Goal: Task Accomplishment & Management: Complete application form

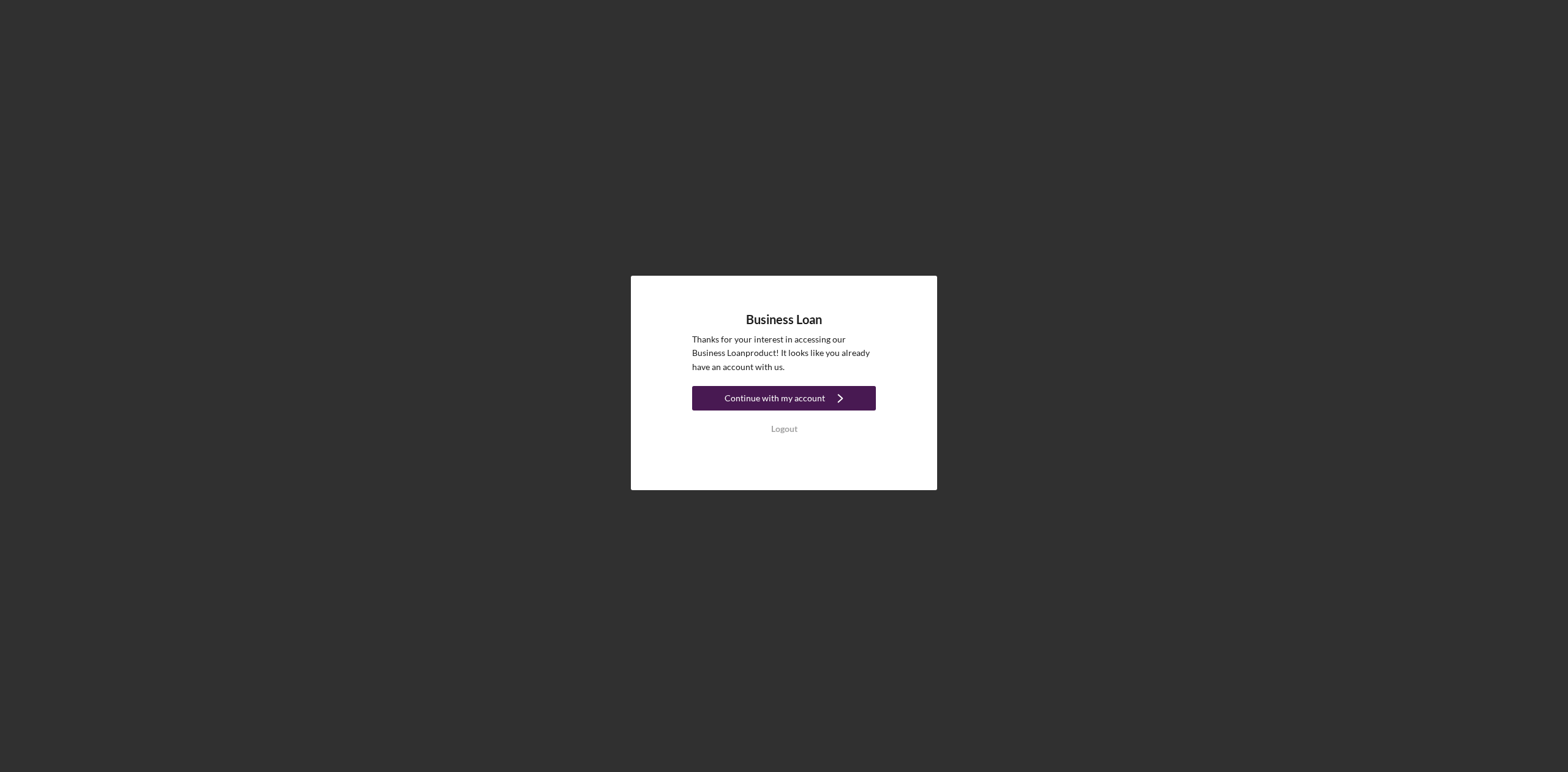
click at [792, 398] on div "Continue with my account" at bounding box center [775, 398] width 100 height 25
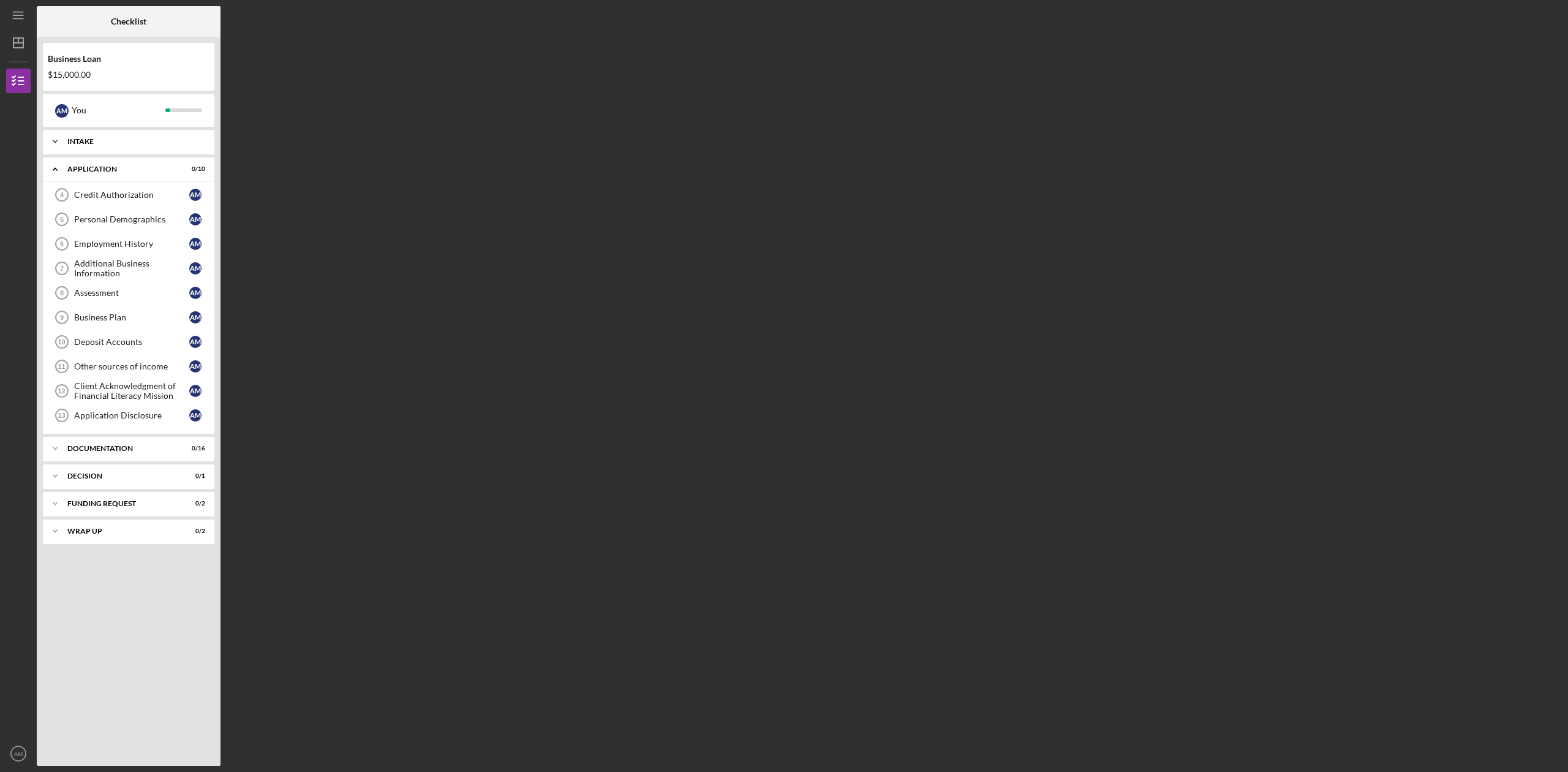
click at [167, 137] on div "Icon/Expander Intake 4 / 4" at bounding box center [129, 141] width 172 height 25
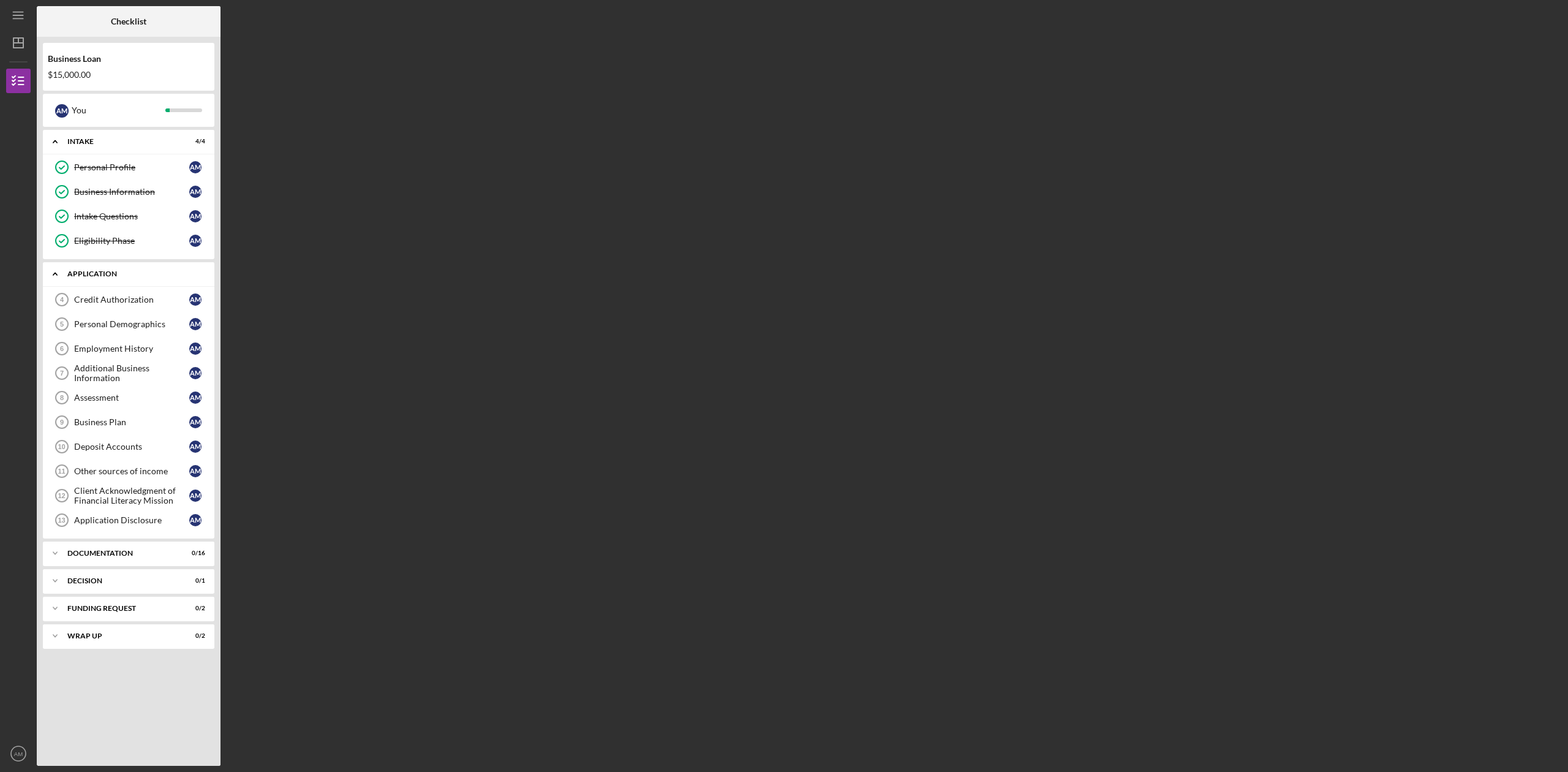
click at [129, 278] on div "Application" at bounding box center [134, 274] width 132 height 7
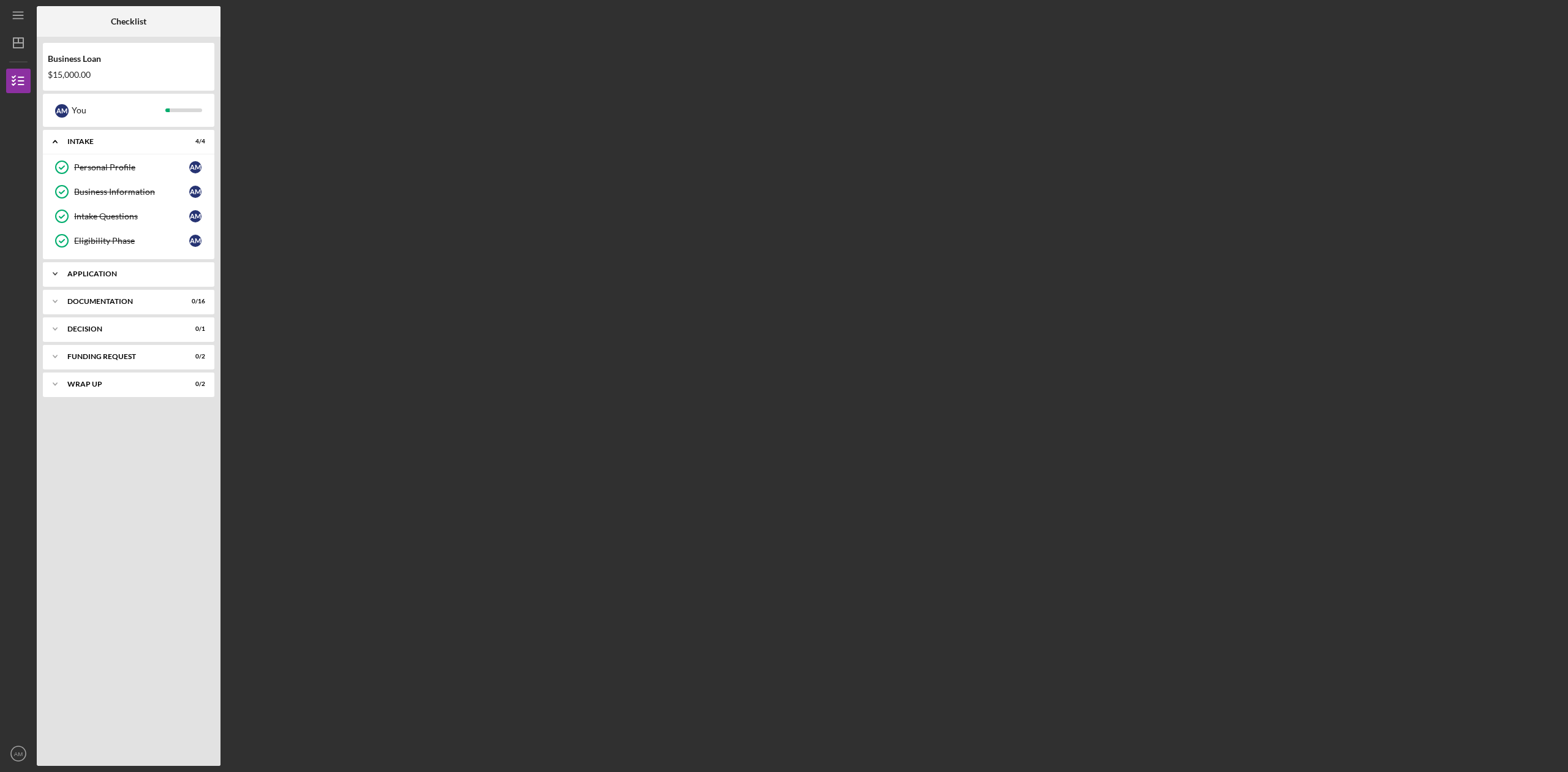
click at [130, 278] on div "Application" at bounding box center [134, 274] width 132 height 7
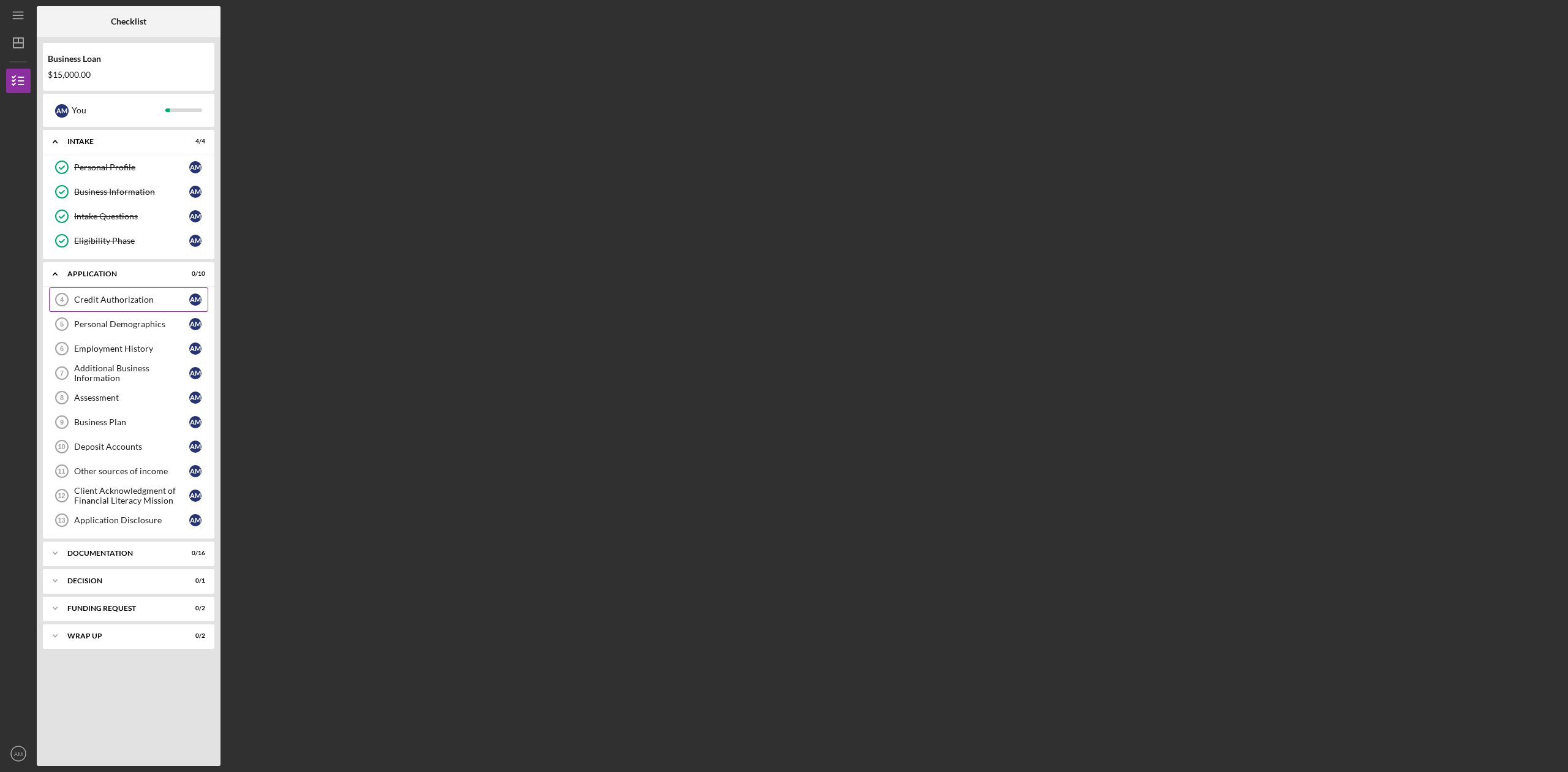
click at [134, 302] on div "Credit Authorization" at bounding box center [131, 299] width 115 height 10
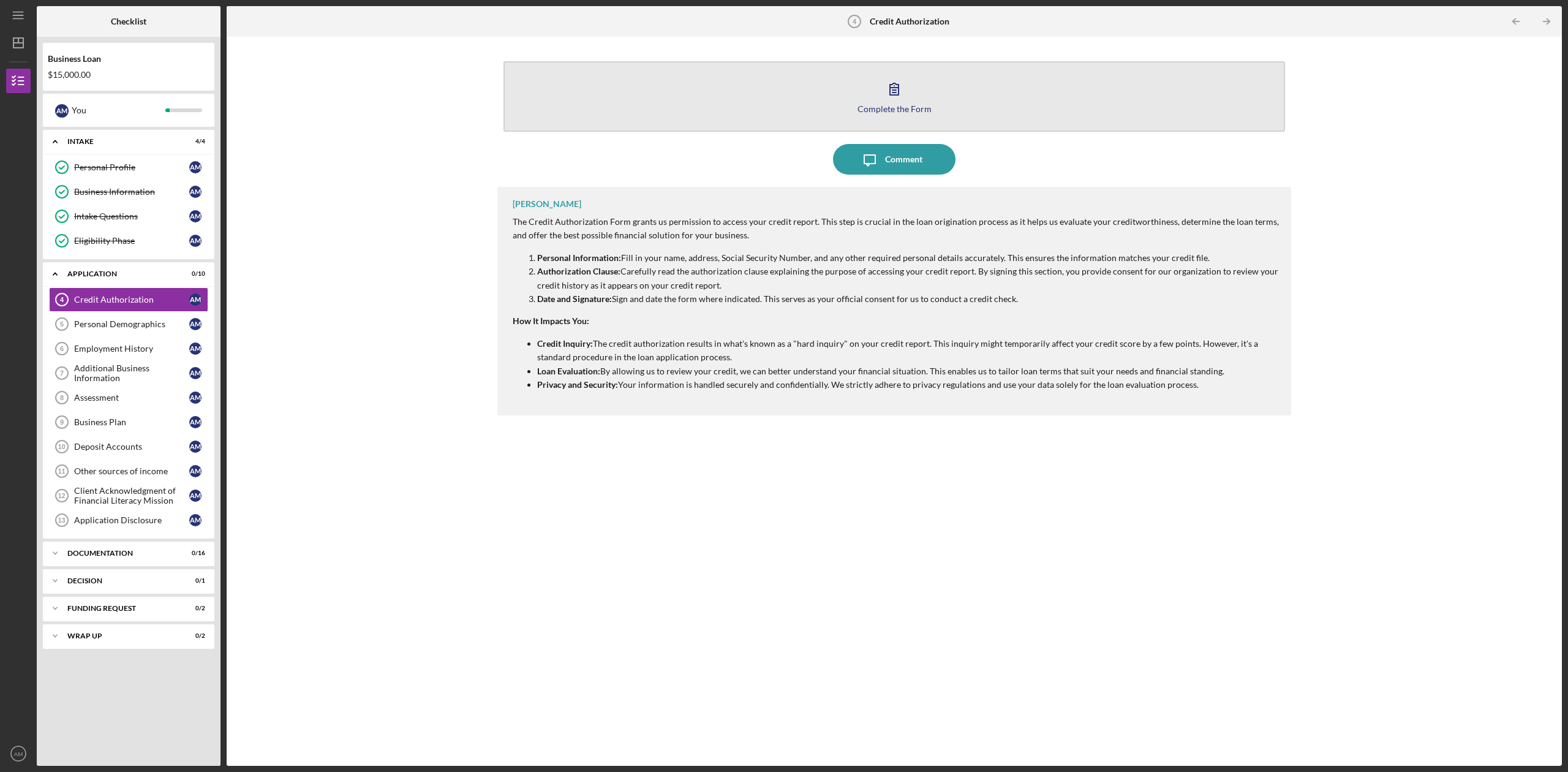
click at [870, 100] on button "Complete the Form Form" at bounding box center [894, 96] width 781 height 71
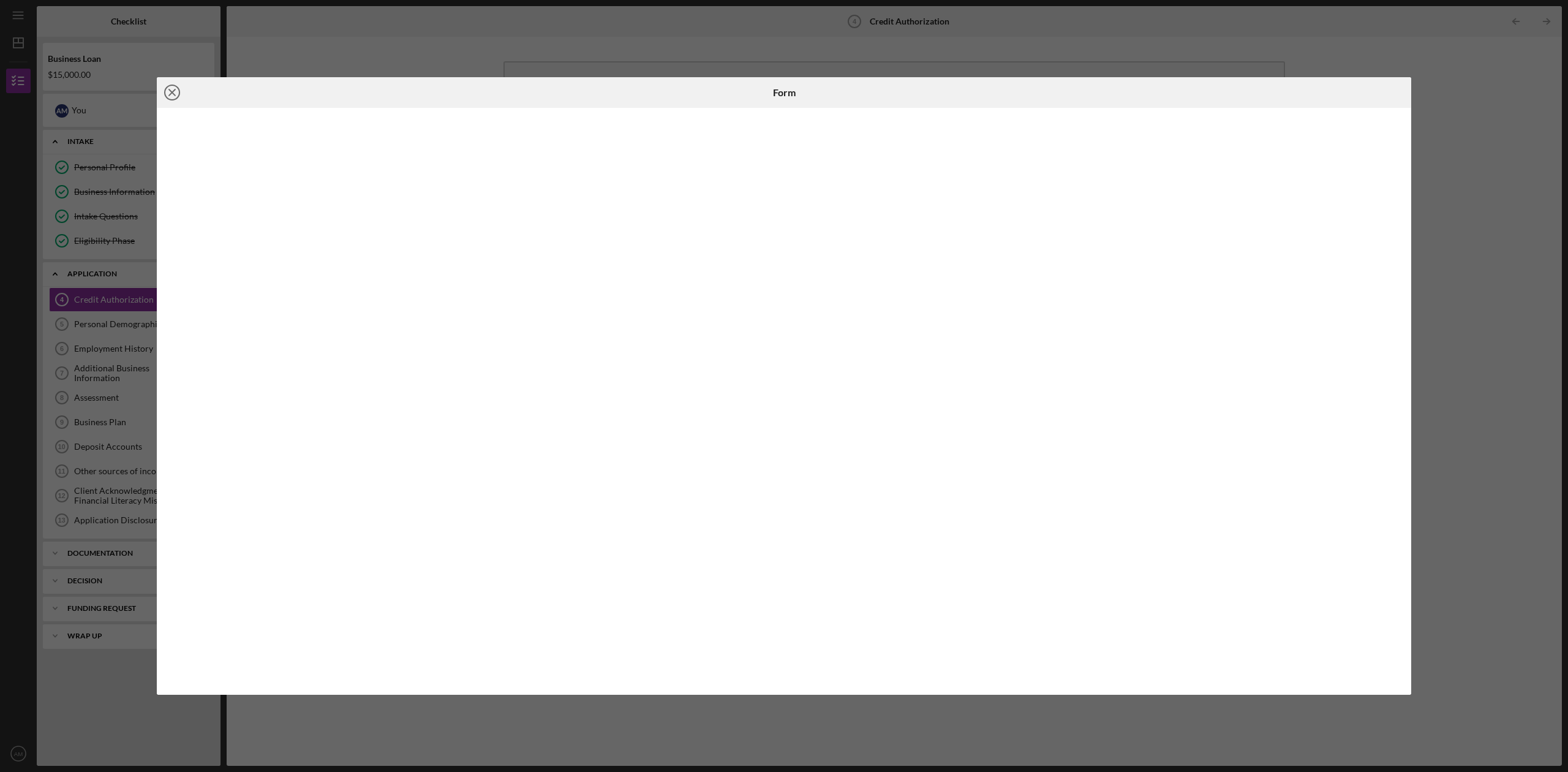
click at [173, 96] on icon "Icon/Close" at bounding box center [172, 92] width 30 height 30
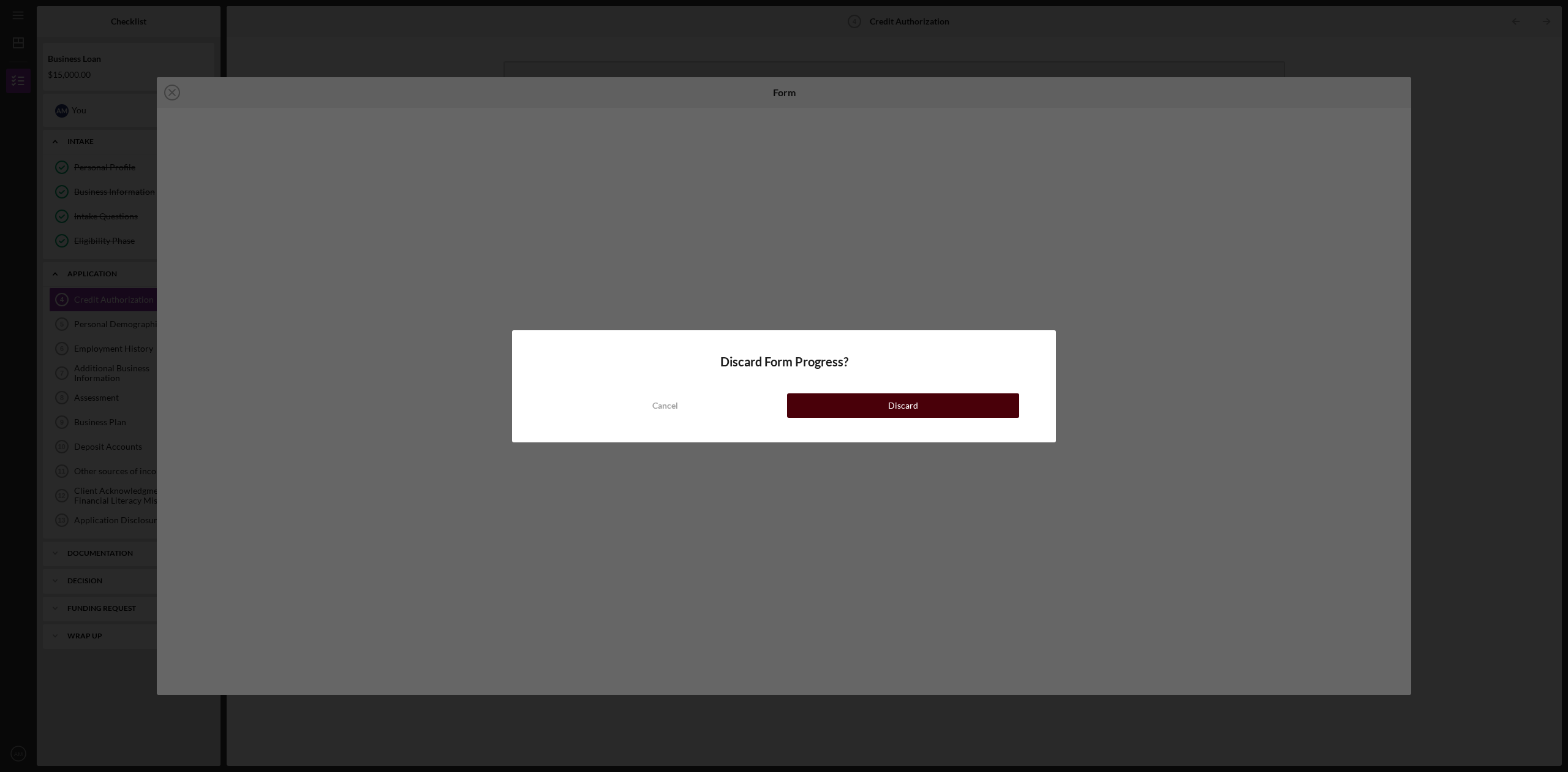
click at [861, 409] on button "Discard" at bounding box center [903, 405] width 232 height 25
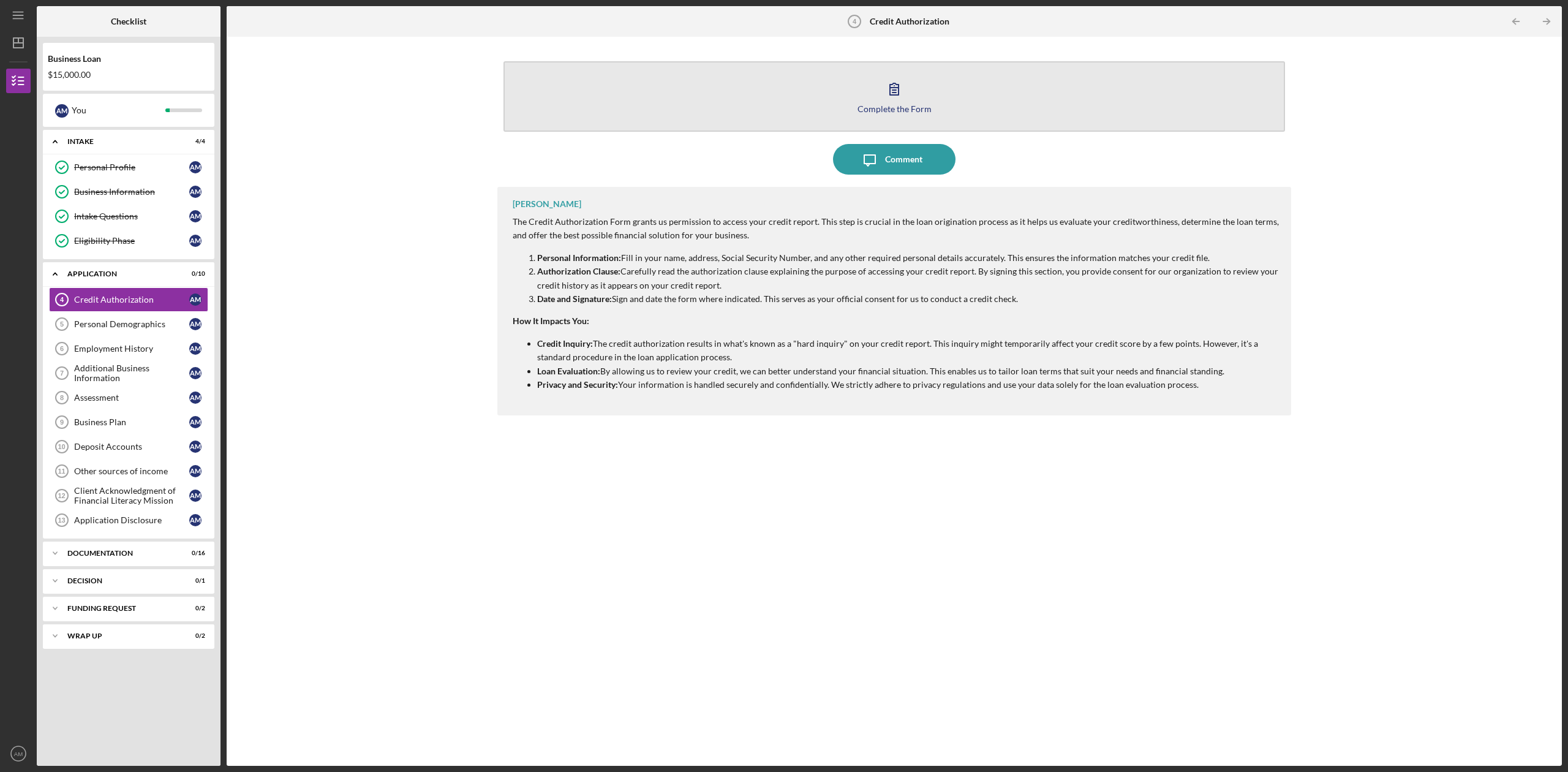
click at [909, 63] on button "Complete the Form Form" at bounding box center [894, 96] width 781 height 71
click at [811, 102] on button "Complete the Form Form" at bounding box center [894, 96] width 781 height 71
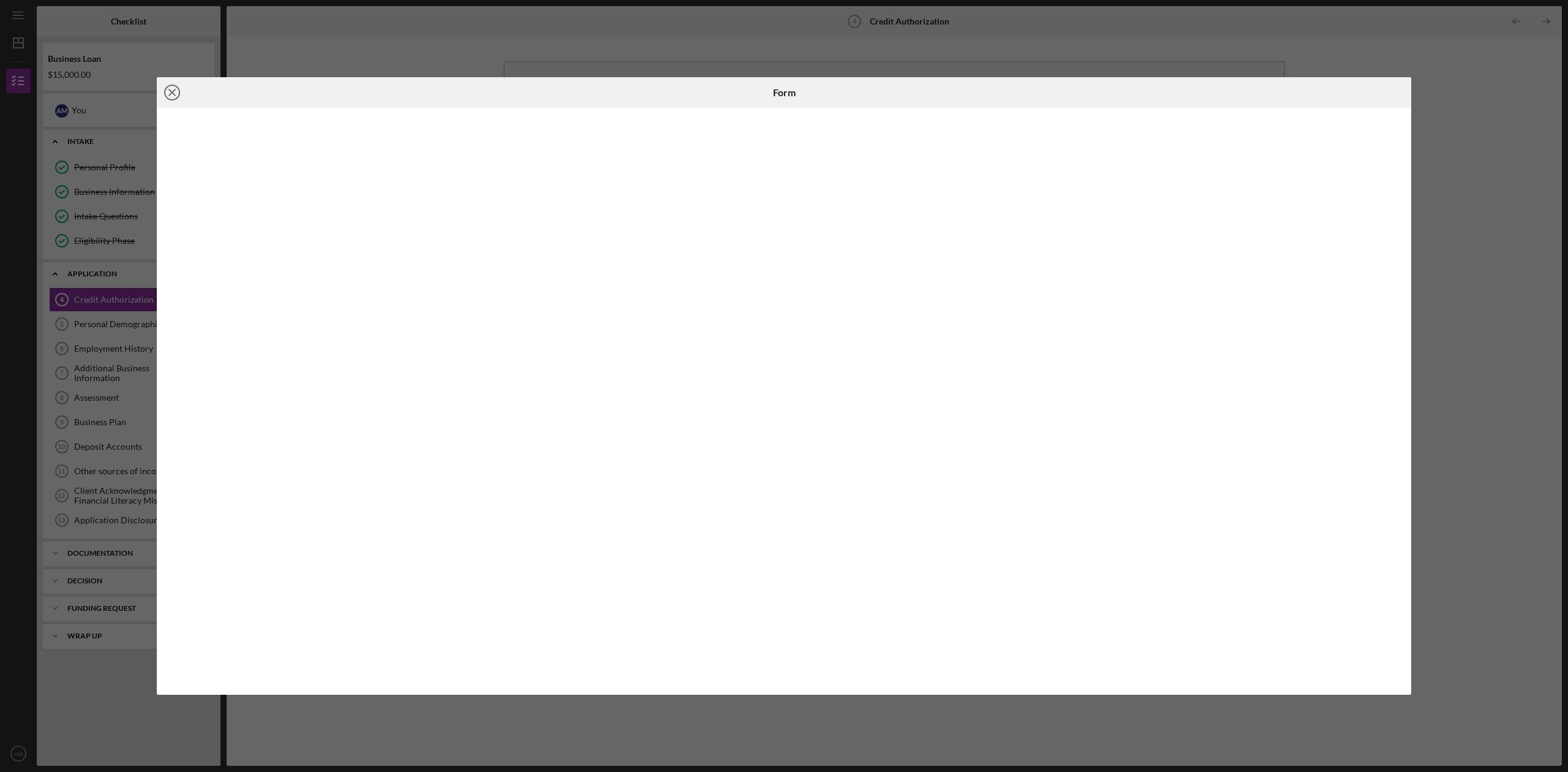
click at [165, 92] on circle at bounding box center [172, 92] width 14 height 14
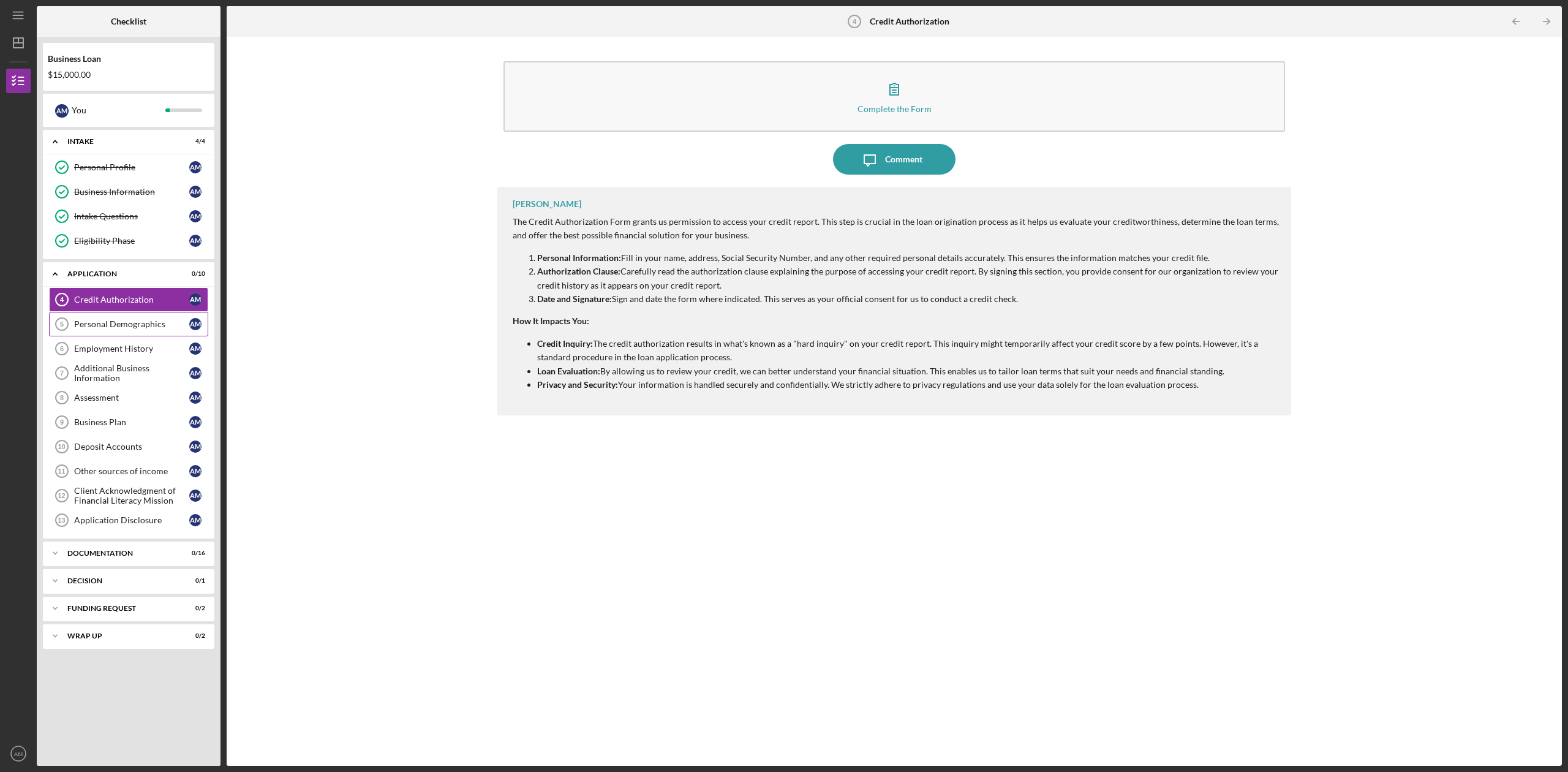
click at [133, 329] on div "Personal Demographics" at bounding box center [131, 324] width 115 height 10
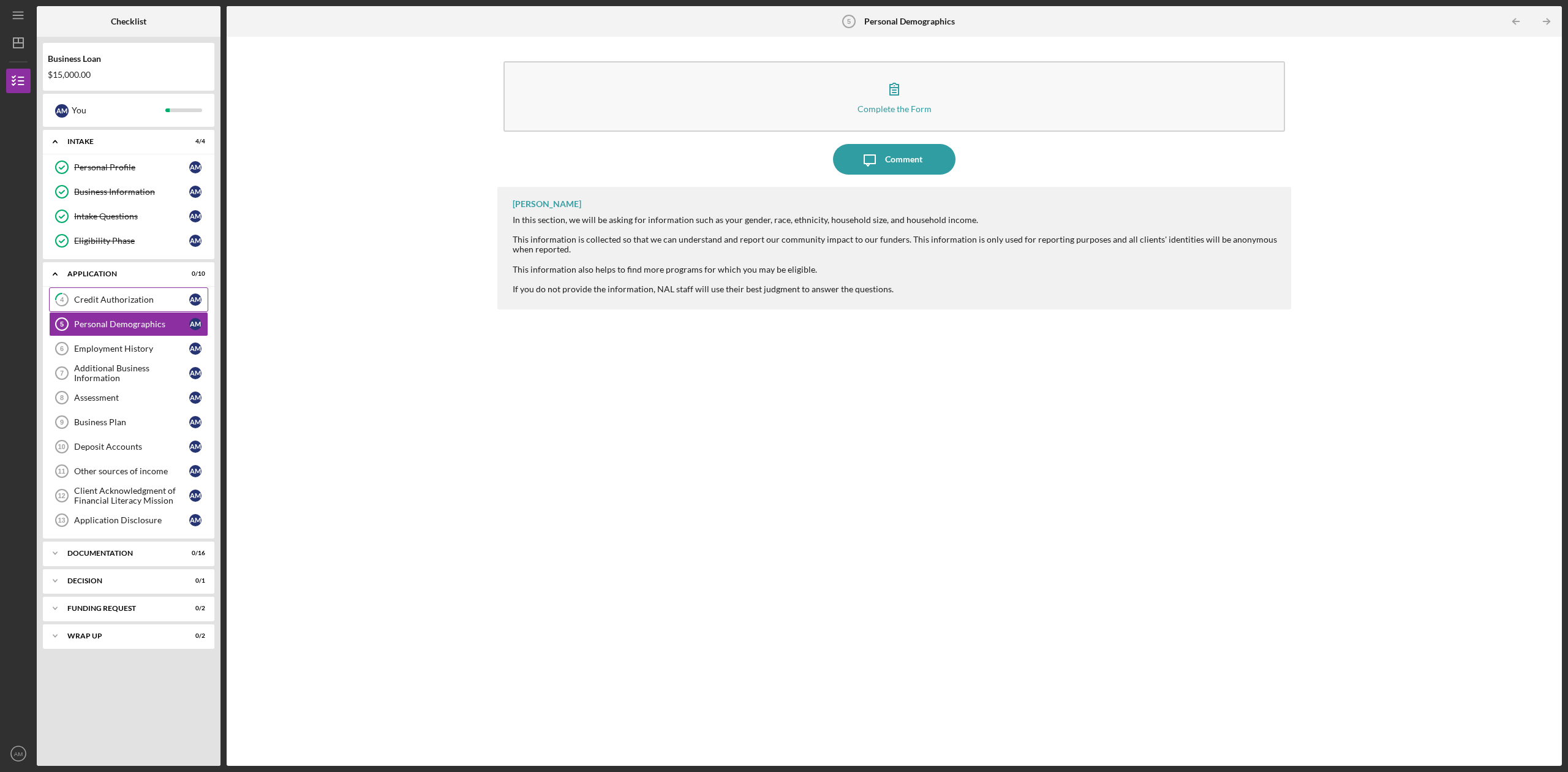
click at [91, 302] on div "Credit Authorization" at bounding box center [131, 299] width 115 height 10
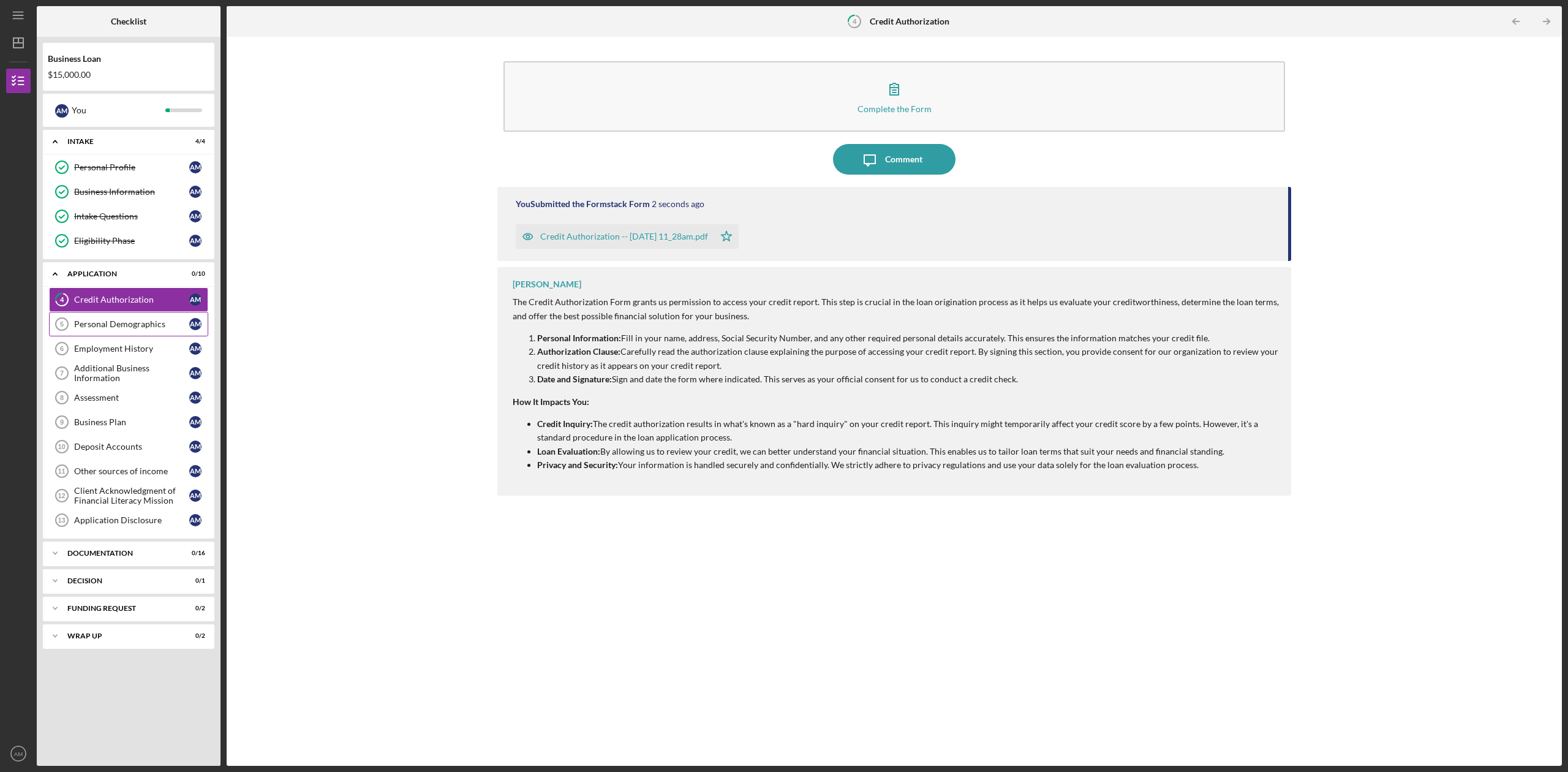
click at [129, 329] on div "Personal Demographics" at bounding box center [131, 324] width 115 height 10
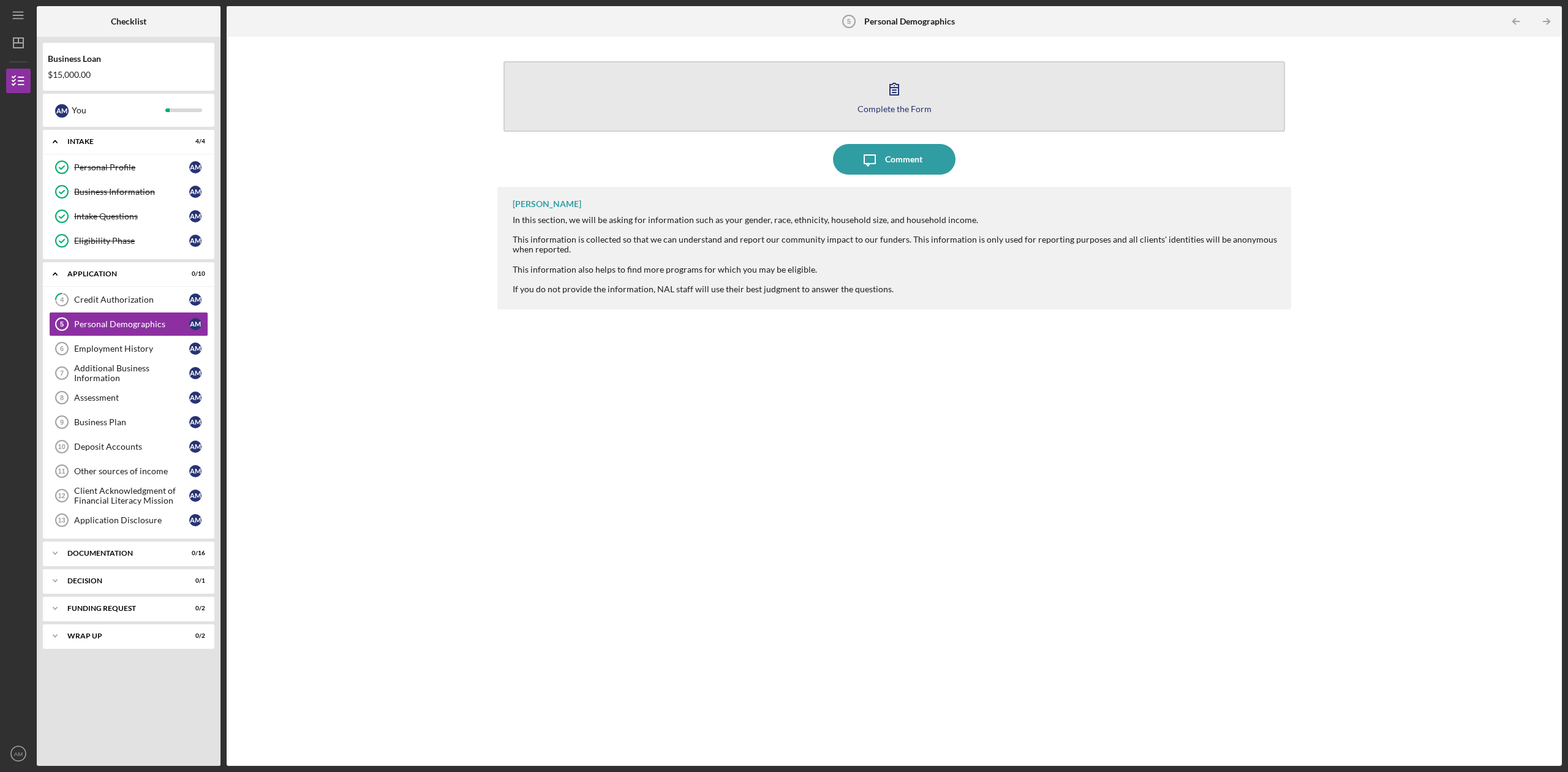
click at [885, 116] on button "Complete the Form Form" at bounding box center [894, 96] width 781 height 71
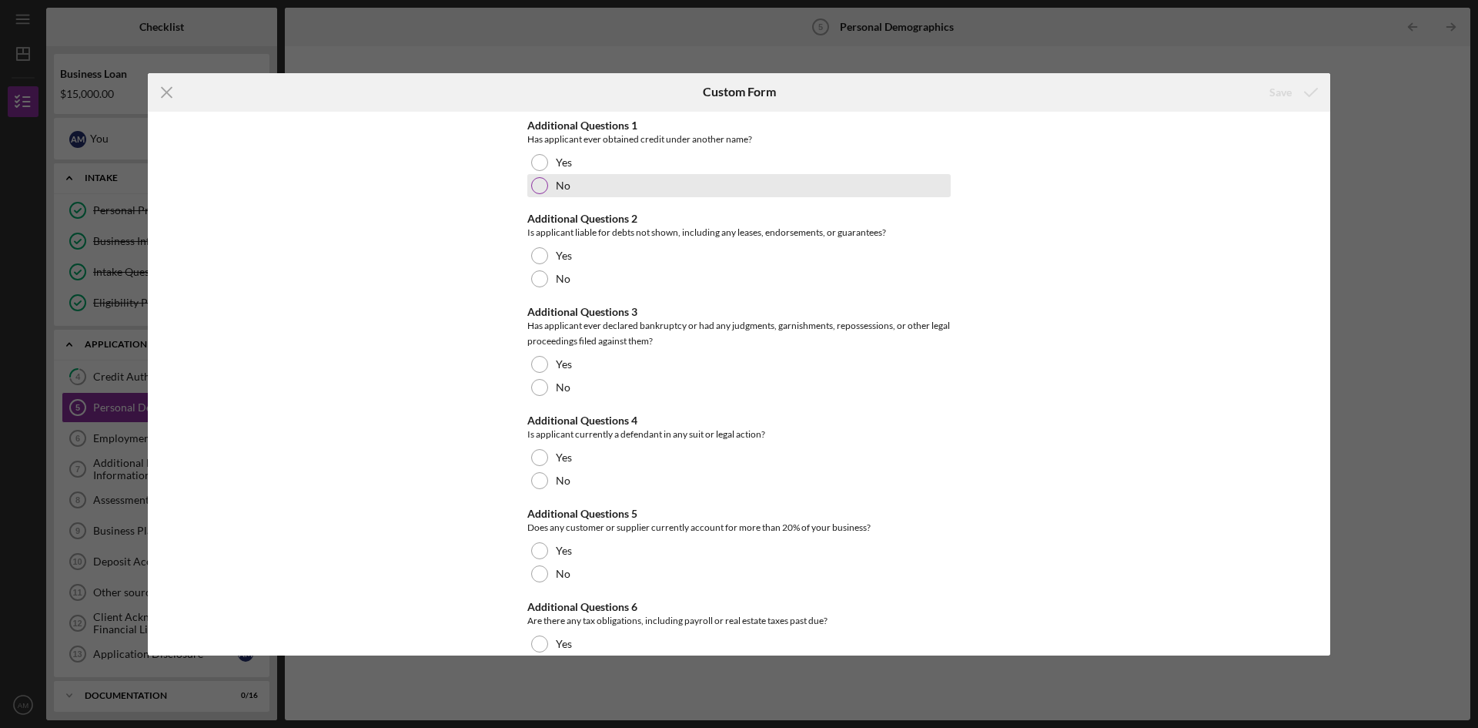
click at [667, 180] on div "No" at bounding box center [738, 185] width 423 height 23
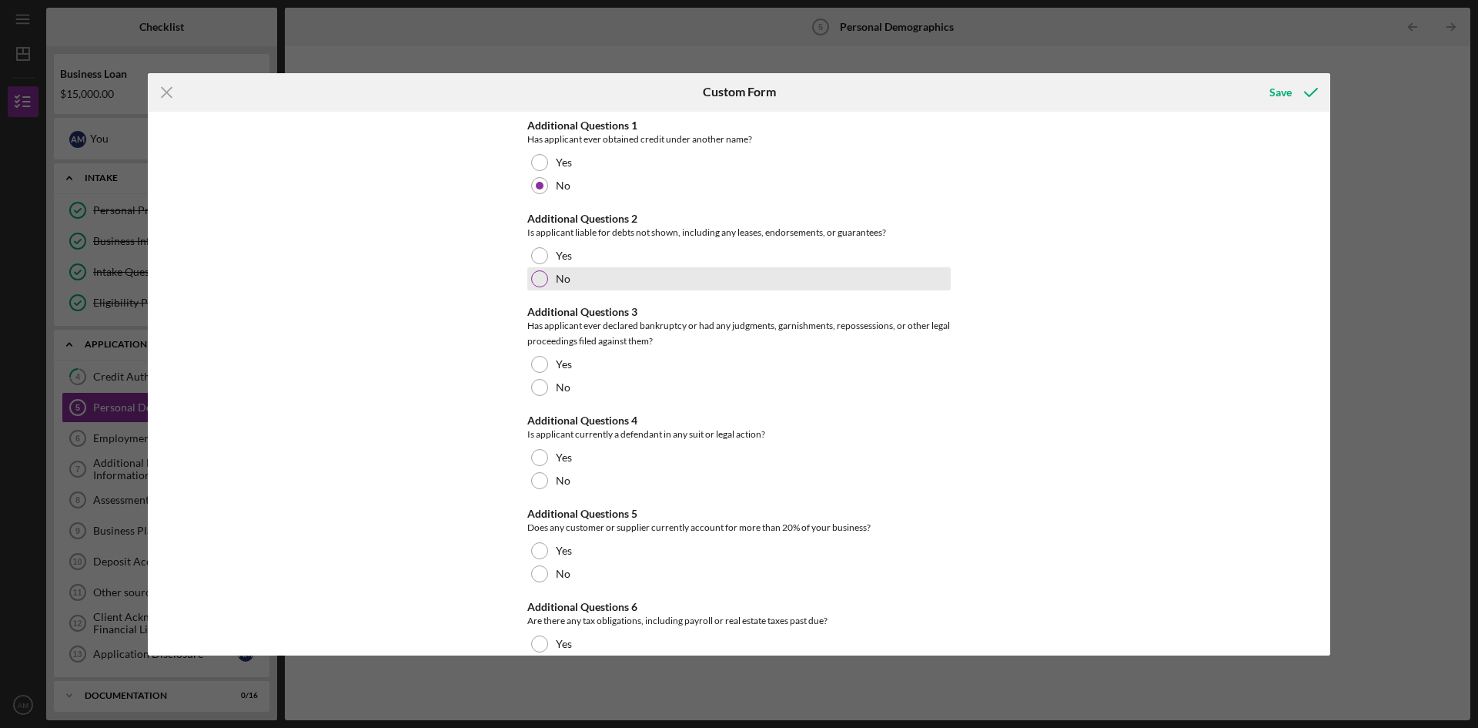
click at [604, 273] on div "No" at bounding box center [738, 278] width 423 height 23
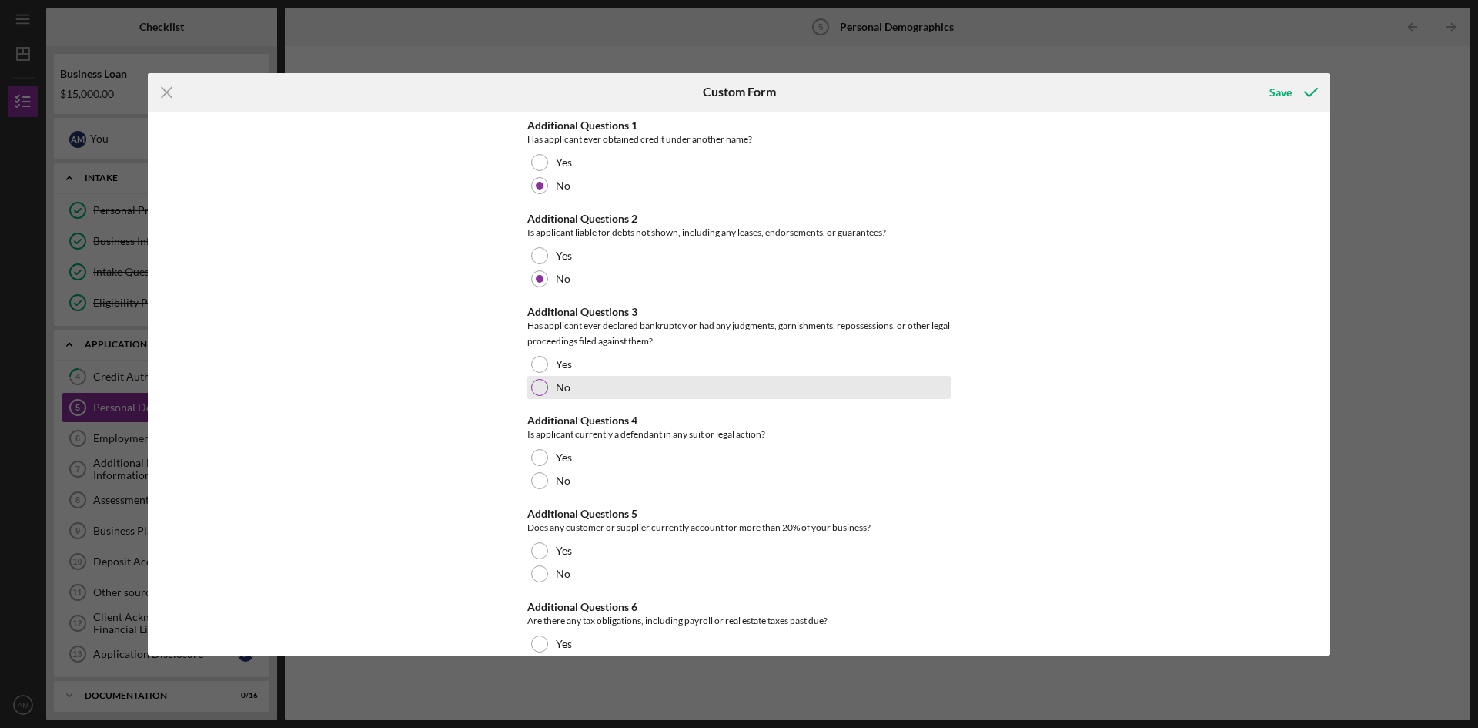
click at [558, 395] on div "No" at bounding box center [738, 387] width 423 height 23
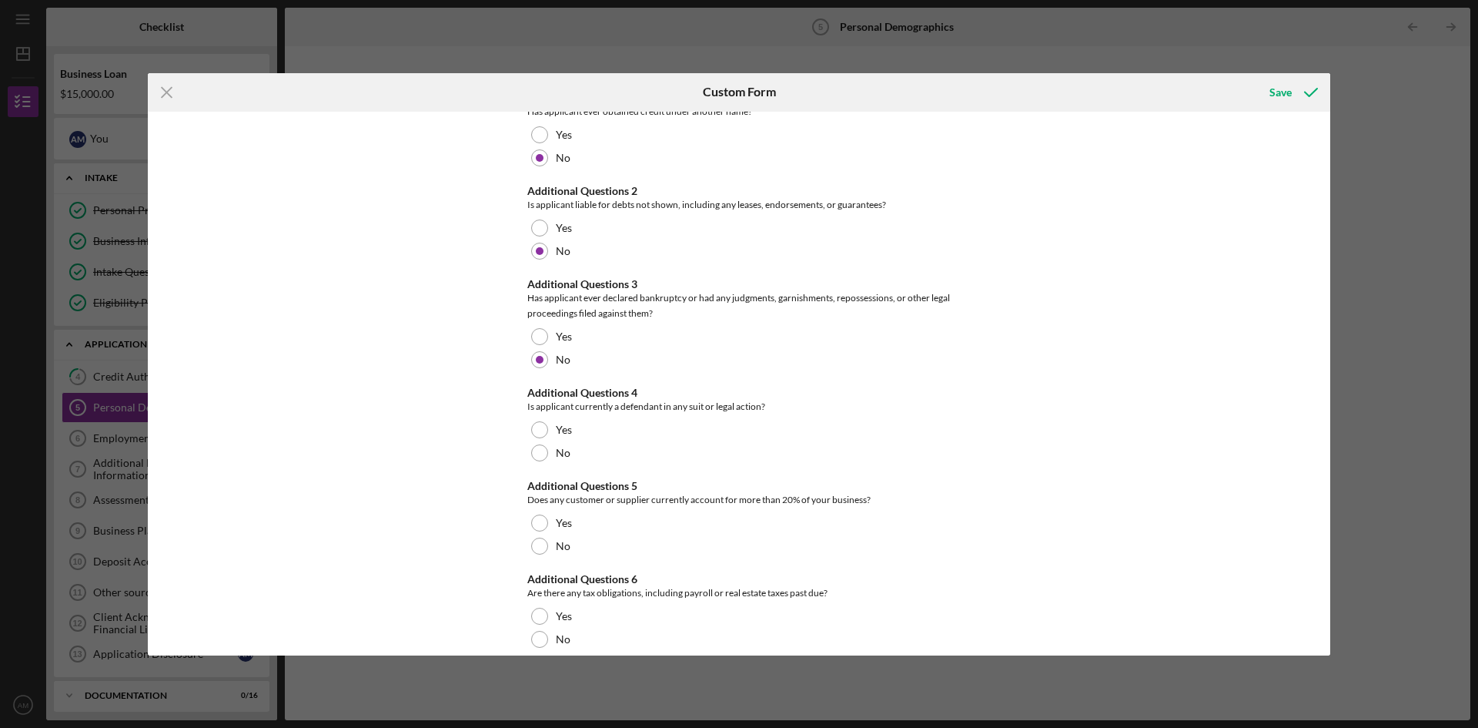
scroll to position [77, 0]
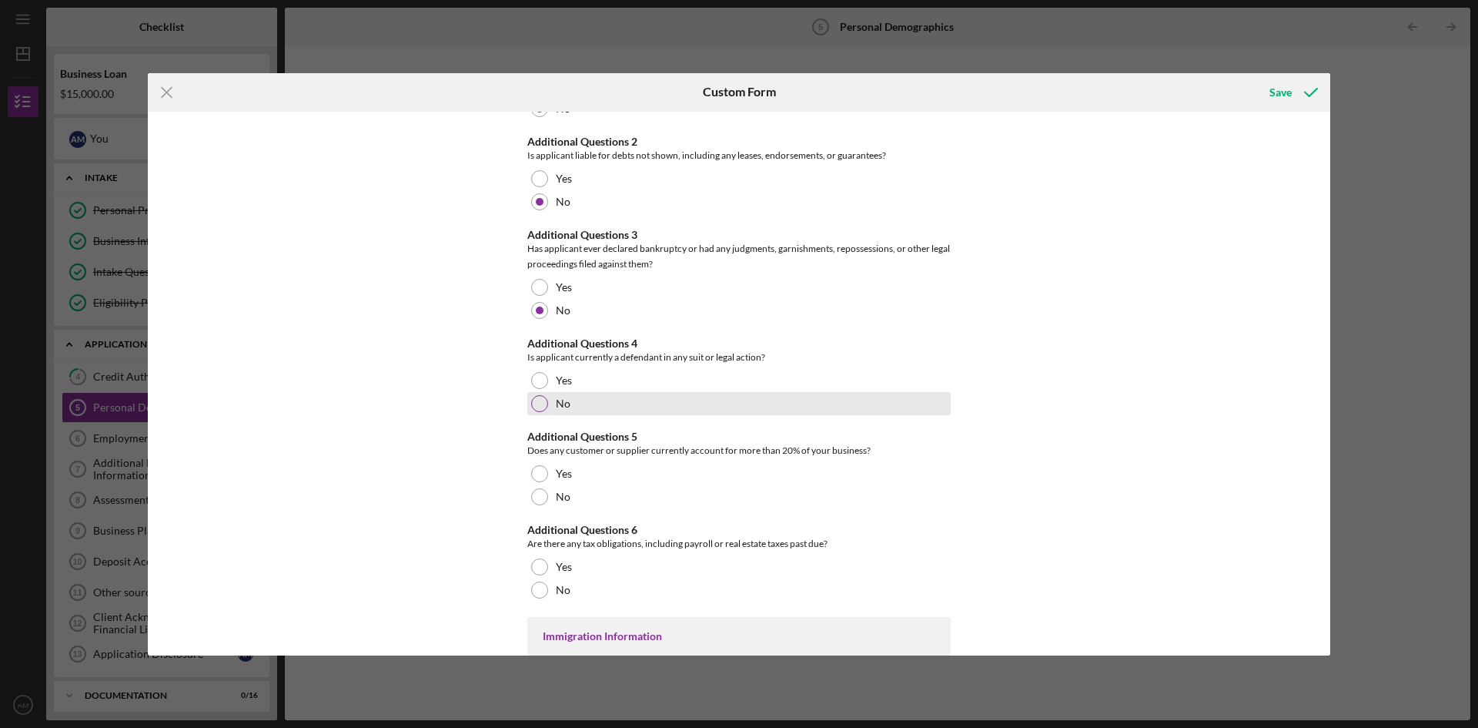
click at [530, 410] on div "No" at bounding box center [738, 403] width 423 height 23
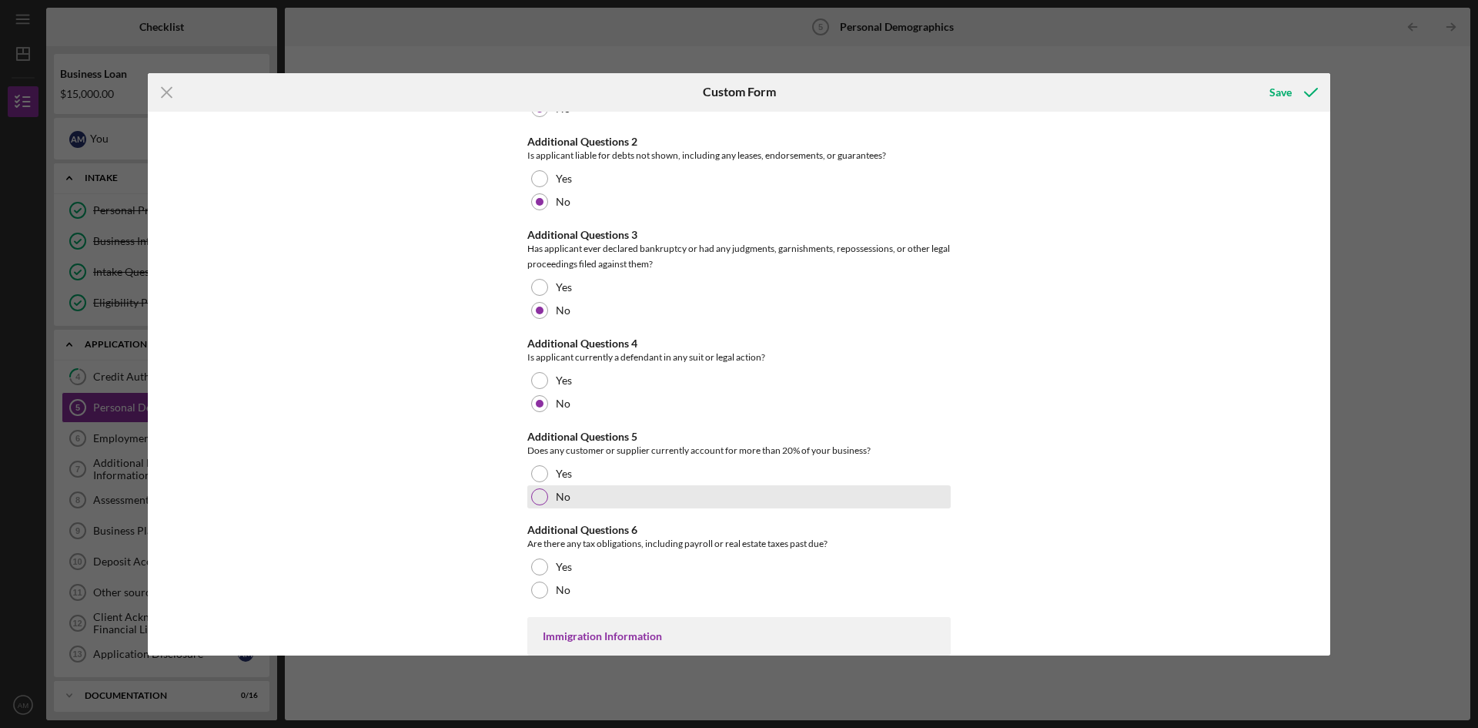
click at [537, 498] on div at bounding box center [539, 496] width 17 height 17
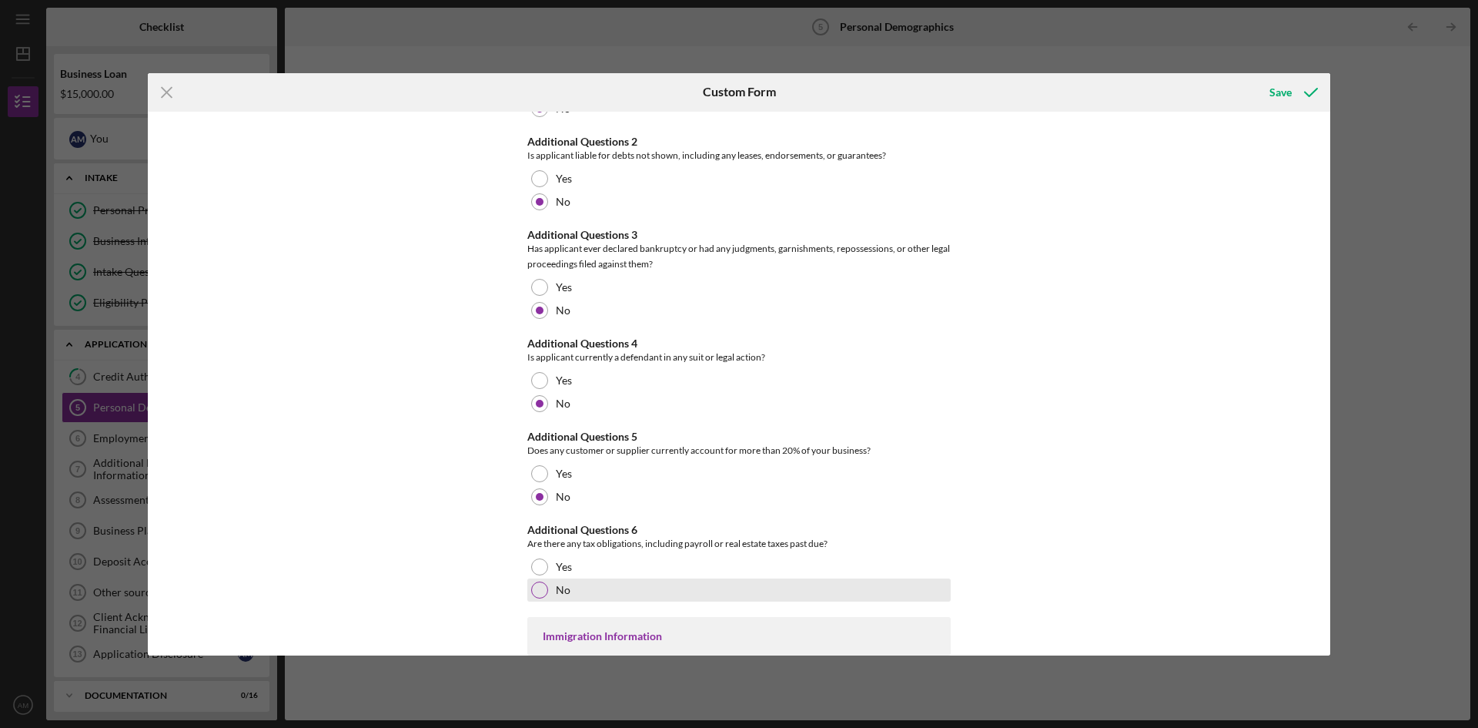
scroll to position [154, 0]
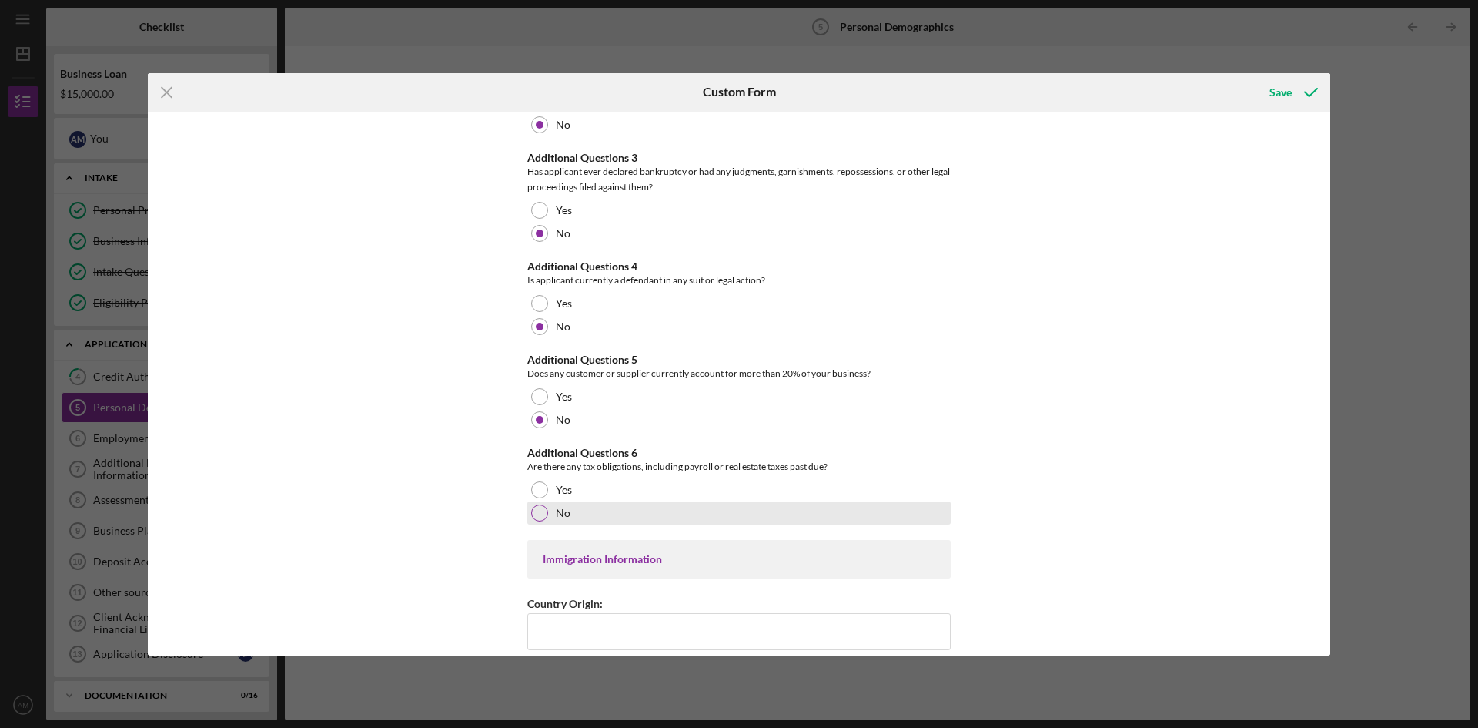
click at [531, 514] on div at bounding box center [539, 512] width 17 height 17
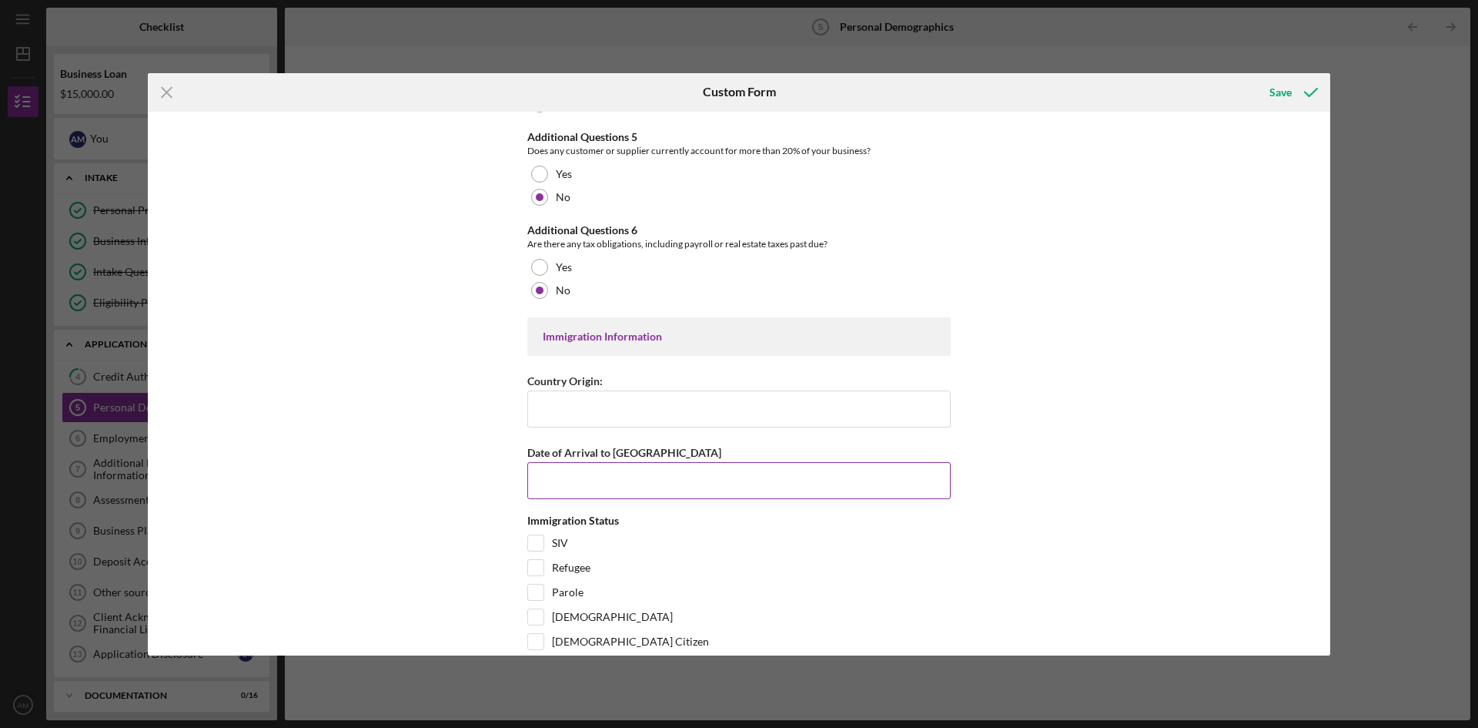
scroll to position [385, 0]
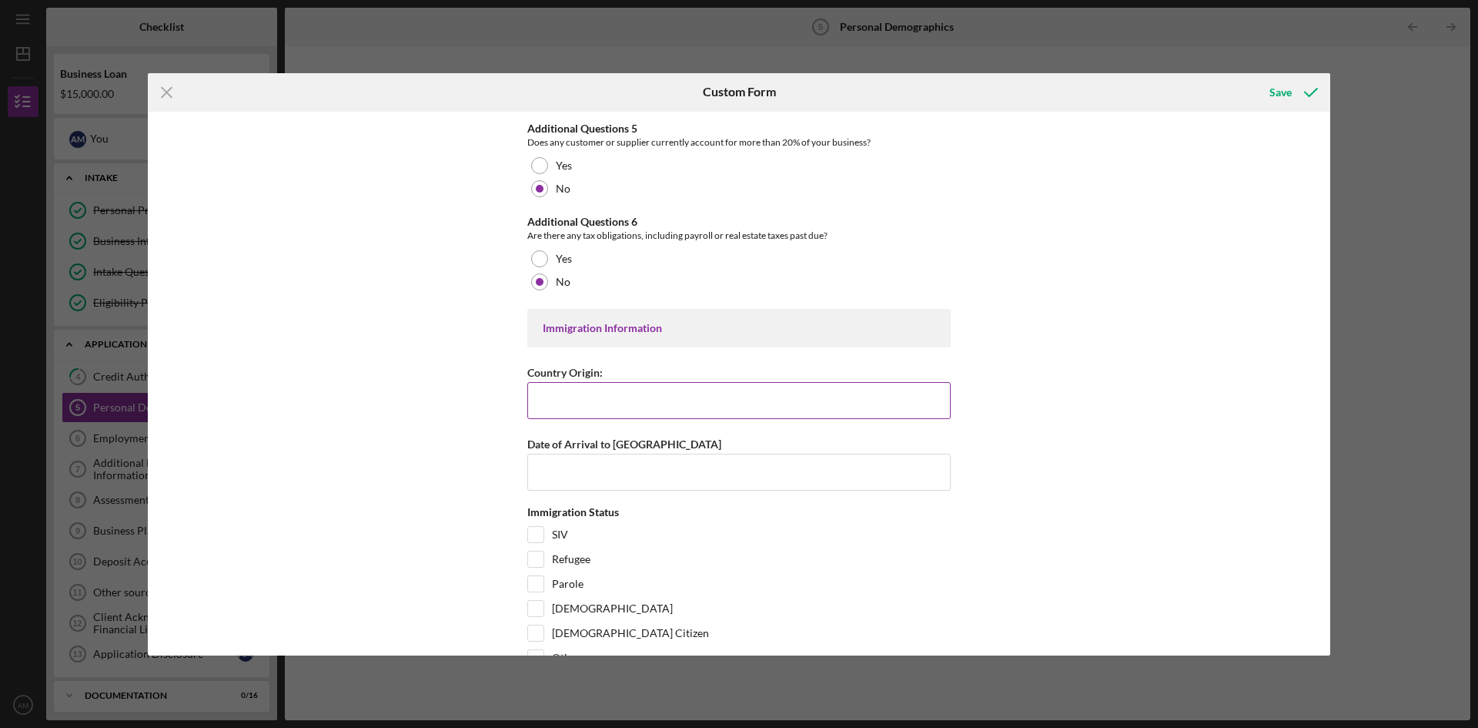
click at [654, 400] on input "Country Origin:" at bounding box center [738, 400] width 423 height 37
type input "[GEOGRAPHIC_DATA]"
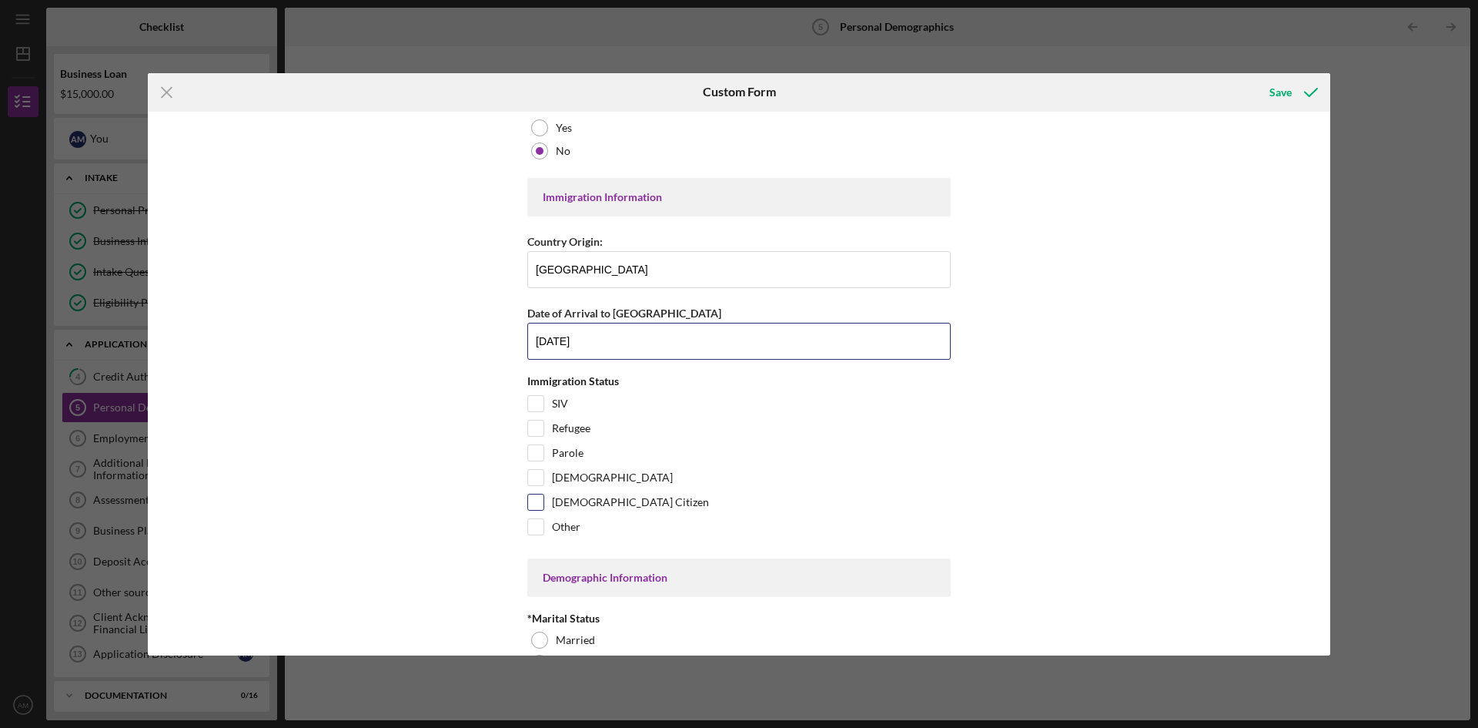
scroll to position [539, 0]
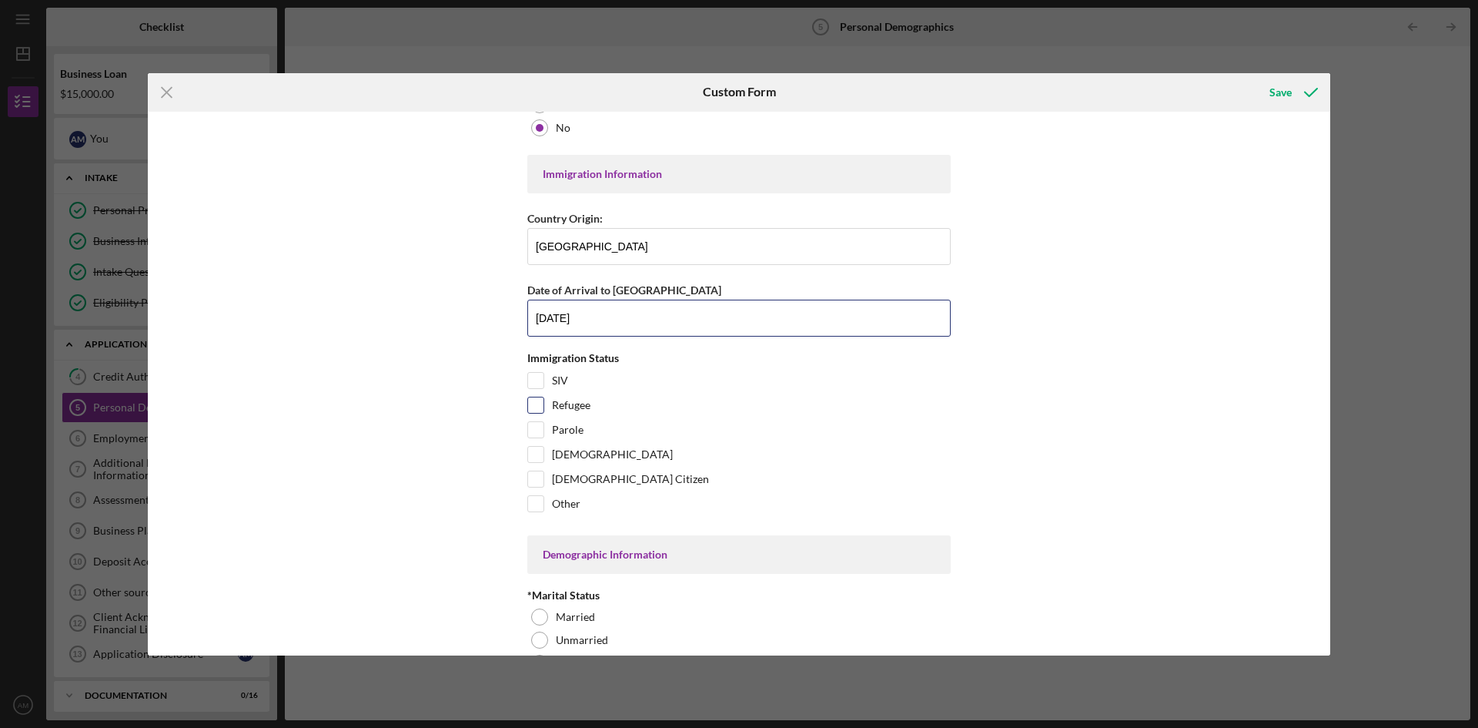
type input "[DATE]"
click at [534, 410] on input "Refugee" at bounding box center [535, 404] width 15 height 15
checkbox input "true"
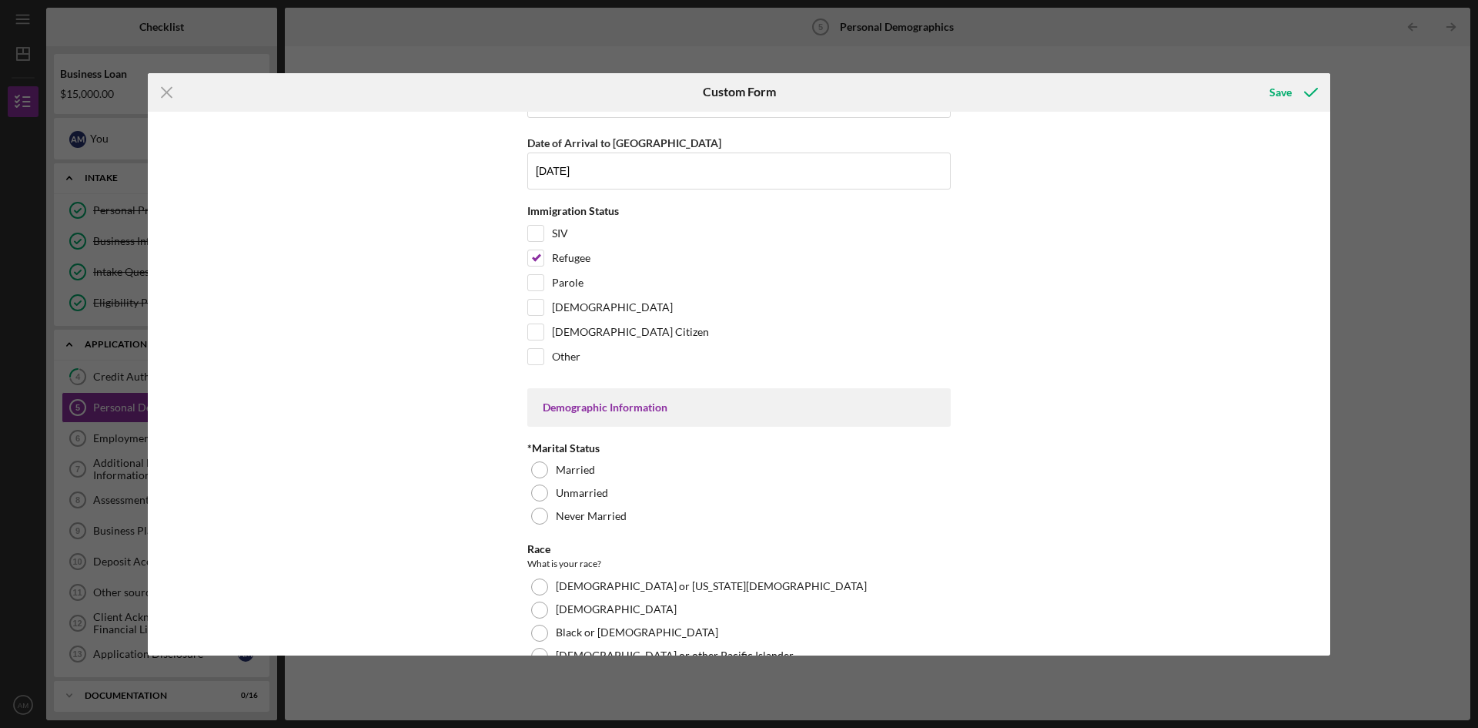
scroll to position [693, 0]
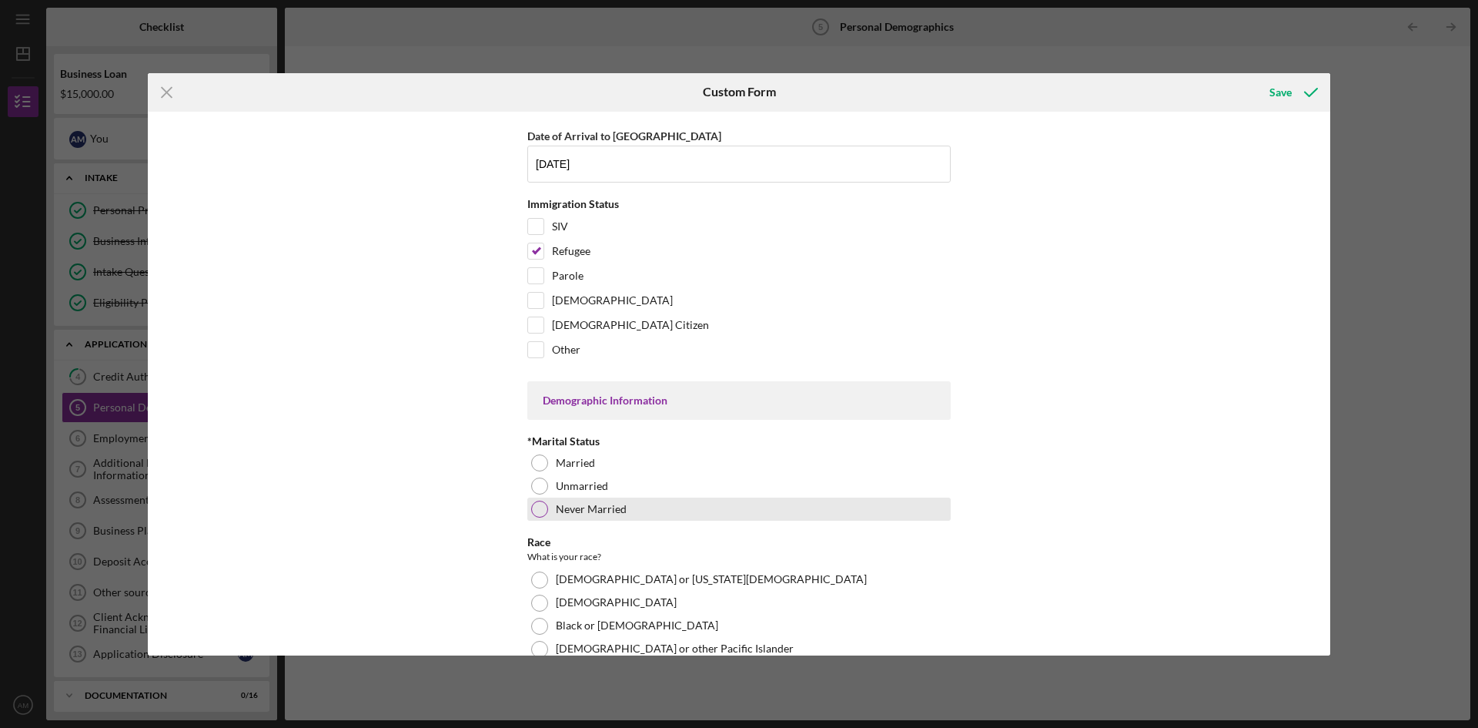
click at [565, 509] on label "Never Married" at bounding box center [591, 509] width 71 height 12
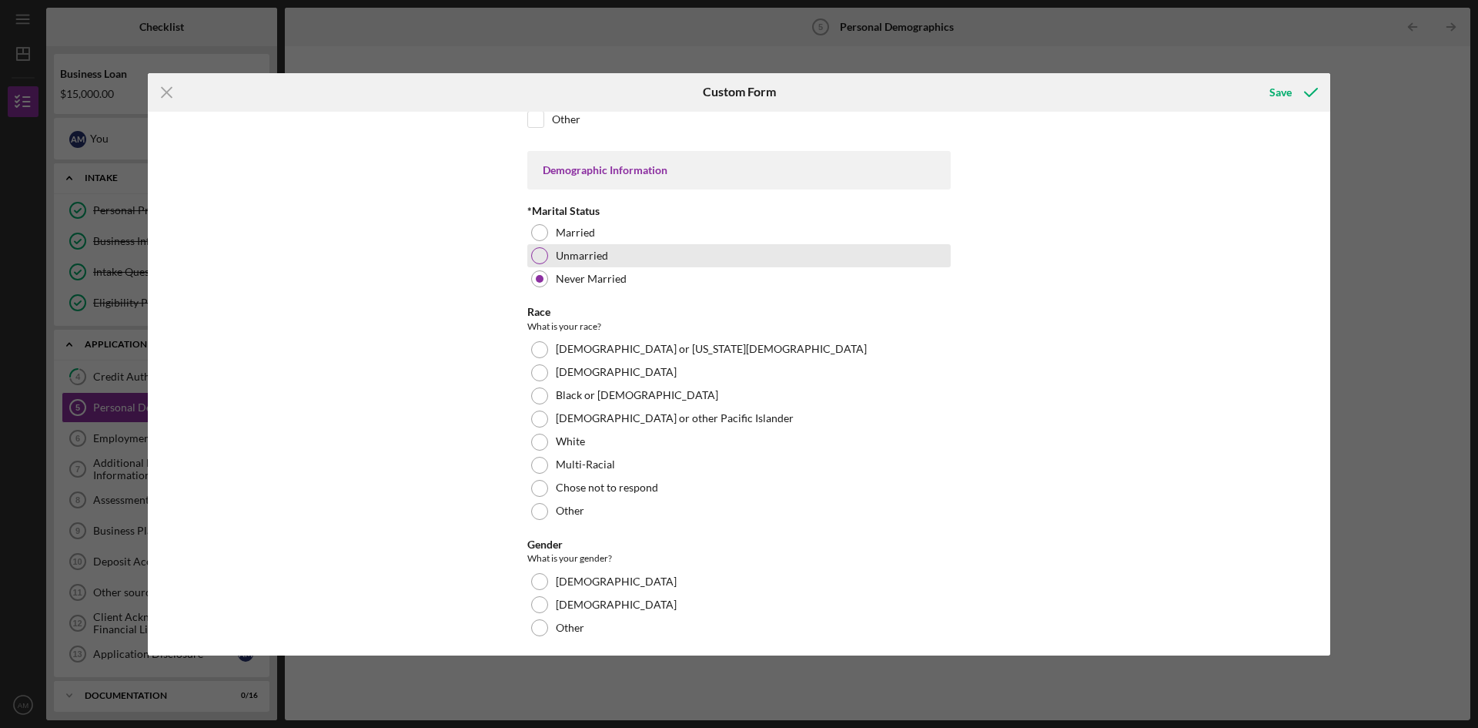
scroll to position [924, 0]
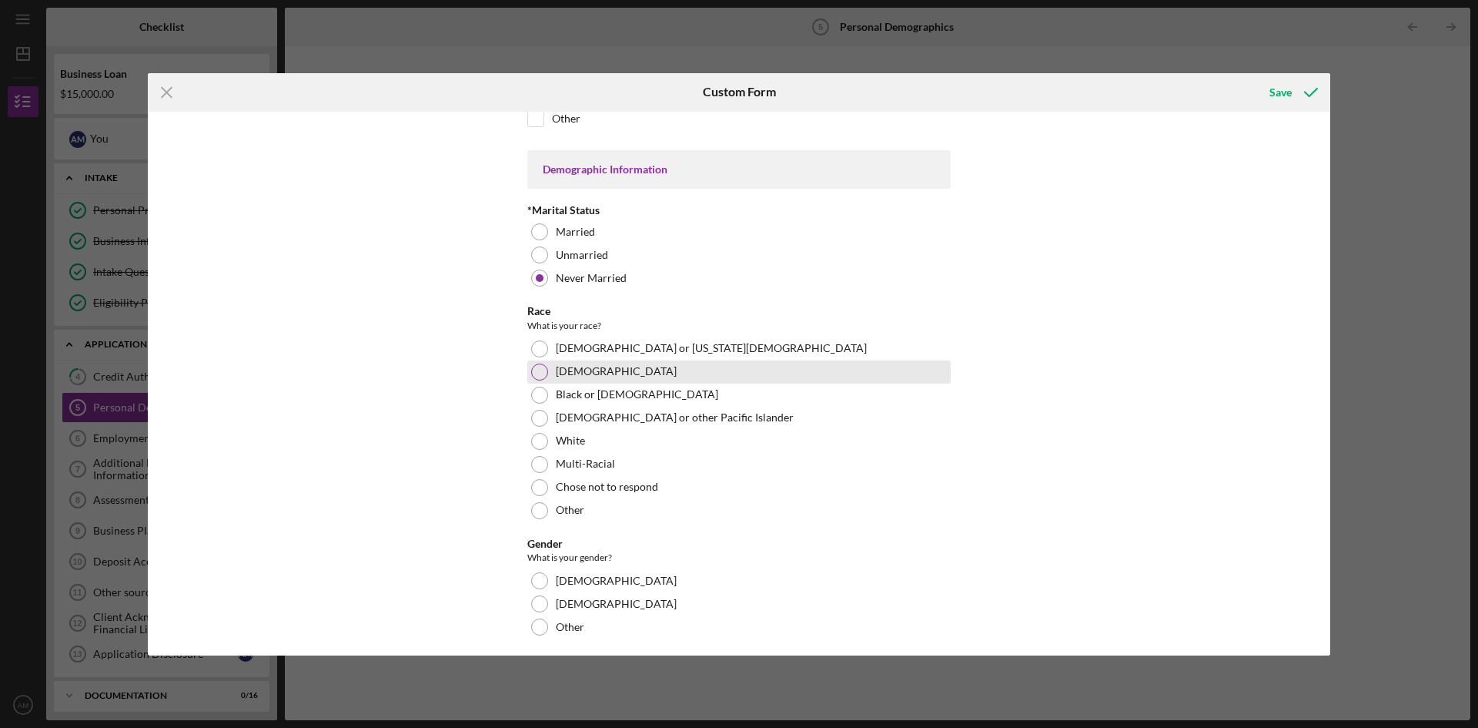
click at [644, 369] on div "[DEMOGRAPHIC_DATA]" at bounding box center [738, 371] width 423 height 23
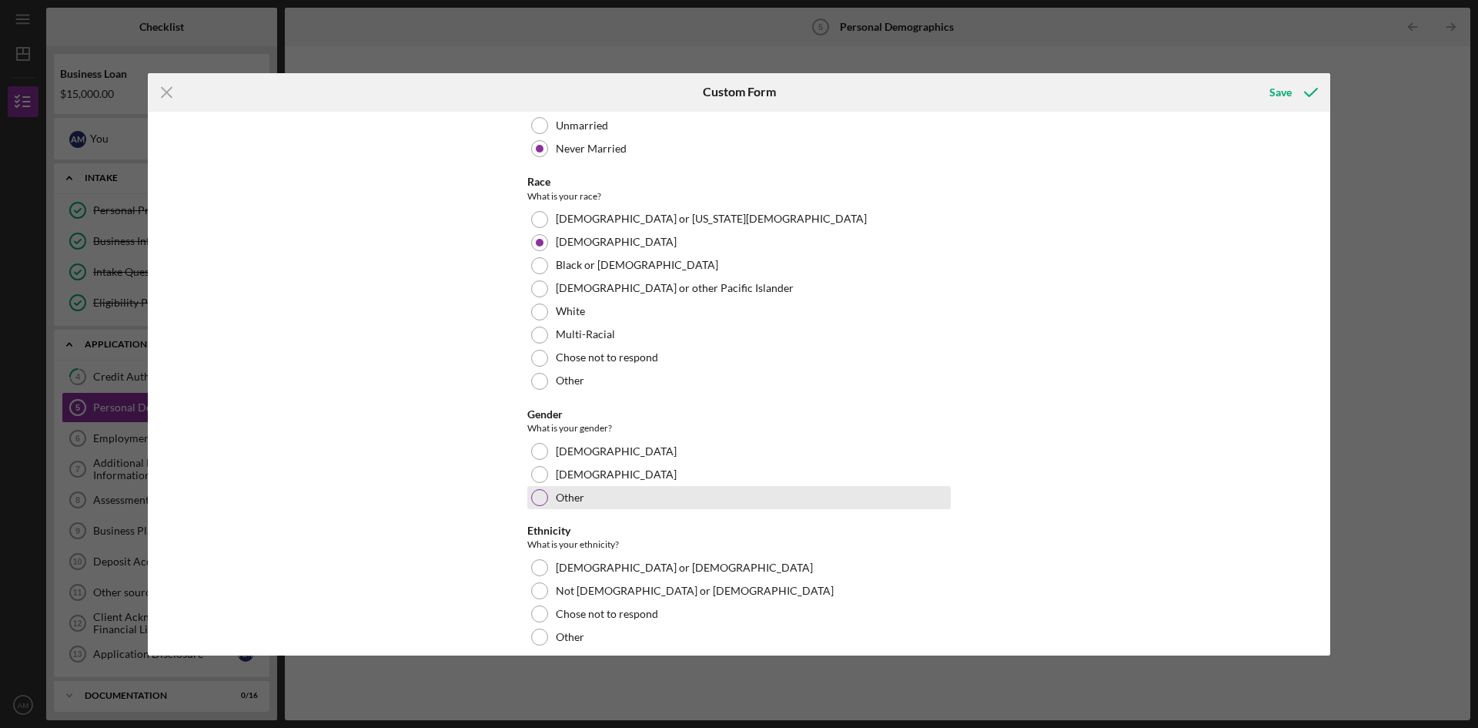
scroll to position [1078, 0]
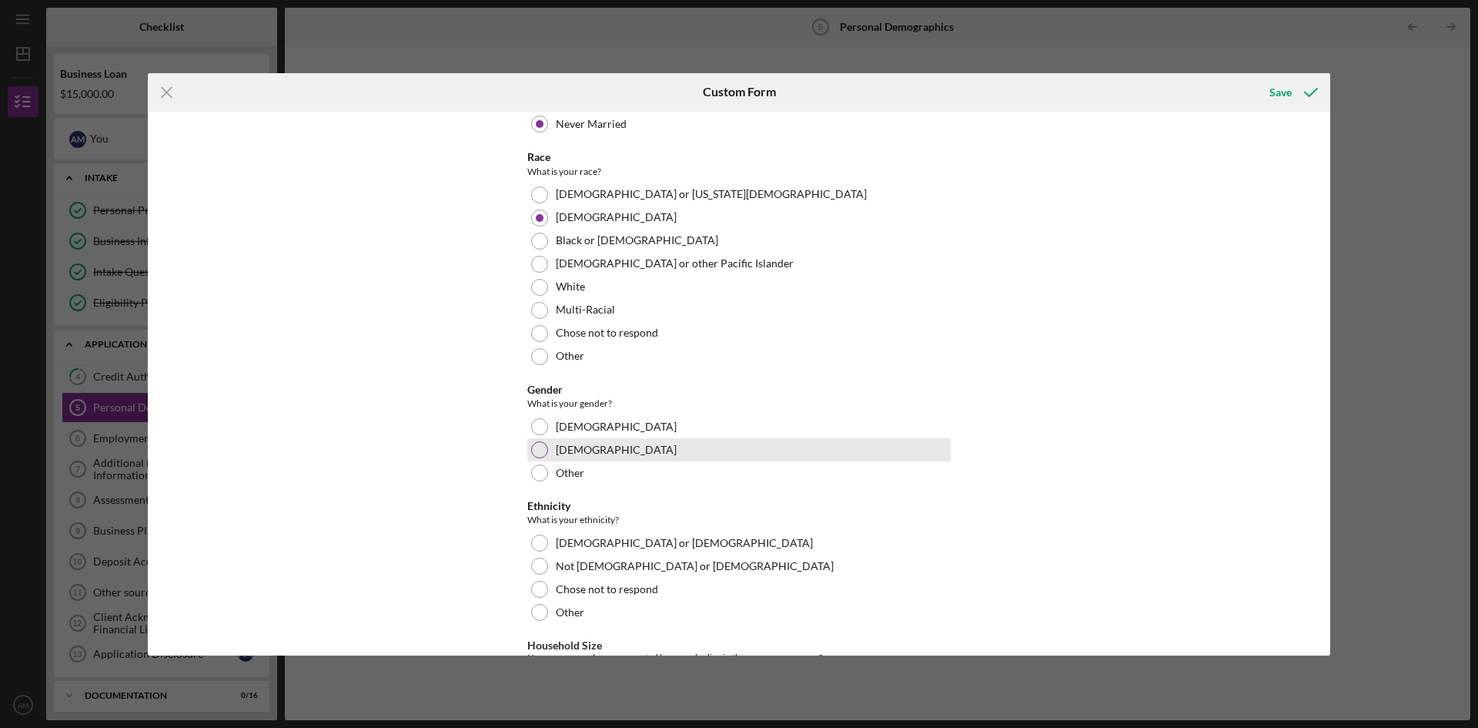
click at [594, 453] on div "[DEMOGRAPHIC_DATA]" at bounding box center [738, 449] width 423 height 23
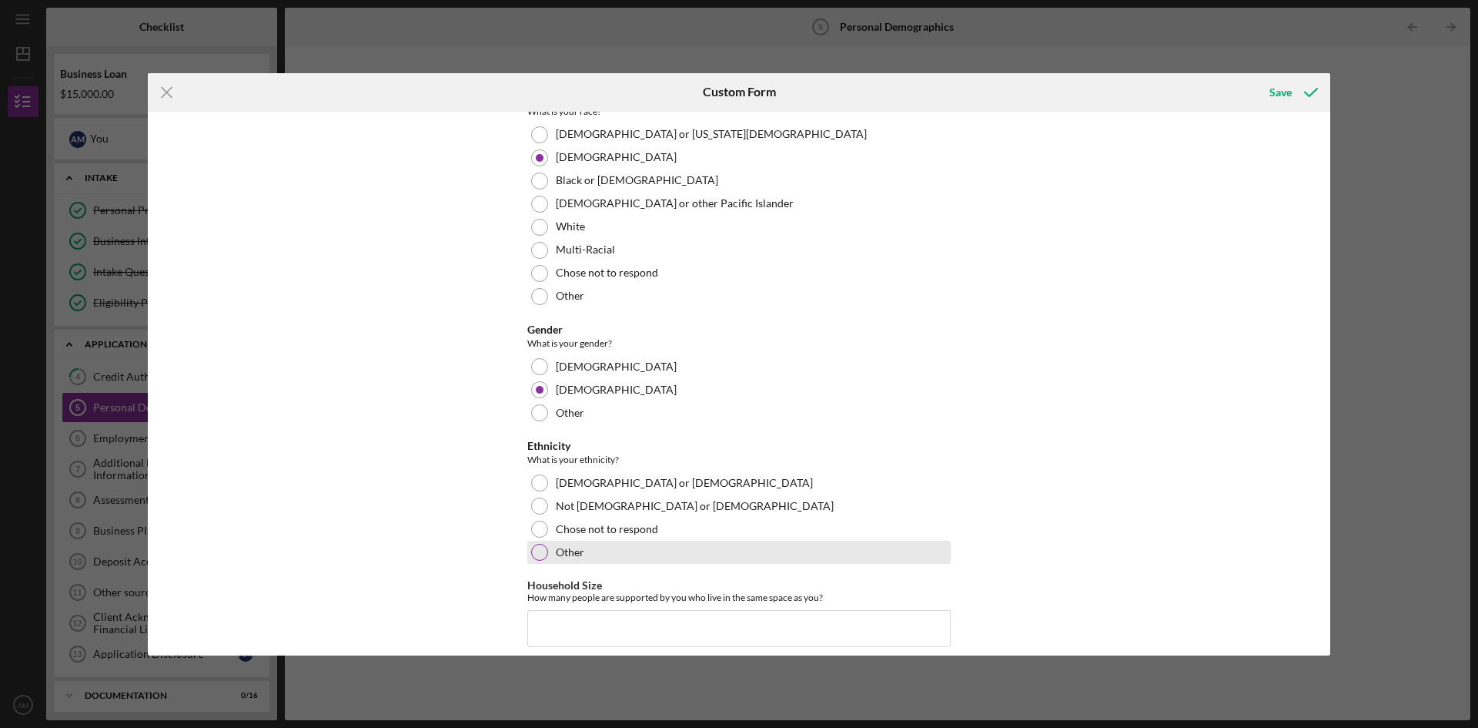
scroll to position [1232, 0]
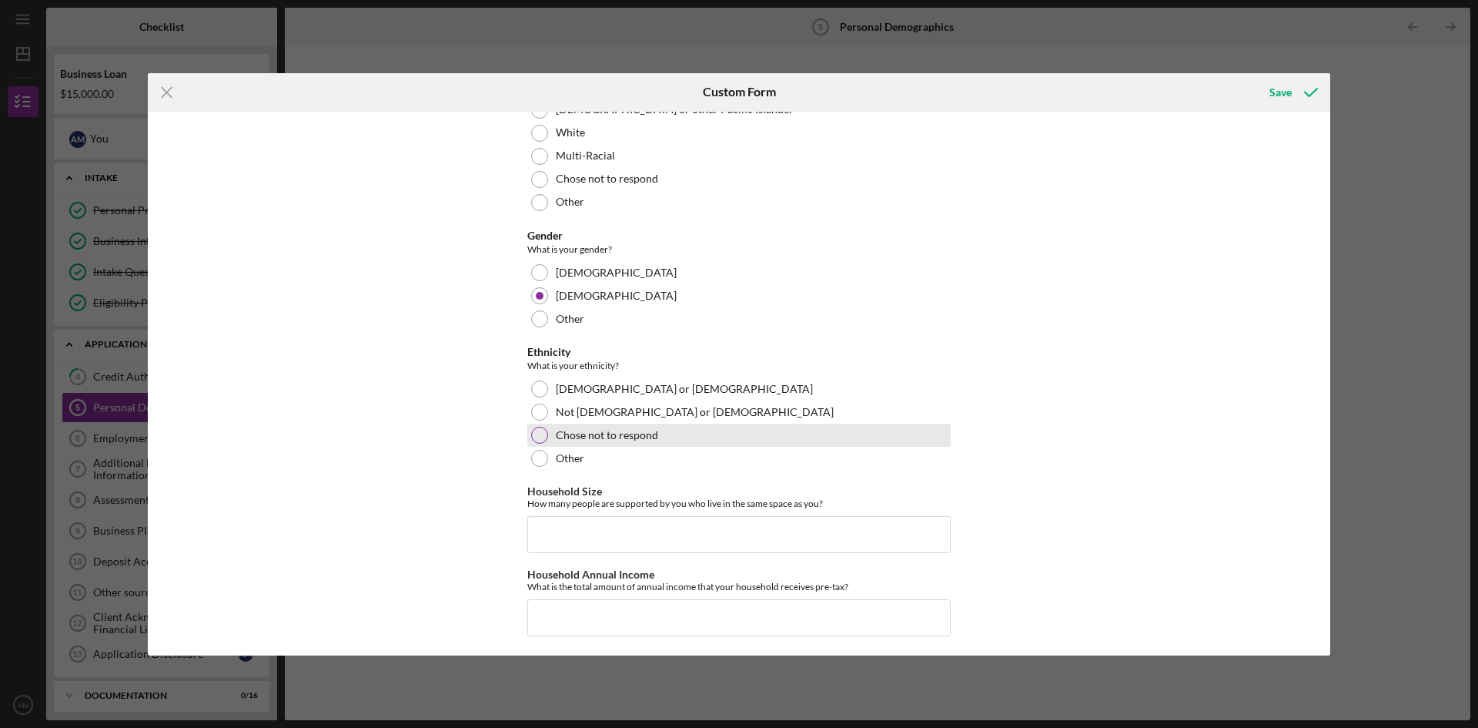
click at [592, 436] on label "Chose not to respond" at bounding box center [607, 435] width 102 height 12
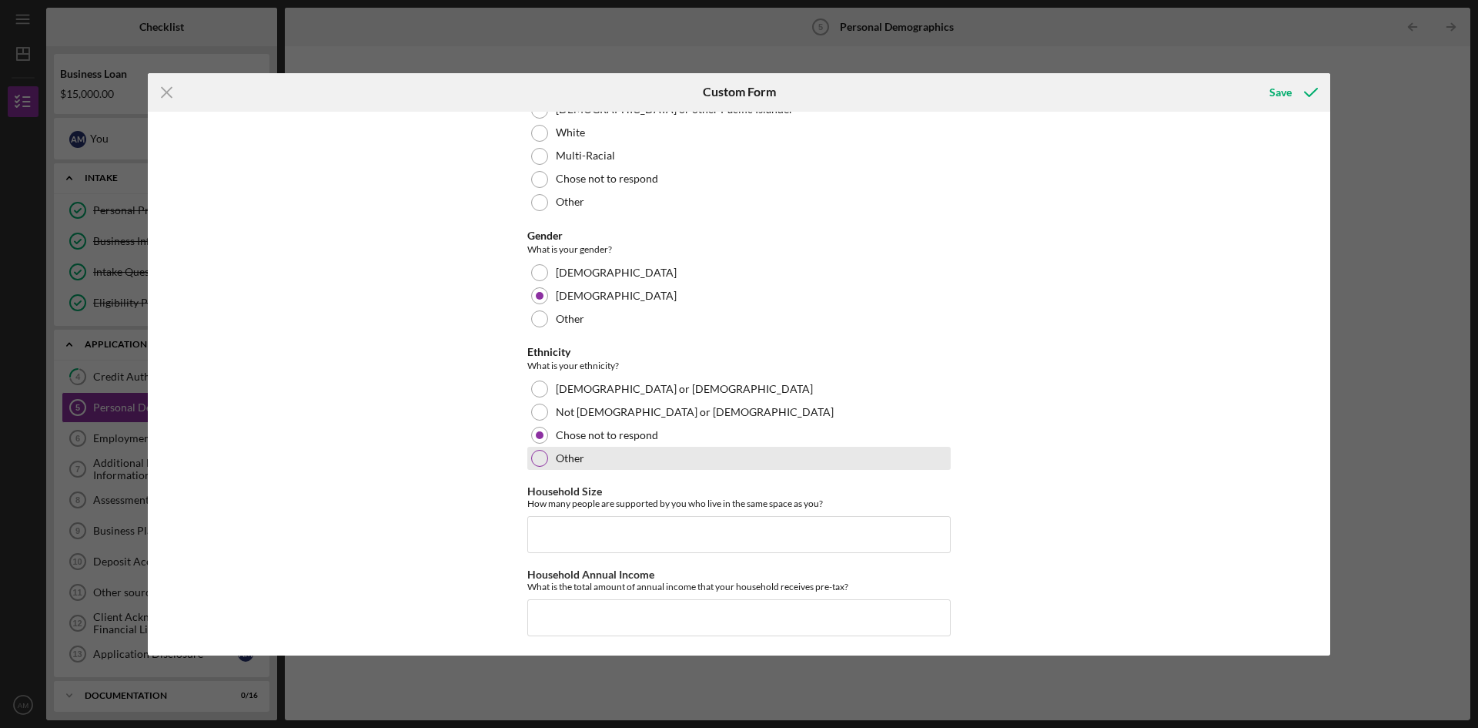
click at [569, 457] on label "Other" at bounding box center [570, 458] width 28 height 12
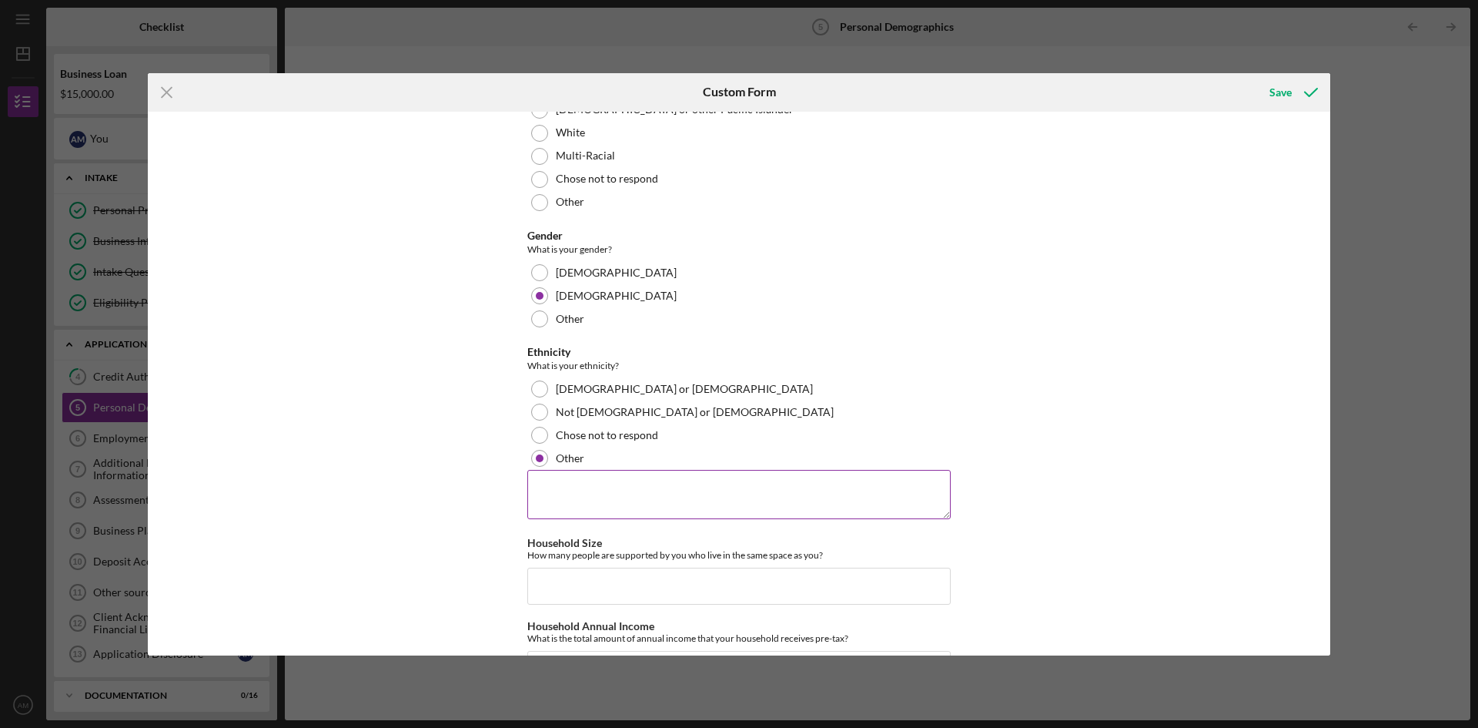
click at [670, 493] on textarea at bounding box center [738, 494] width 423 height 49
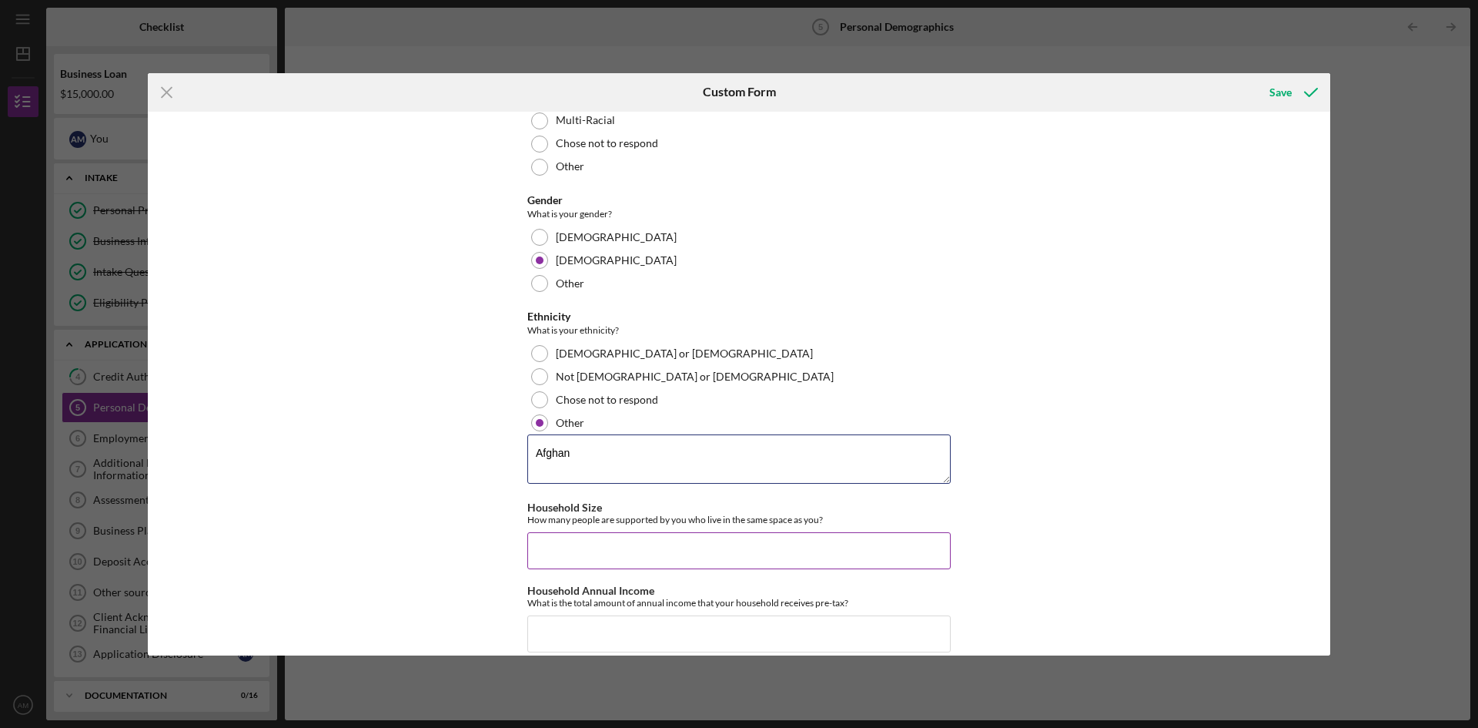
scroll to position [1287, 0]
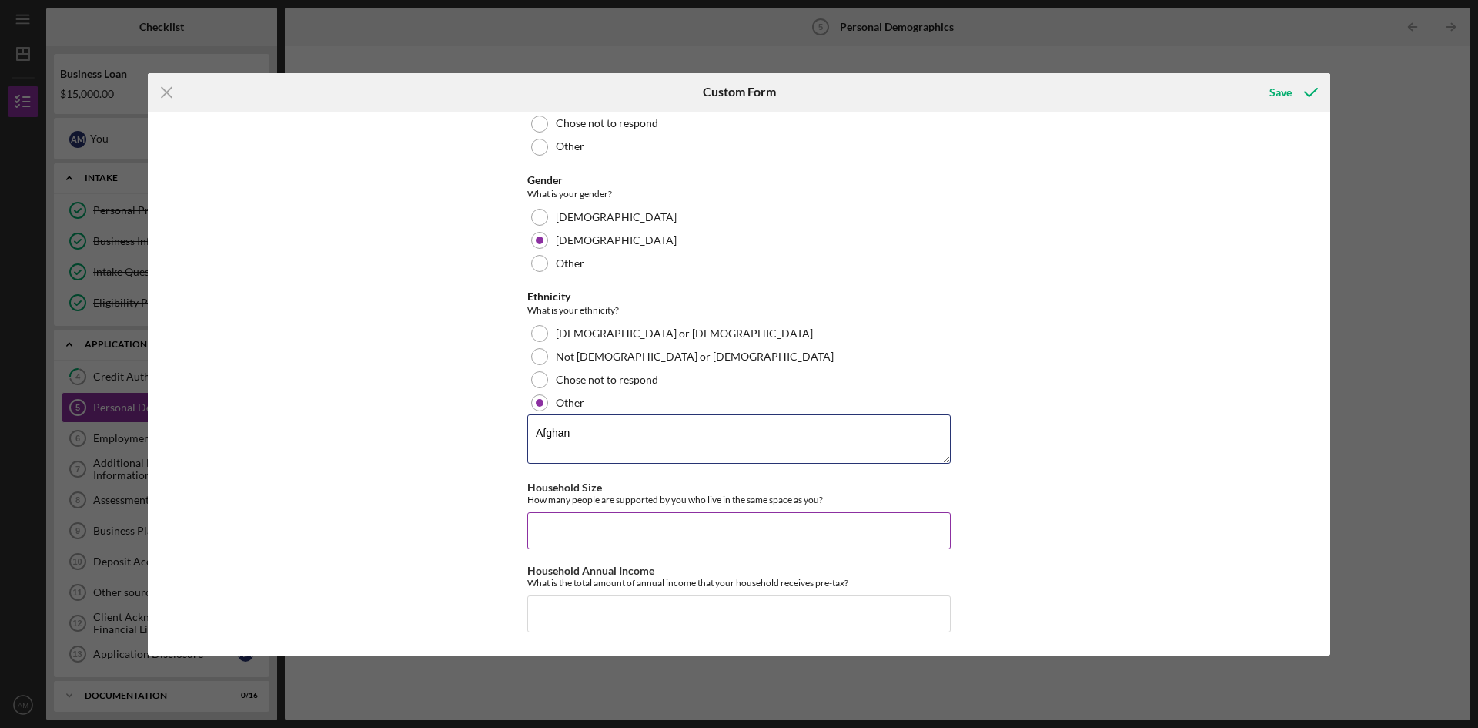
type textarea "Afghan"
click at [628, 531] on input "Household Size" at bounding box center [738, 530] width 423 height 37
click at [1037, 518] on div "Additional Questions 1 Has applicant ever obtained credit under another name? Y…" at bounding box center [739, 384] width 1183 height 544
click at [717, 605] on input "Household Annual Income" at bounding box center [738, 613] width 423 height 37
type input "$86,000"
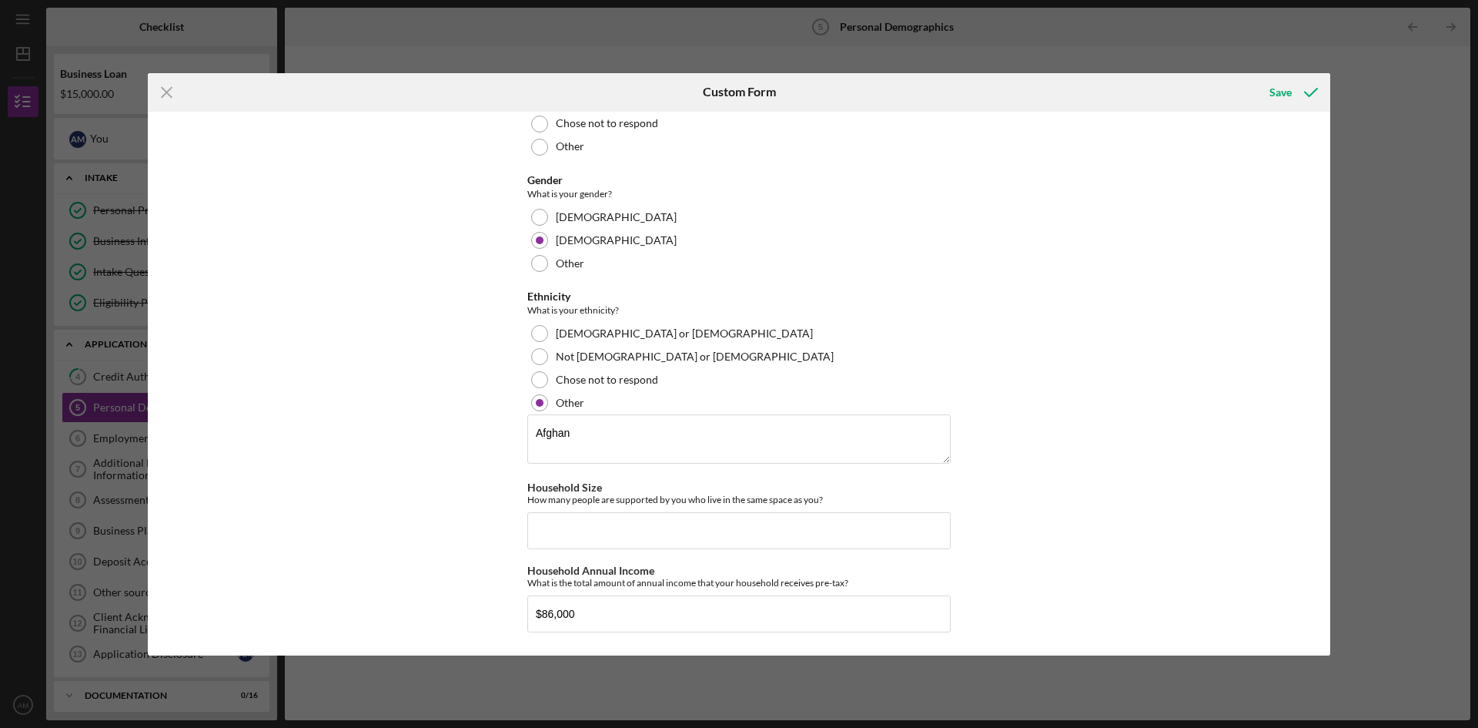
click at [1114, 484] on div "Additional Questions 1 Has applicant ever obtained credit under another name? Y…" at bounding box center [739, 384] width 1183 height 544
click at [768, 530] on input "Household Size" at bounding box center [738, 530] width 423 height 37
type input "0"
click at [1319, 92] on icon "submit" at bounding box center [1311, 92] width 38 height 38
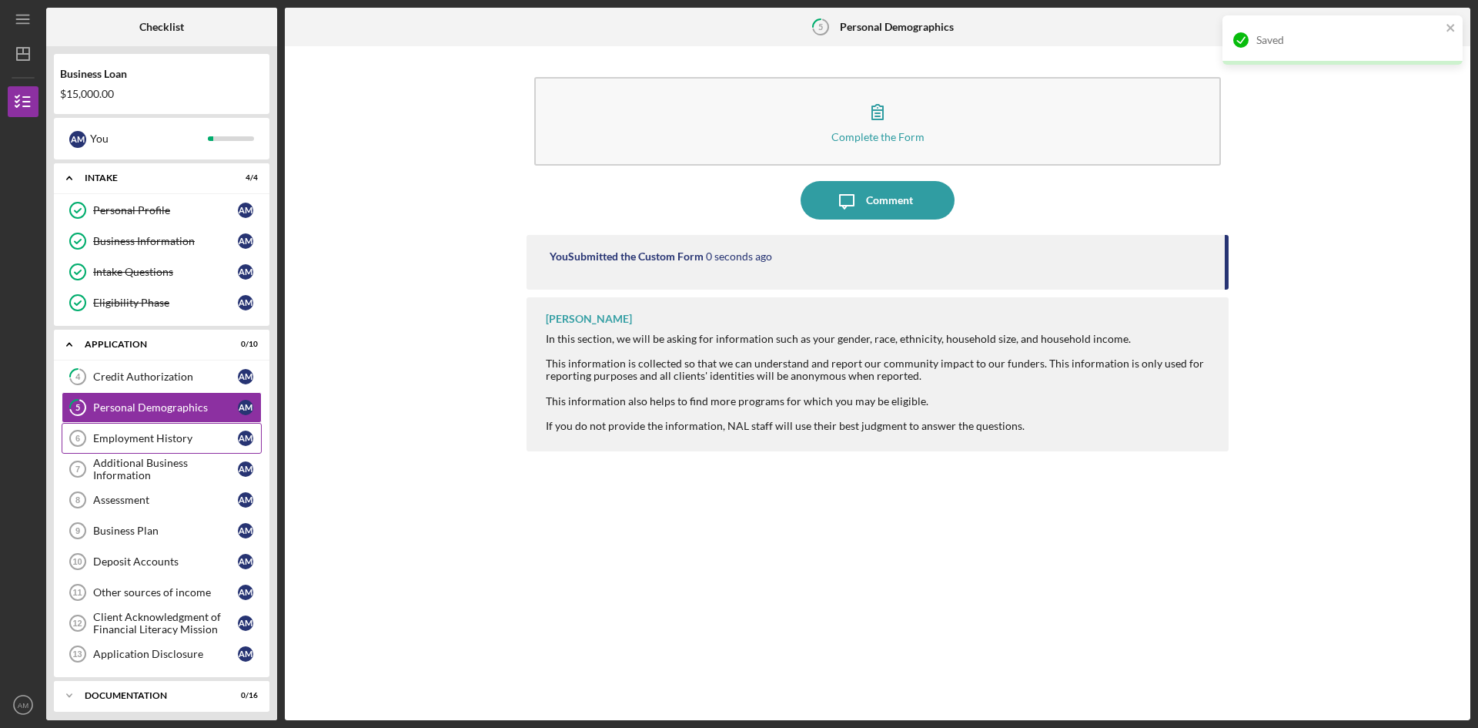
click at [150, 445] on link "Employment History 6 Employment History A M" at bounding box center [162, 438] width 200 height 31
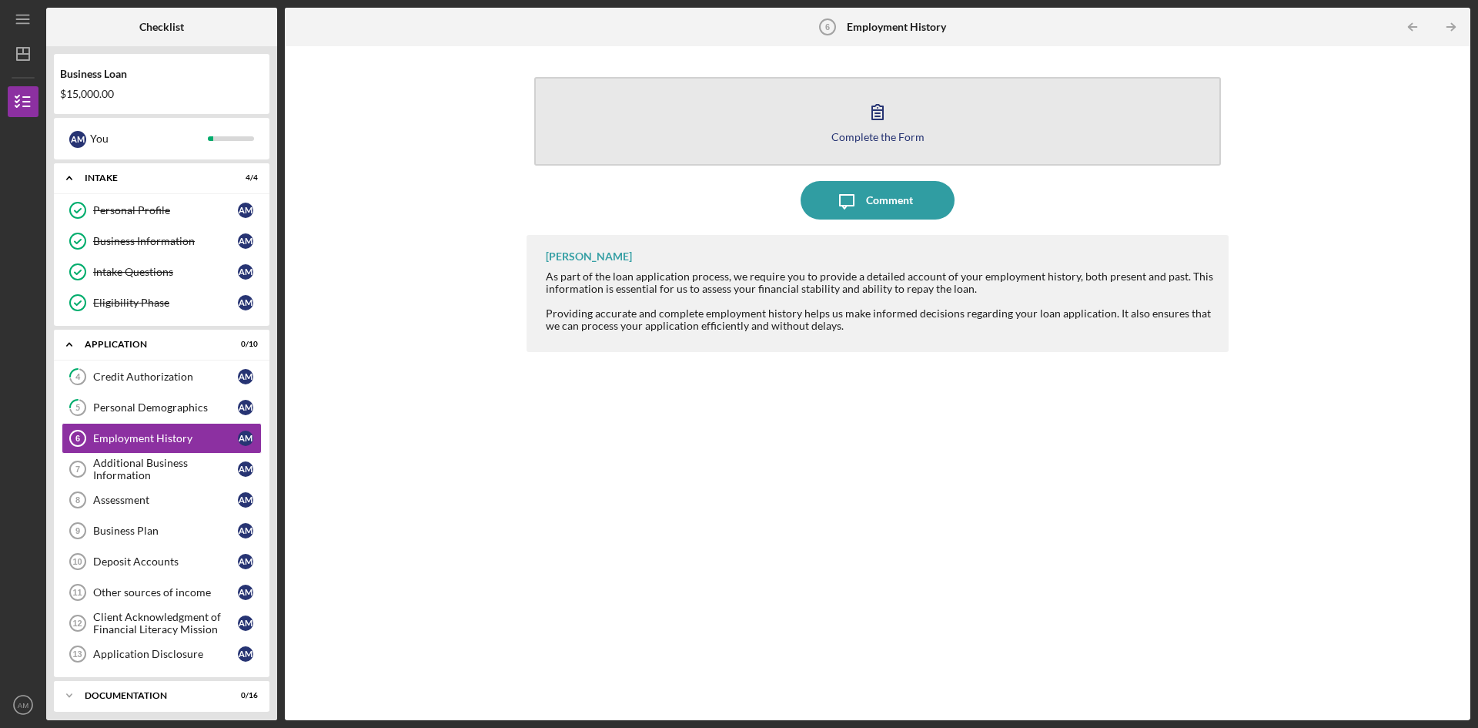
click at [877, 137] on div "Complete the Form" at bounding box center [878, 137] width 93 height 12
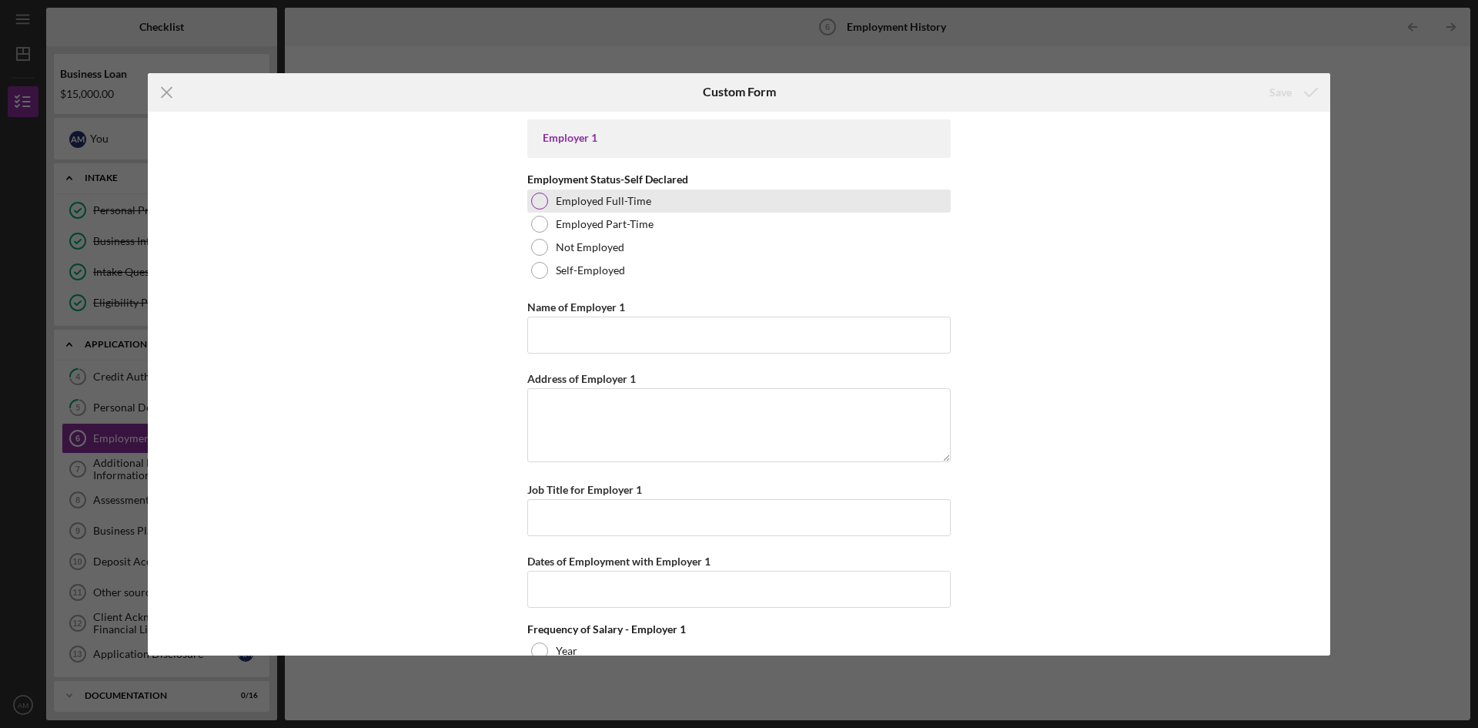
click at [644, 200] on label "Employed Full-Time" at bounding box center [603, 201] width 95 height 12
click at [638, 317] on input "Name of Employer 1" at bounding box center [738, 334] width 423 height 37
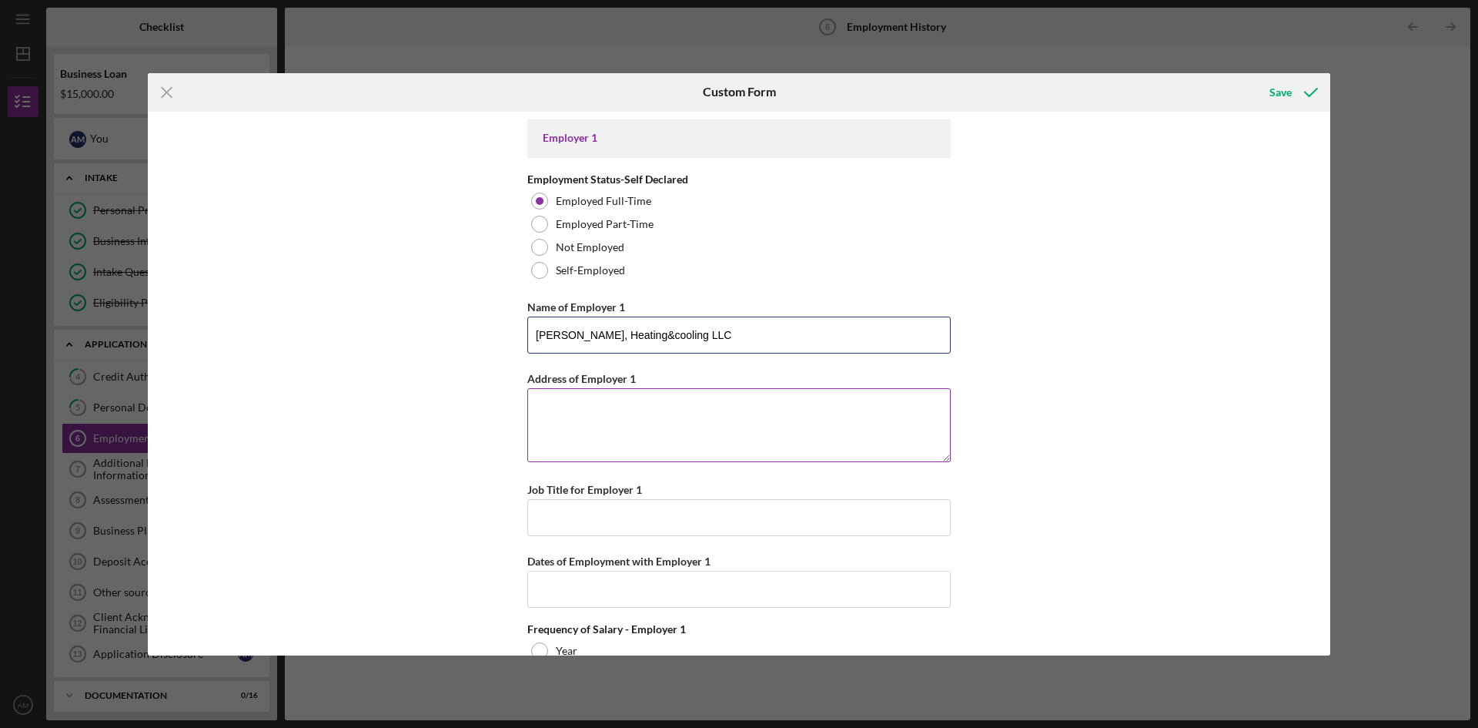
type input "[PERSON_NAME], Heating&cooling LLC"
click at [654, 403] on textarea "Address of Employer 1" at bounding box center [738, 425] width 423 height 74
type textarea "+"
click at [581, 416] on textarea "152" at bounding box center [738, 425] width 423 height 74
drag, startPoint x: 572, startPoint y: 411, endPoint x: 503, endPoint y: 396, distance: 71.0
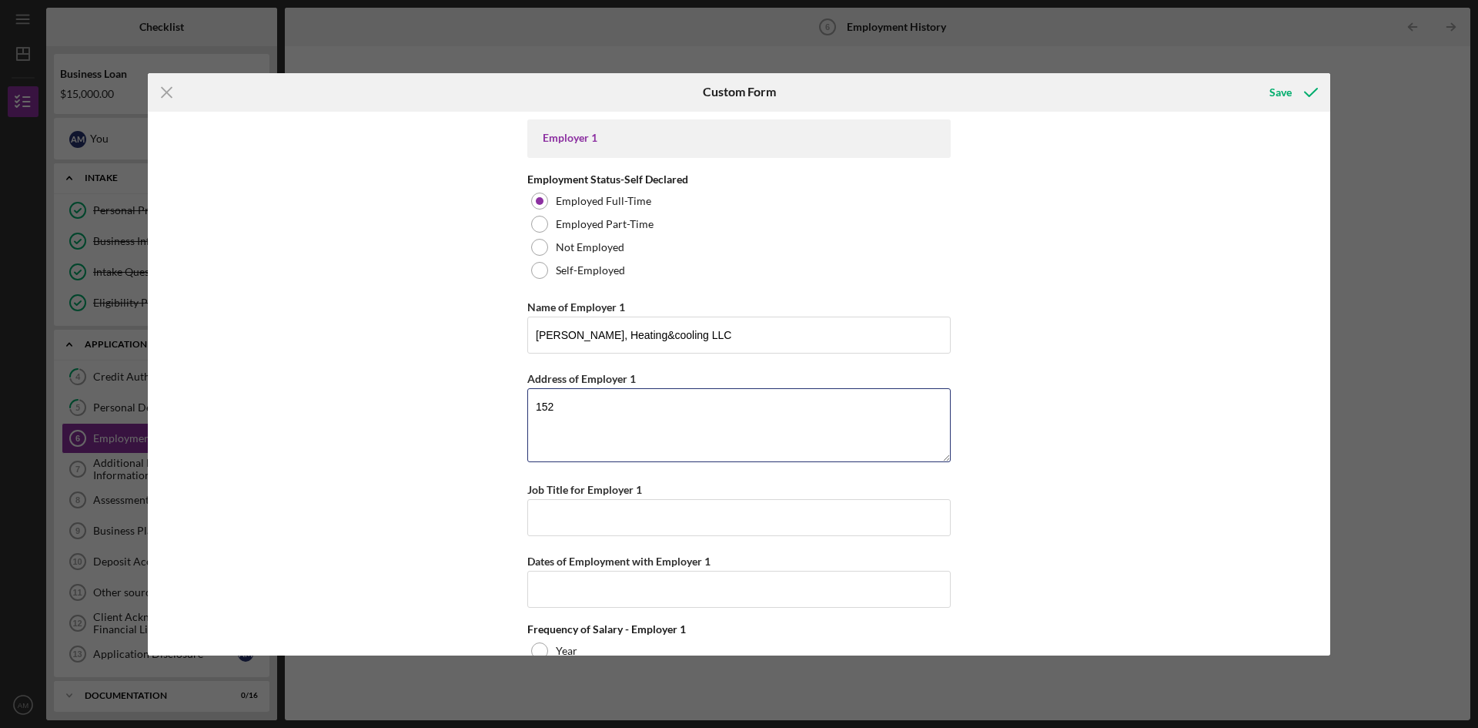
click at [501, 395] on div "Employer 1 Employment Status-Self Declared Employed Full-Time Employed Part-Tim…" at bounding box center [739, 384] width 1183 height 544
paste textarea "[STREET_ADDRESS][US_STATE]"
type textarea "[STREET_ADDRESS][US_STATE]"
click at [655, 511] on input "Job Title for Employer 1" at bounding box center [738, 517] width 423 height 37
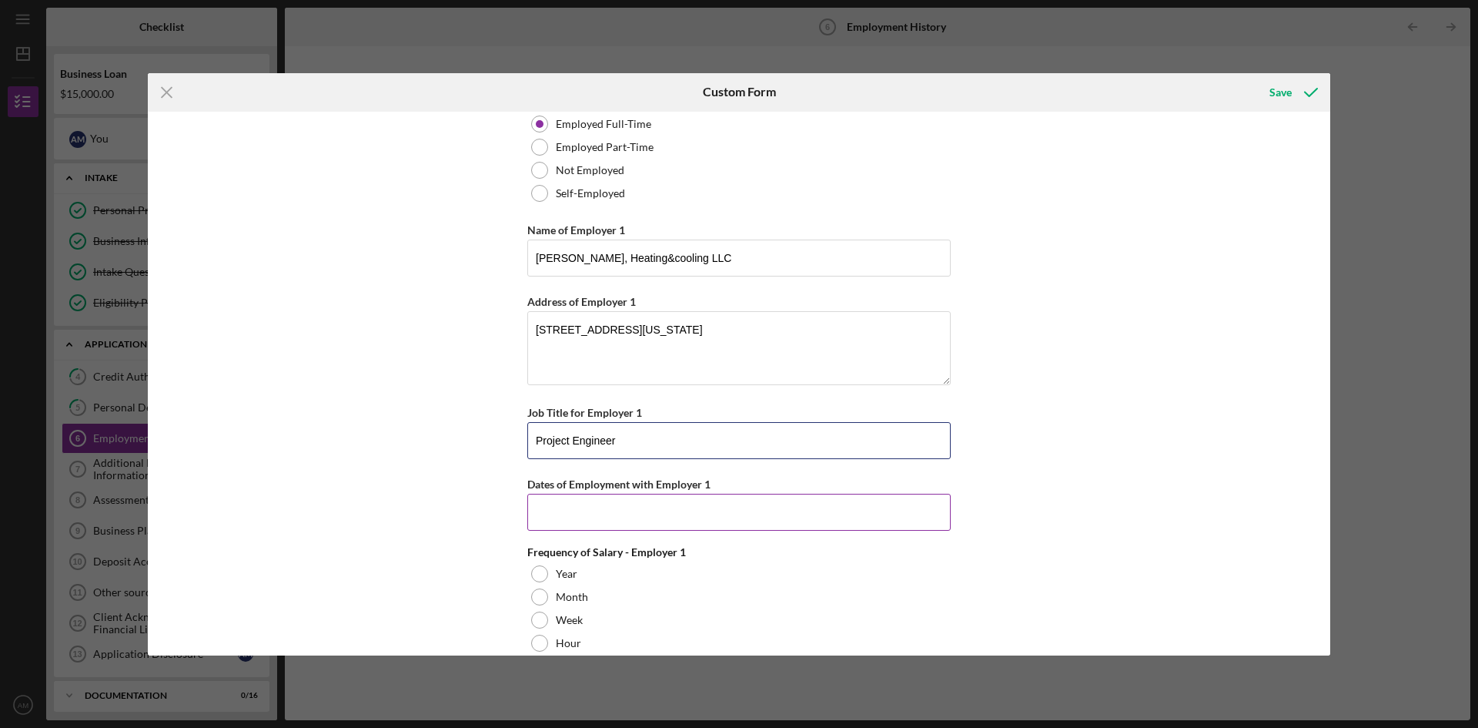
type input "Project Engineer"
click at [607, 525] on input "Dates of Employment with Employer 1" at bounding box center [738, 512] width 423 height 37
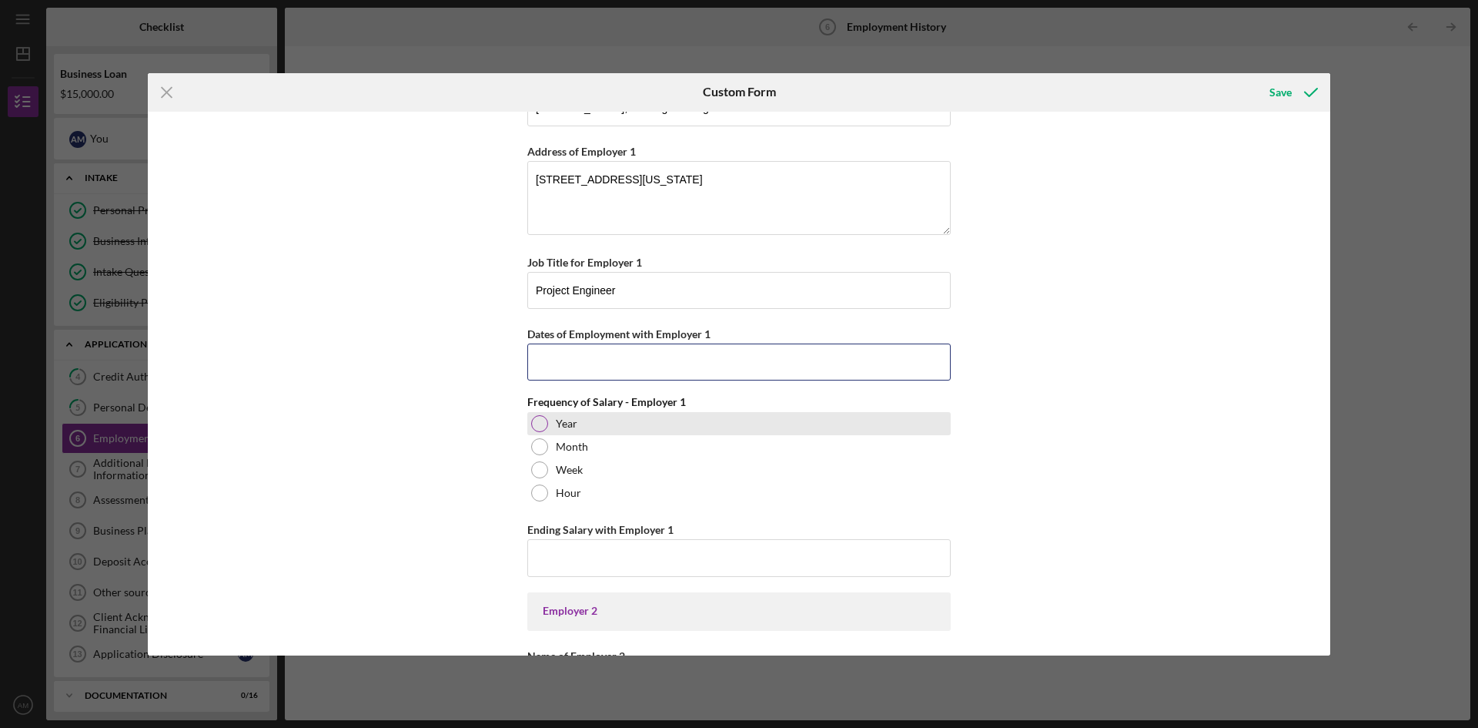
scroll to position [231, 0]
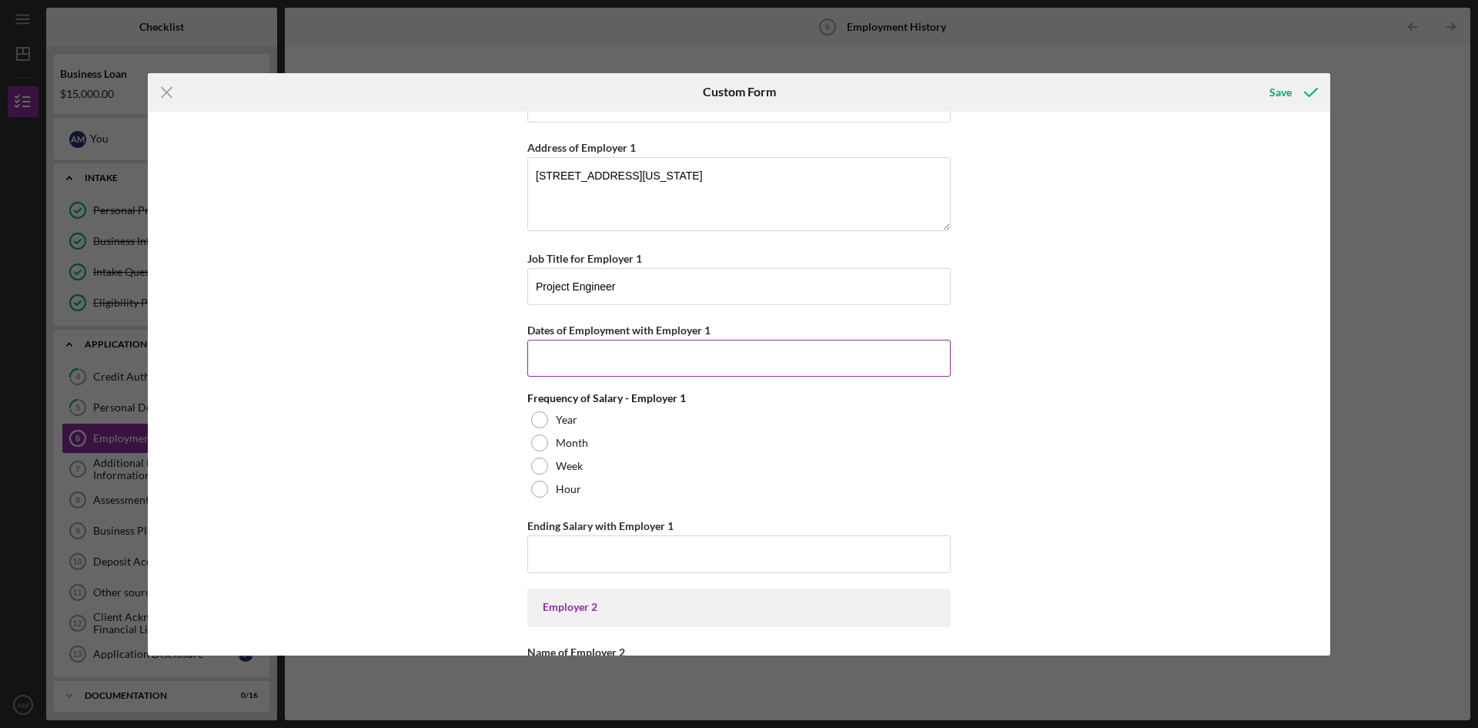
click at [605, 362] on input "Dates of Employment with Employer 1" at bounding box center [738, 358] width 423 height 37
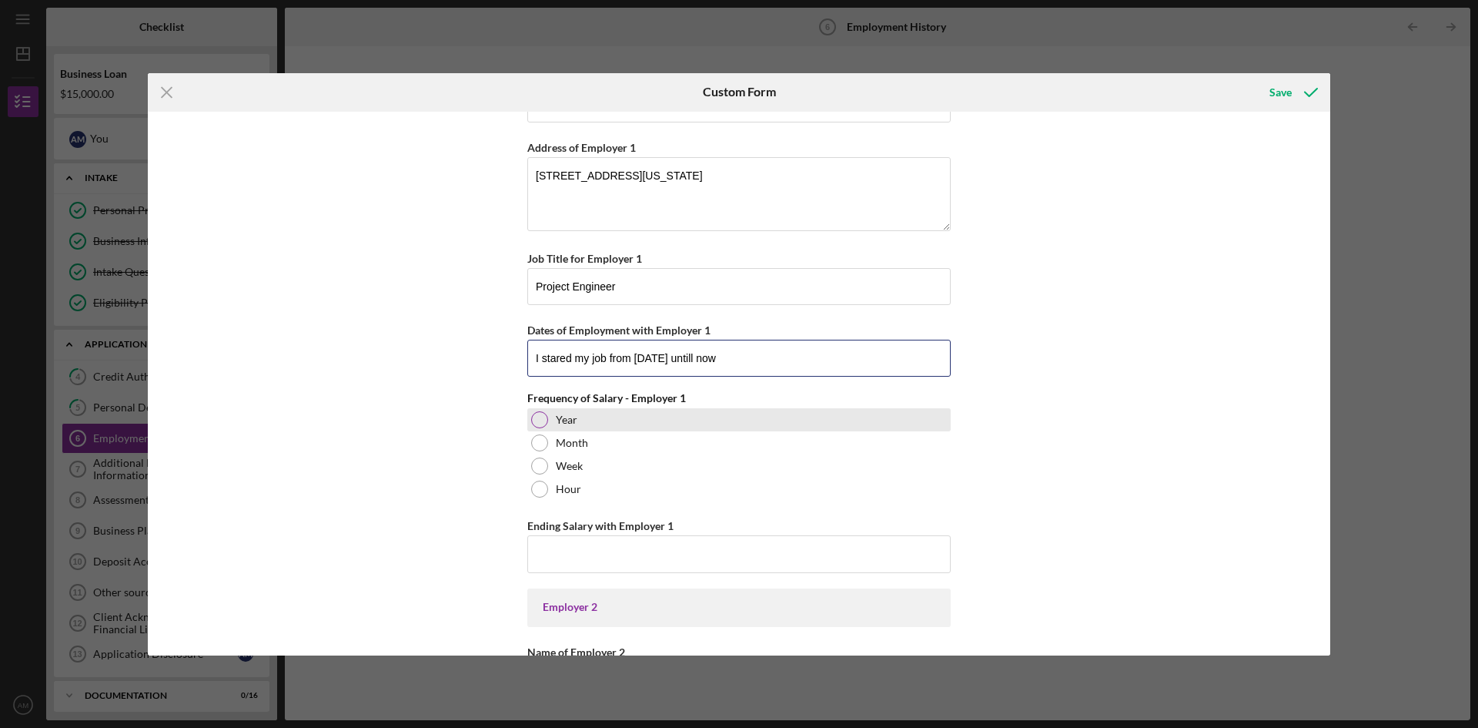
type input "I stared my job from [DATE] untill now"
click at [607, 423] on div "Year" at bounding box center [738, 419] width 423 height 23
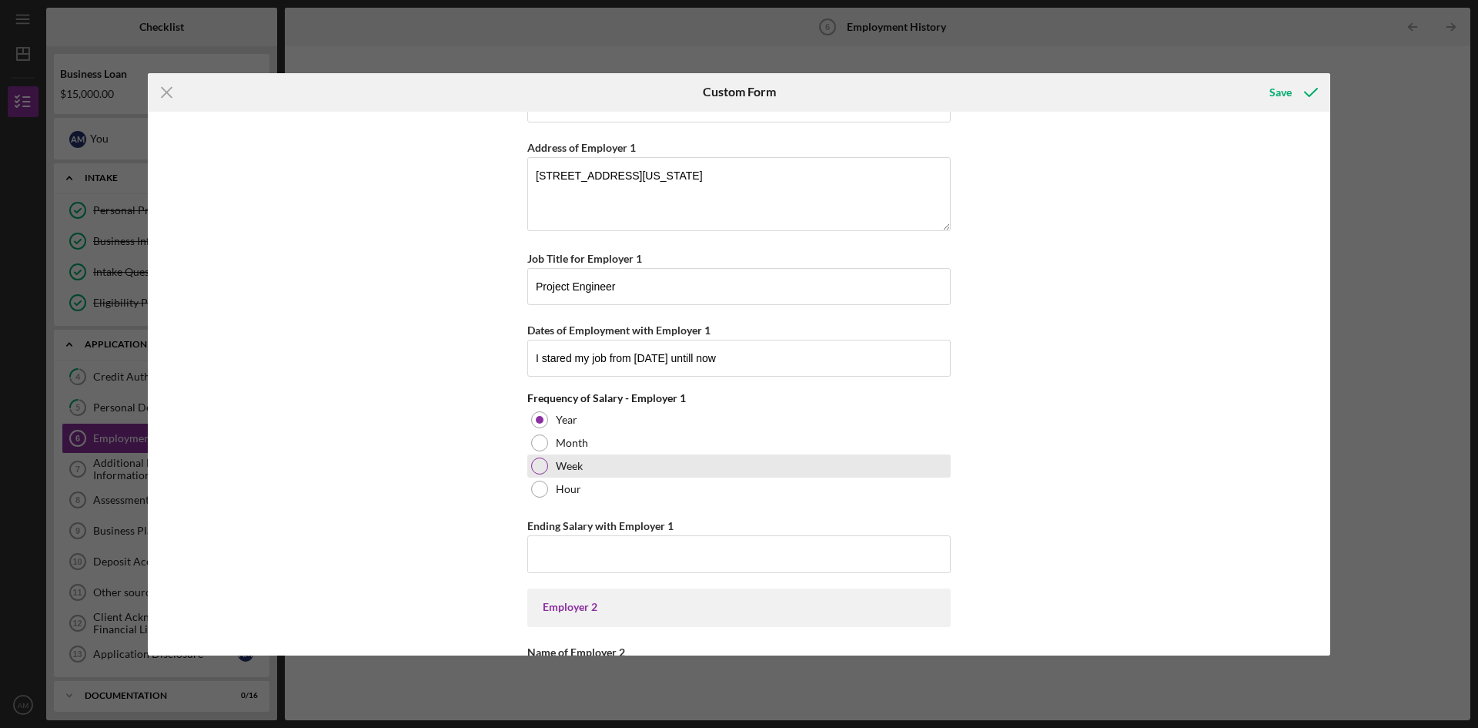
click at [604, 470] on div "Week" at bounding box center [738, 465] width 423 height 23
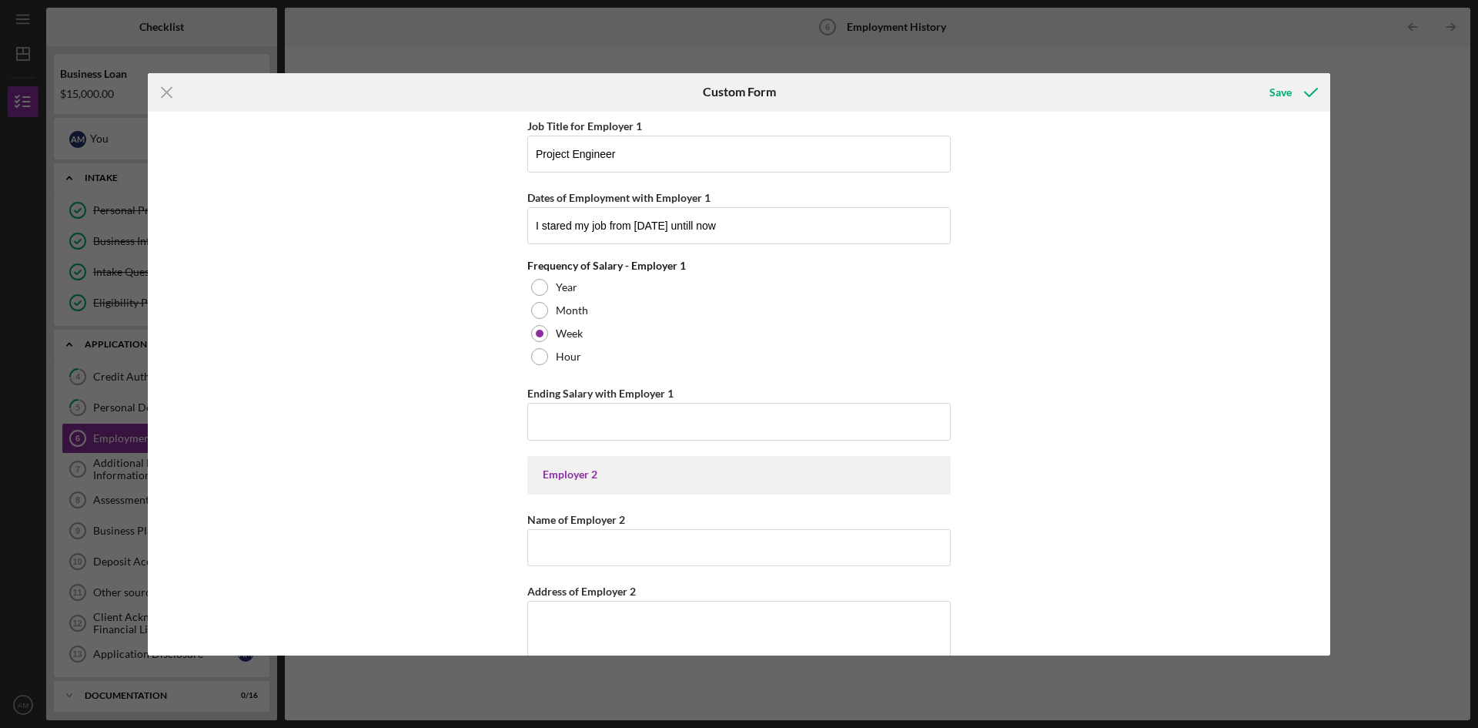
scroll to position [385, 0]
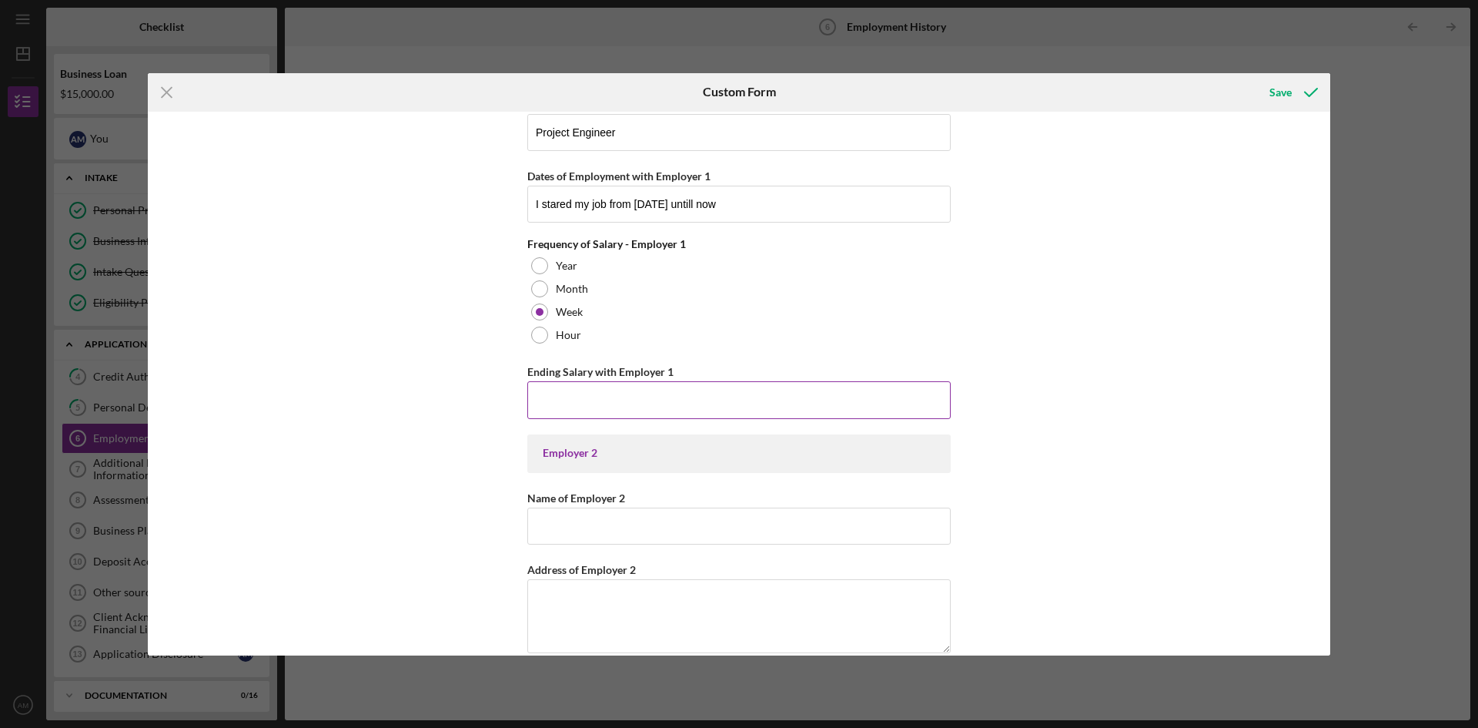
click at [640, 400] on input "Ending Salary with Employer 1" at bounding box center [738, 399] width 423 height 37
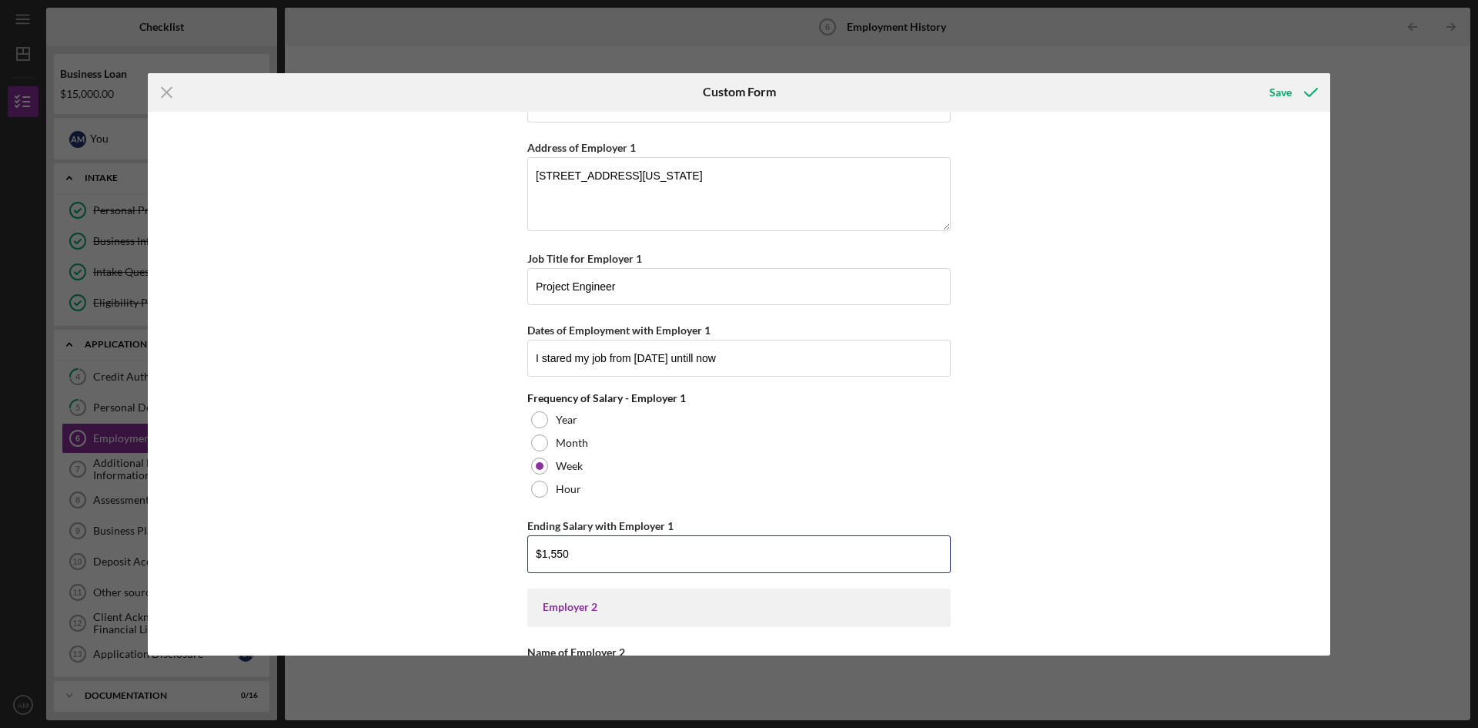
type input "$1,550"
click at [1167, 430] on div "Employer 1 Employment Status-Self Declared Employed Full-Time Employed Part-Tim…" at bounding box center [739, 384] width 1183 height 544
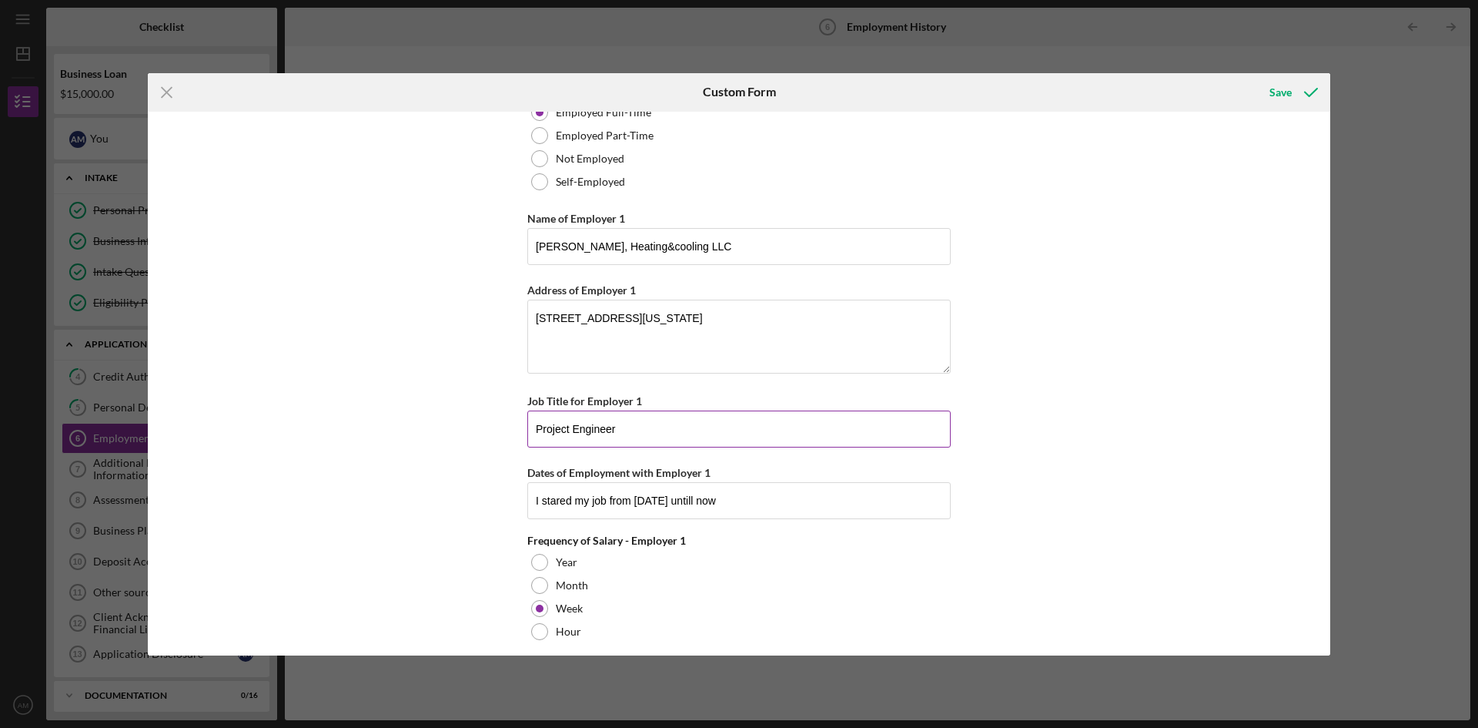
scroll to position [0, 0]
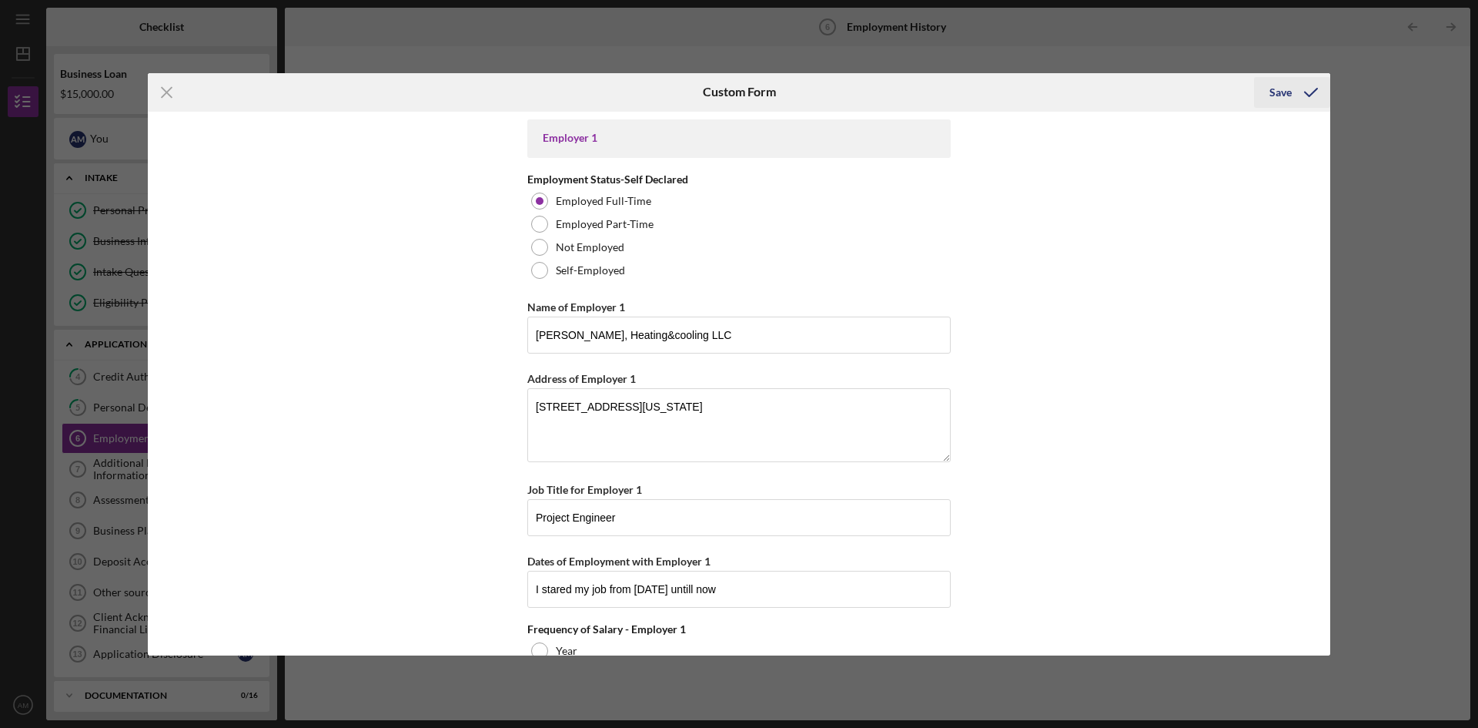
click at [1283, 86] on div "Save" at bounding box center [1281, 92] width 22 height 31
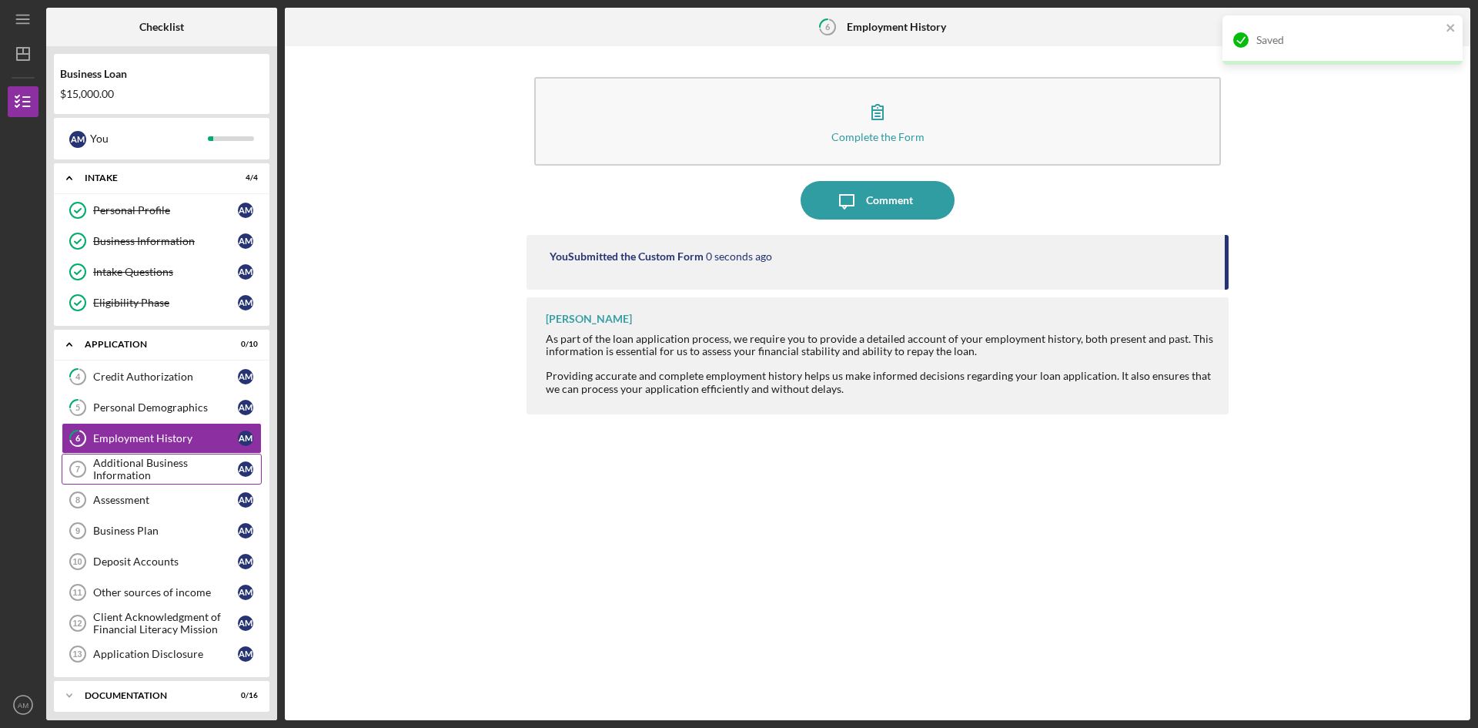
click at [166, 454] on link "Additional Business Information 7 Additional Business Information A M" at bounding box center [162, 469] width 200 height 31
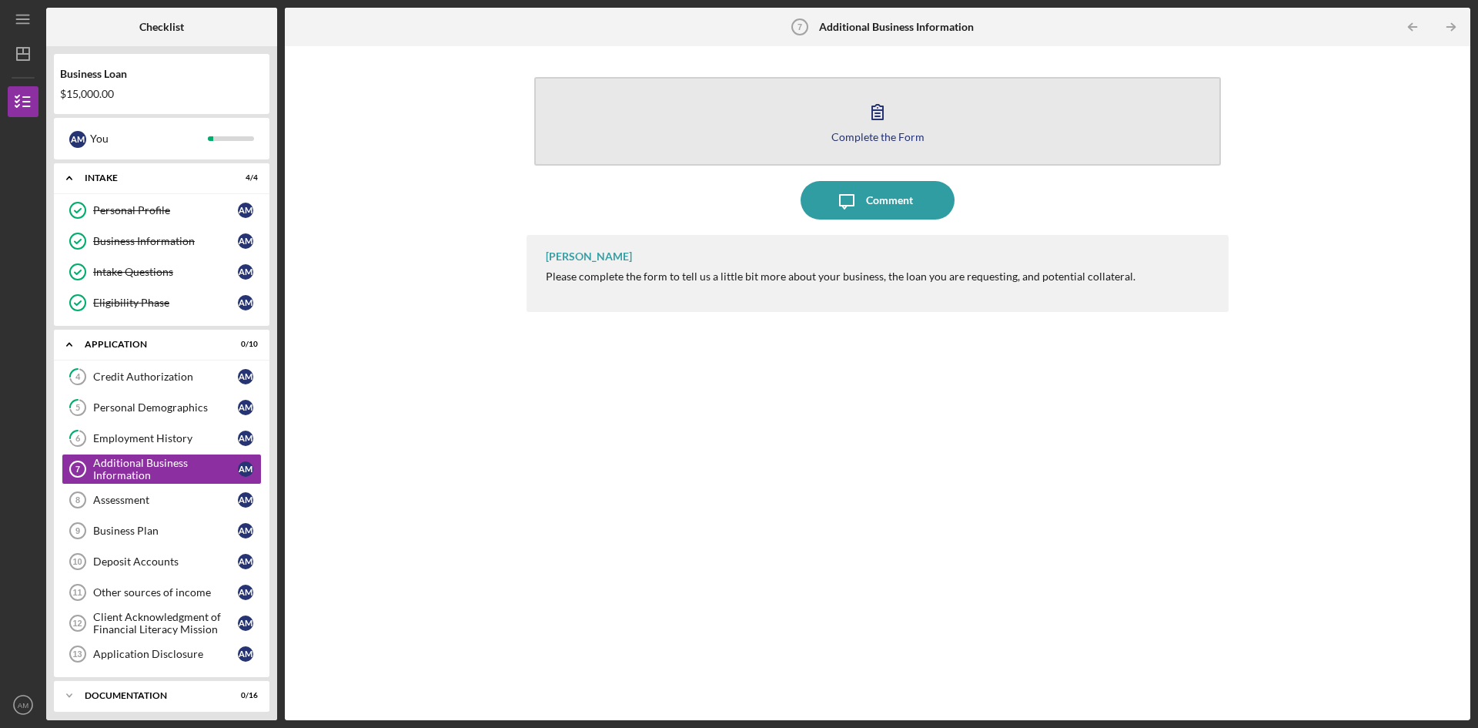
click at [798, 147] on button "Complete the Form Form" at bounding box center [877, 121] width 687 height 89
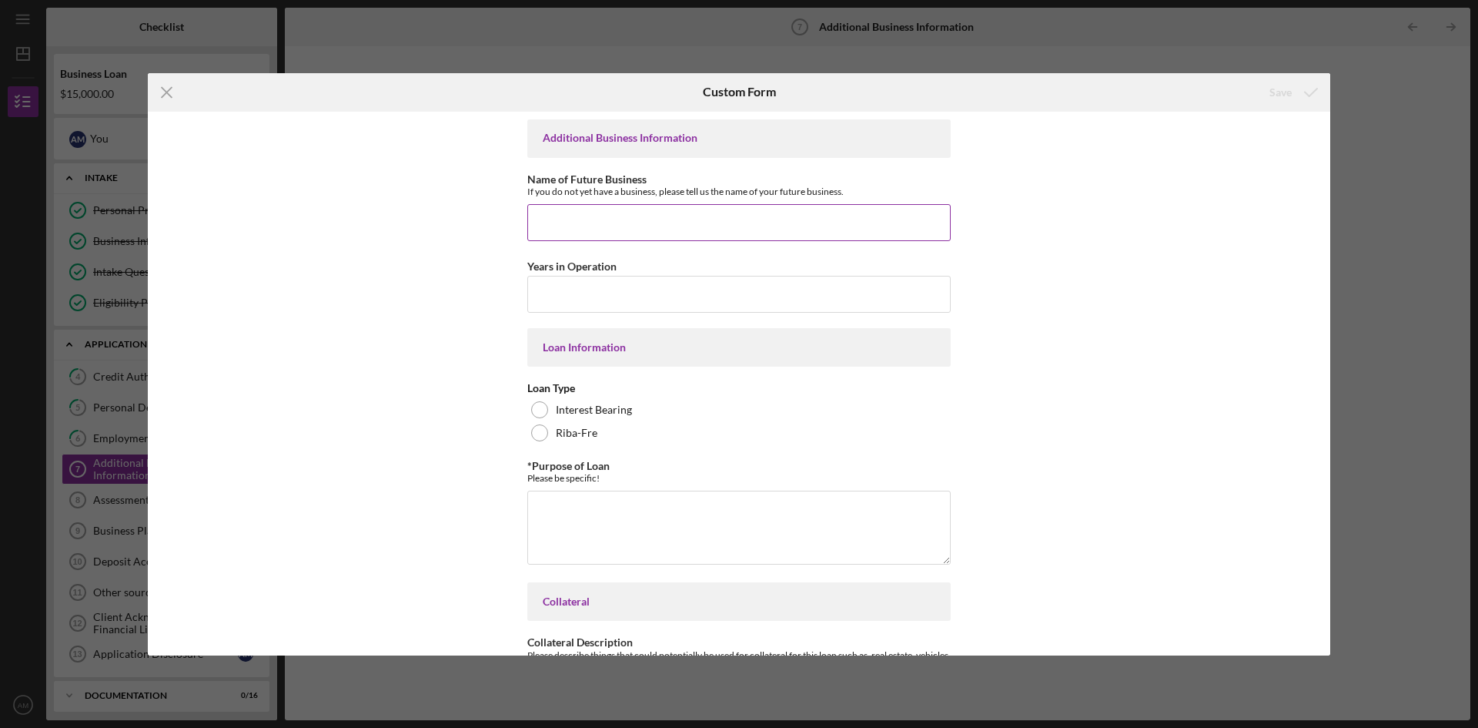
click at [634, 223] on input "Name of Future Business" at bounding box center [738, 222] width 423 height 37
type input "Omari Trucking company, or [PERSON_NAME]"
click at [610, 300] on input "Years in Operation" at bounding box center [738, 294] width 423 height 37
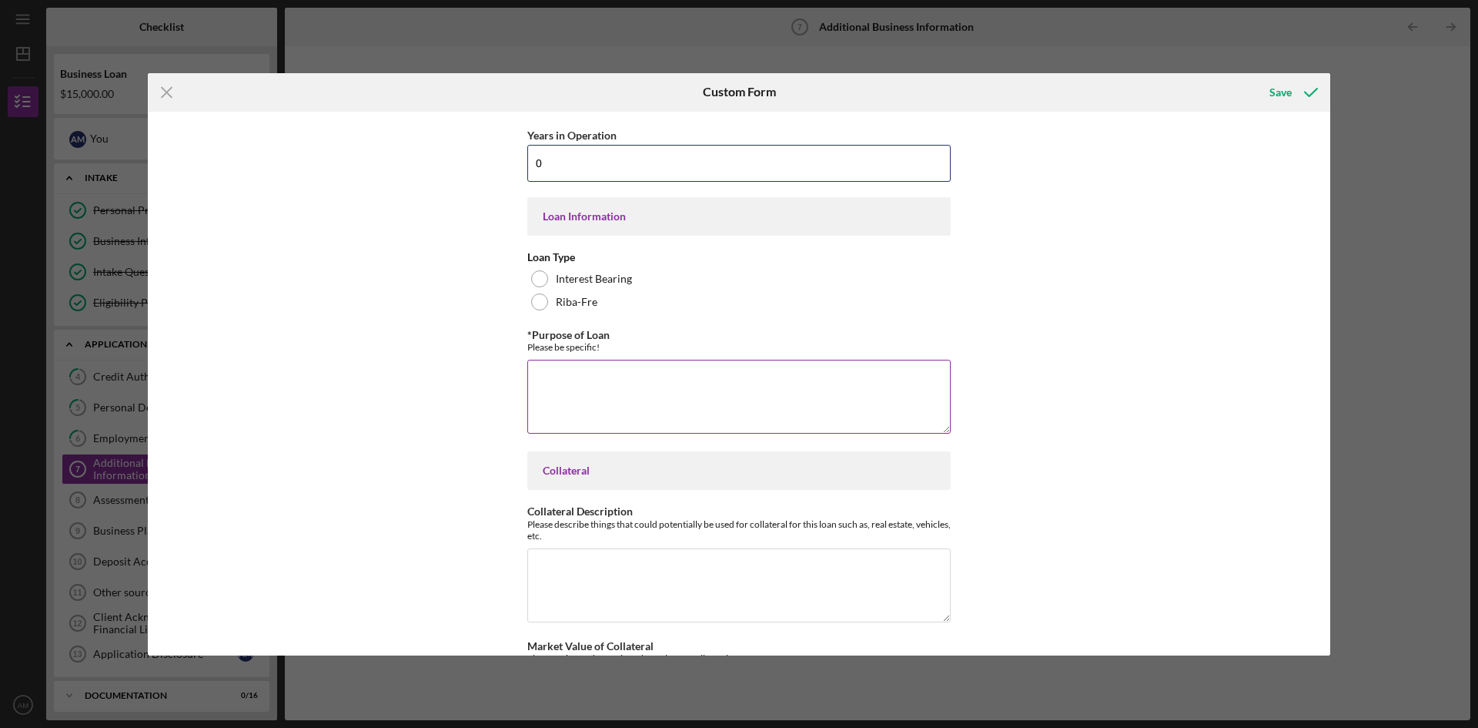
scroll to position [206, 0]
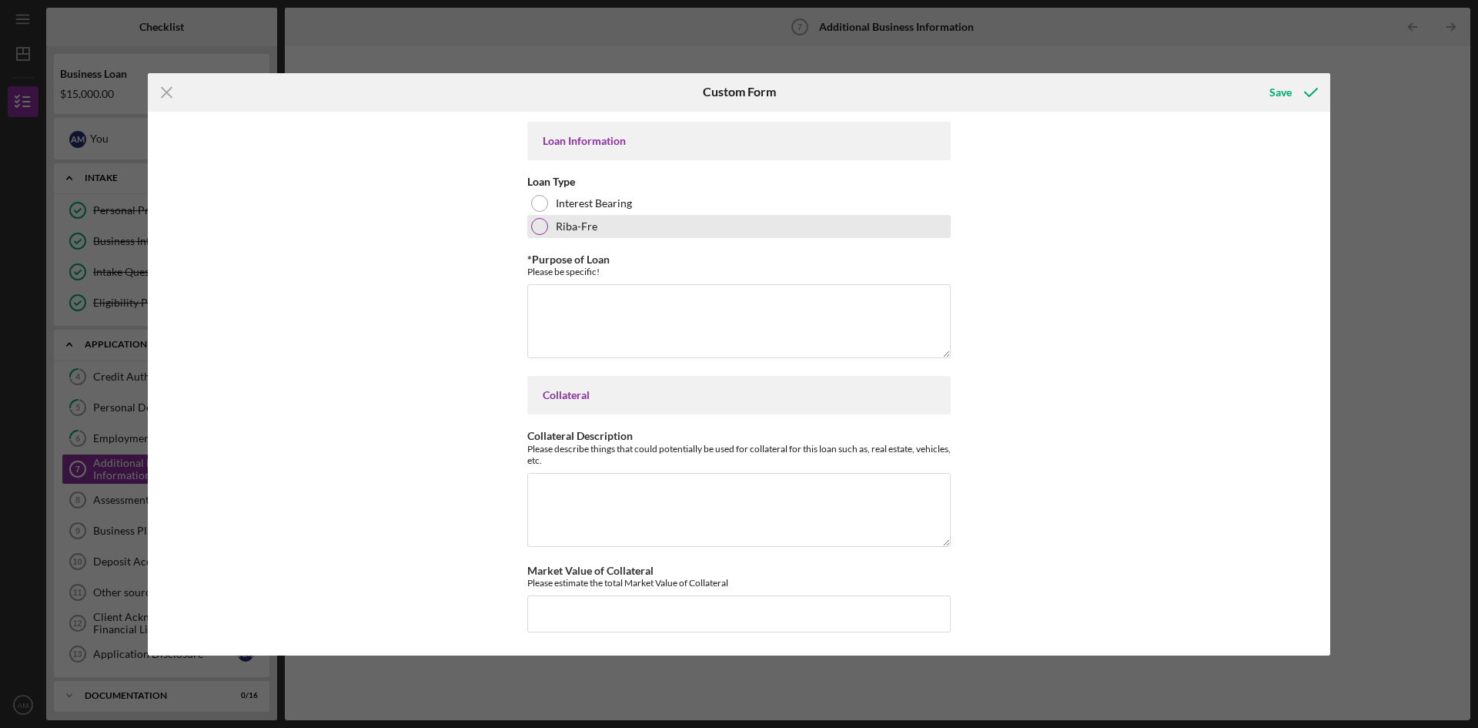
type input "0"
click at [711, 219] on div "Riba-Fre" at bounding box center [738, 226] width 423 height 23
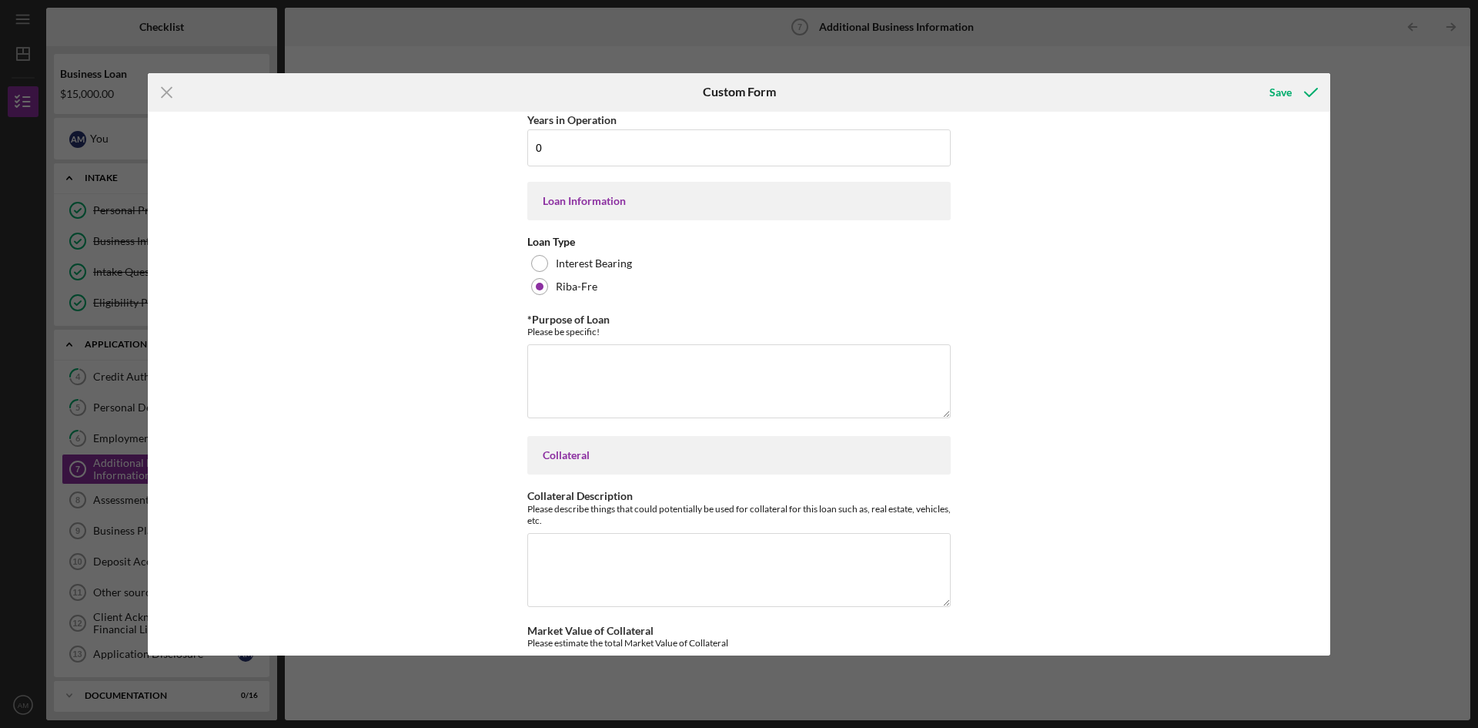
scroll to position [52, 0]
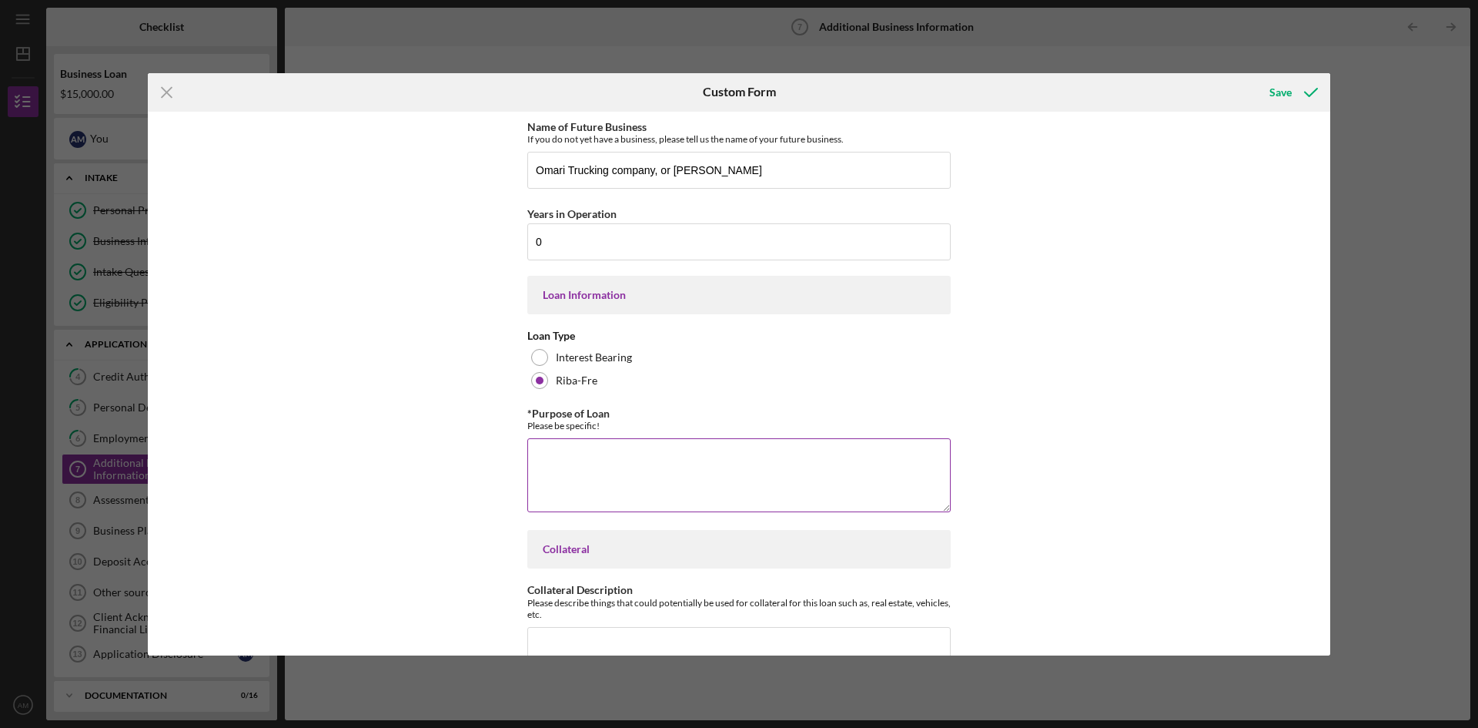
click at [688, 457] on textarea "*Purpose of Loan" at bounding box center [738, 475] width 423 height 74
click at [836, 464] on textarea "I want to invest money on my friends company, and buy a truck share with him" at bounding box center [738, 475] width 423 height 74
click at [910, 467] on textarea "I want to invest money on my friends company, and buy a share Truck with him" at bounding box center [738, 475] width 423 height 74
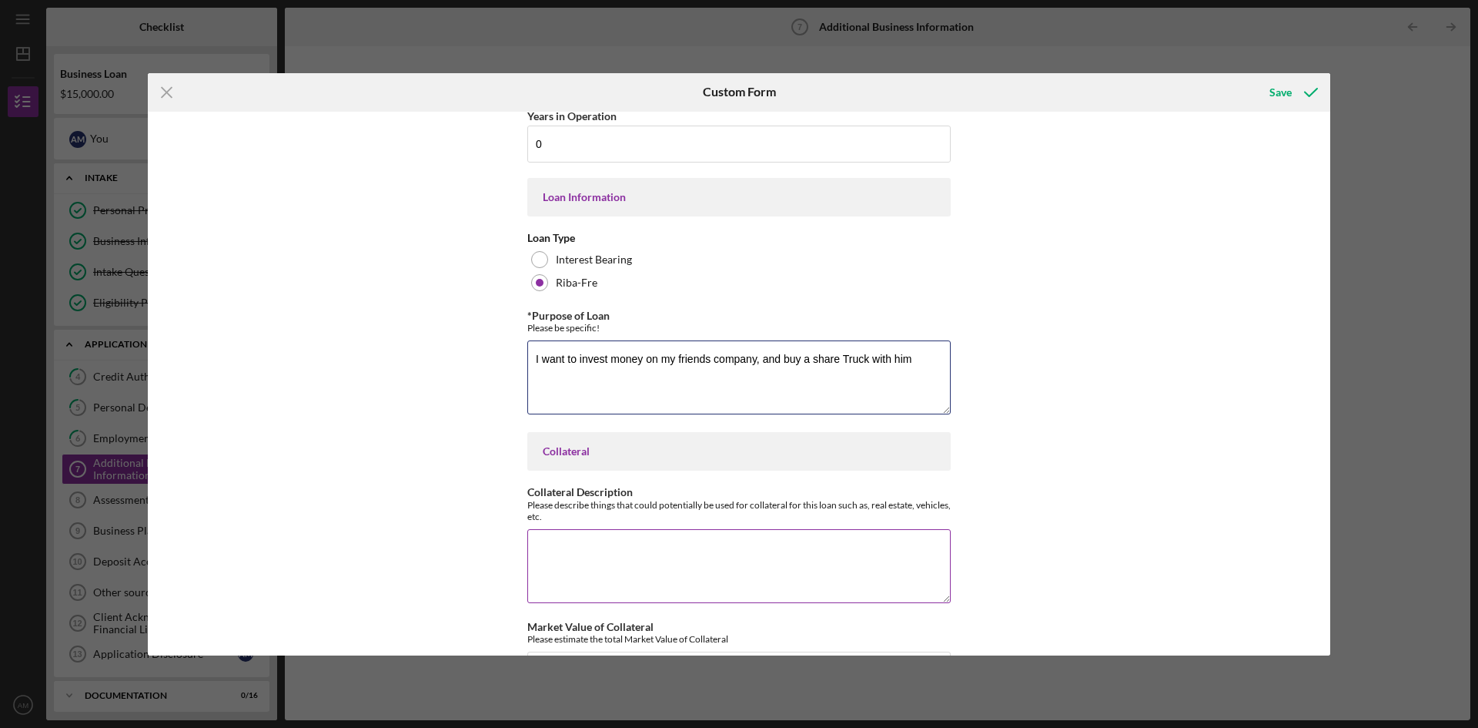
scroll to position [206, 0]
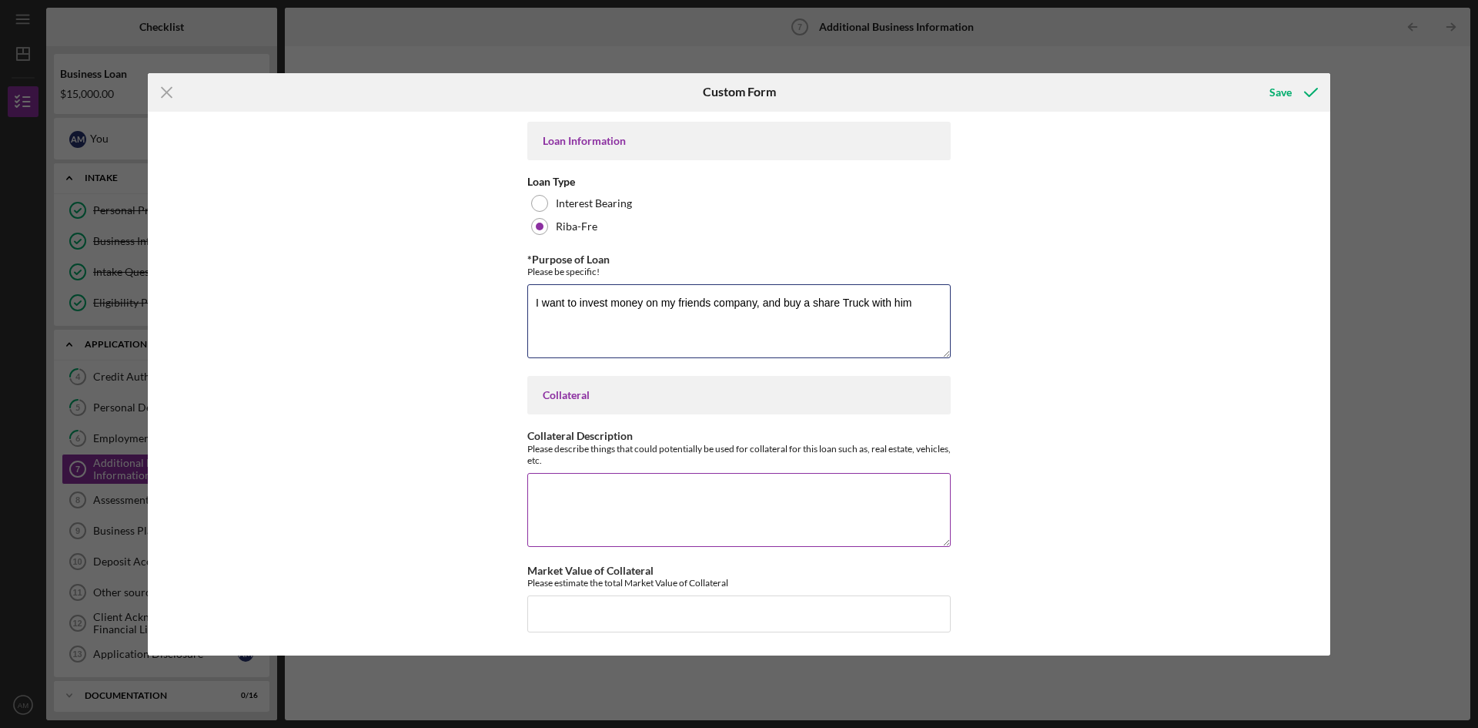
type textarea "I want to invest money on my friends company, and buy a share Truck with him"
click at [600, 492] on textarea "Collateral Description" at bounding box center [738, 510] width 423 height 74
type textarea "Transit Truck"
drag, startPoint x: 731, startPoint y: 579, endPoint x: 525, endPoint y: 581, distance: 206.4
click at [527, 581] on div "Please estimate the total Market Value of Collateral" at bounding box center [738, 583] width 423 height 12
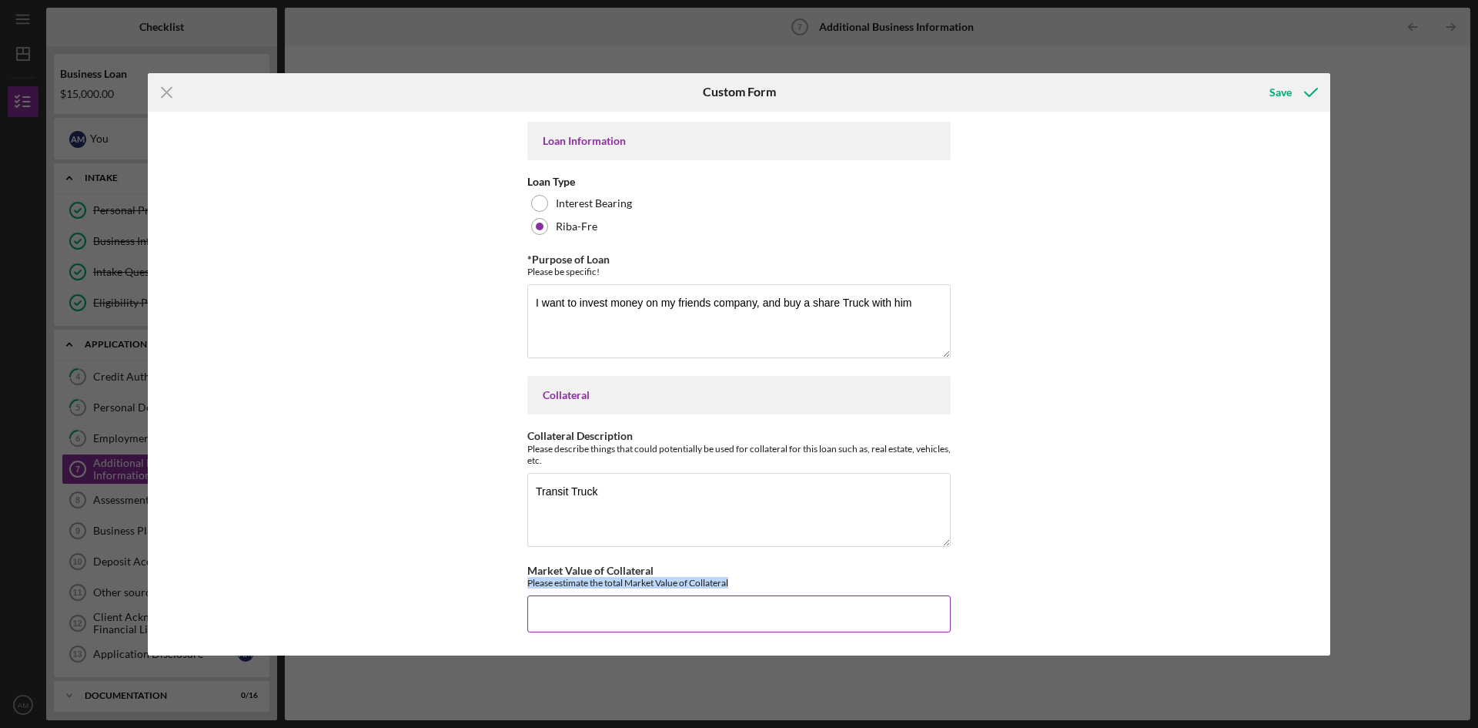
copy div "Please estimate the total Market Value of Collateral"
click at [644, 614] on input "Market Value of Collateral" at bounding box center [738, 613] width 423 height 37
type input "$18,000"
click at [1300, 83] on icon "submit" at bounding box center [1311, 92] width 38 height 38
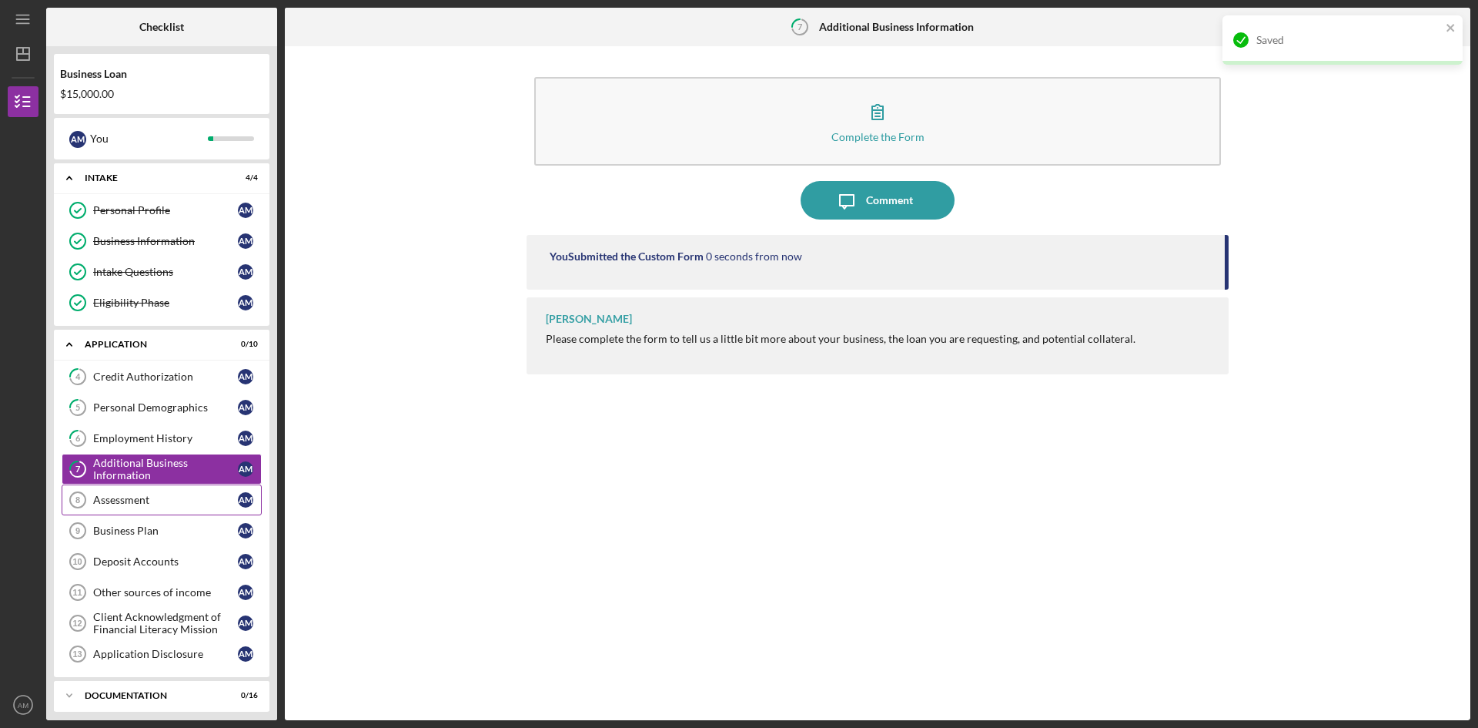
click at [182, 500] on div "Assessment" at bounding box center [165, 500] width 145 height 12
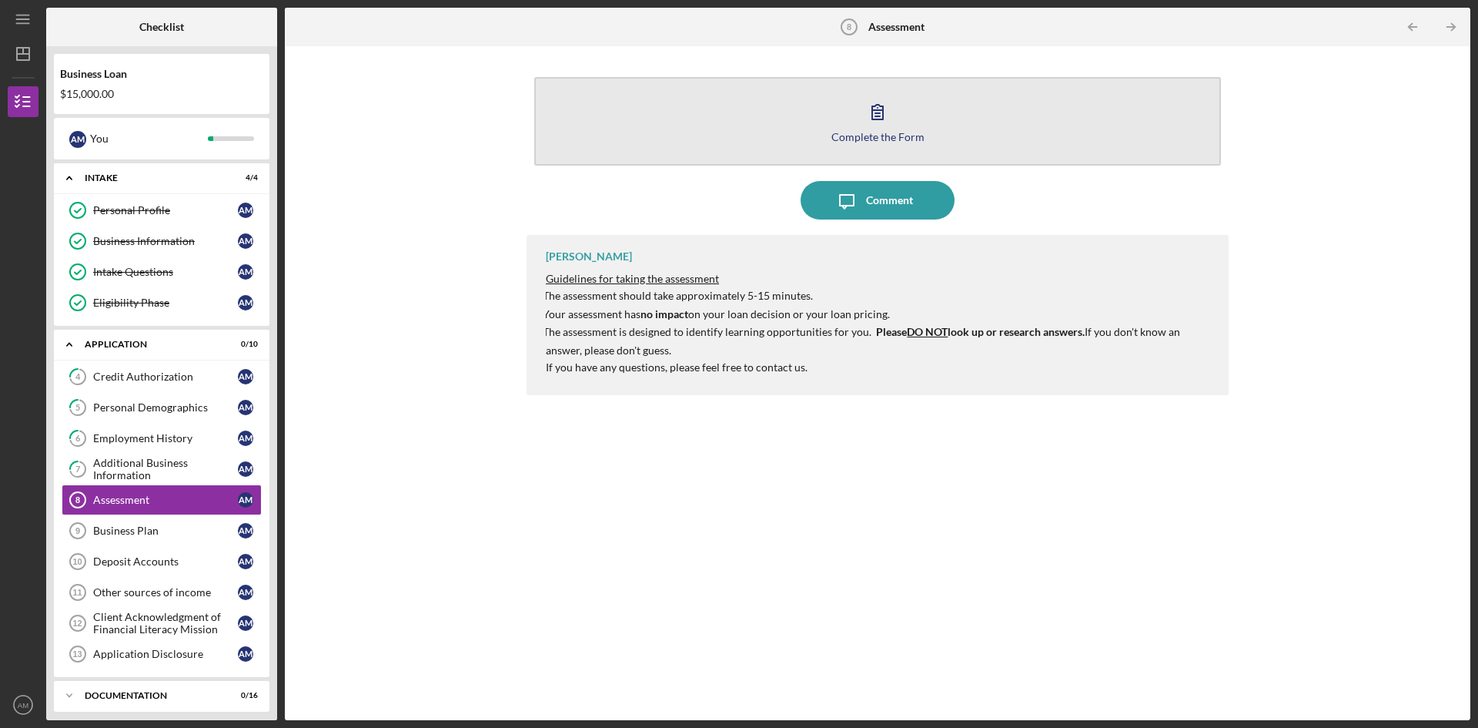
click at [869, 118] on icon "button" at bounding box center [877, 111] width 38 height 38
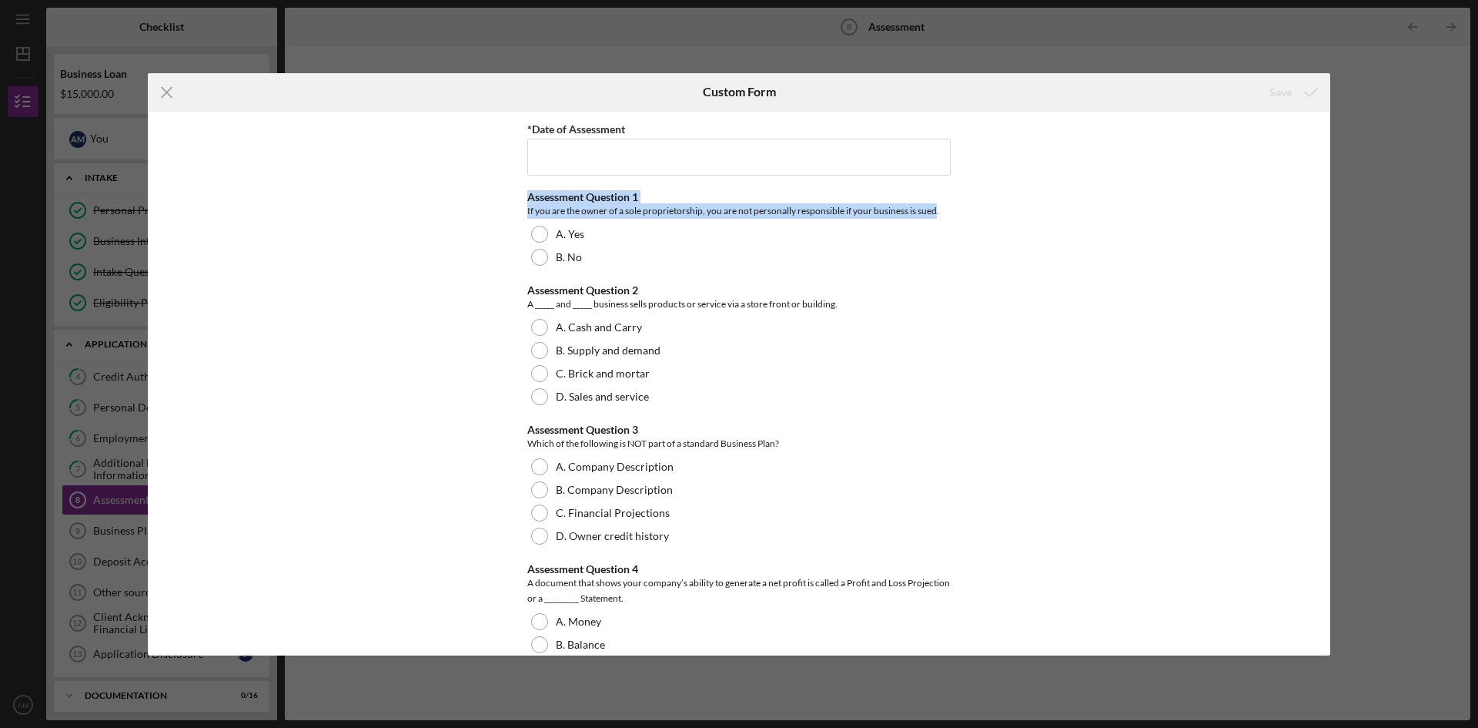
drag, startPoint x: 935, startPoint y: 210, endPoint x: 504, endPoint y: 178, distance: 433.2
click at [504, 178] on div "*Date of Assessment Assessment Question 1 If you are the owner of a sole propri…" at bounding box center [739, 384] width 1183 height 544
copy div "Assessment Question 1 If you are the owner of a sole proprietorship, you are no…"
click at [165, 98] on icon "Icon/Menu Close" at bounding box center [167, 92] width 38 height 38
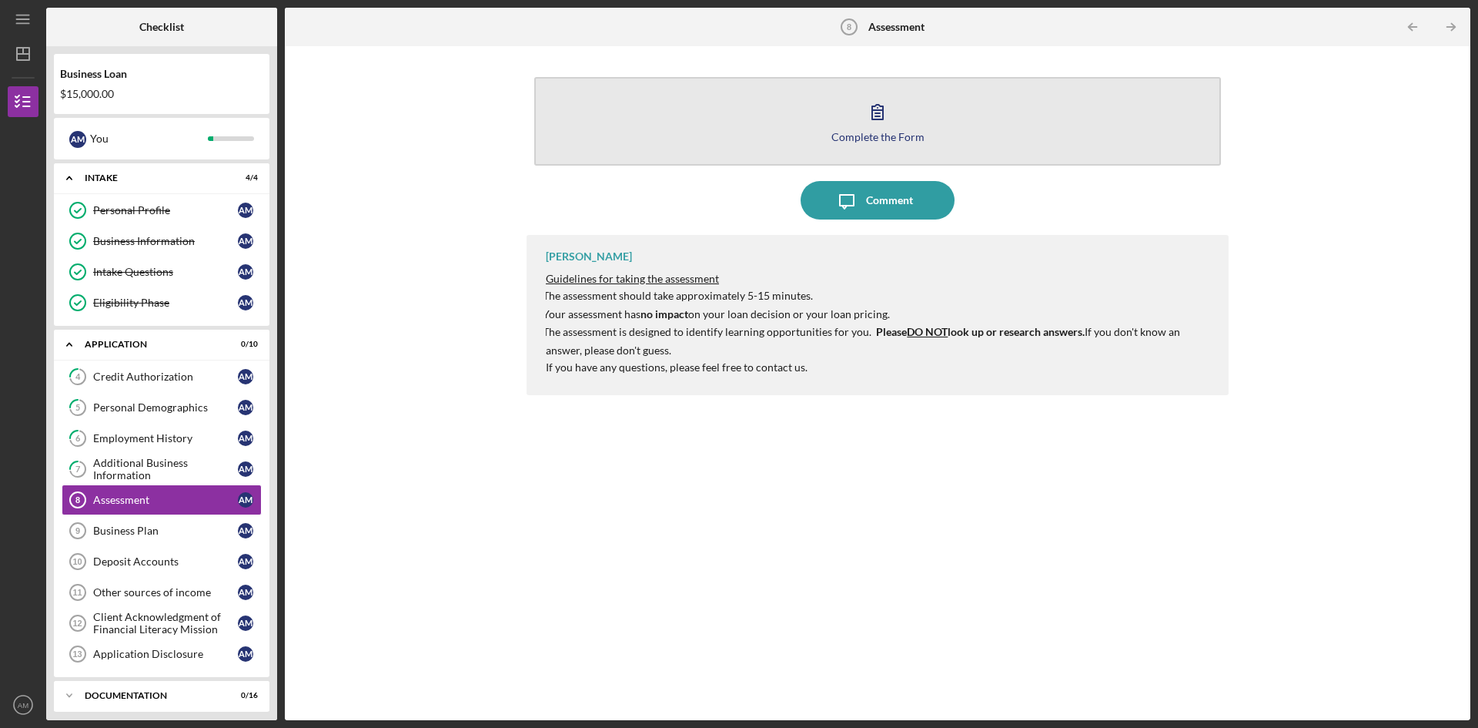
click at [833, 158] on button "Complete the Form Form" at bounding box center [877, 121] width 687 height 89
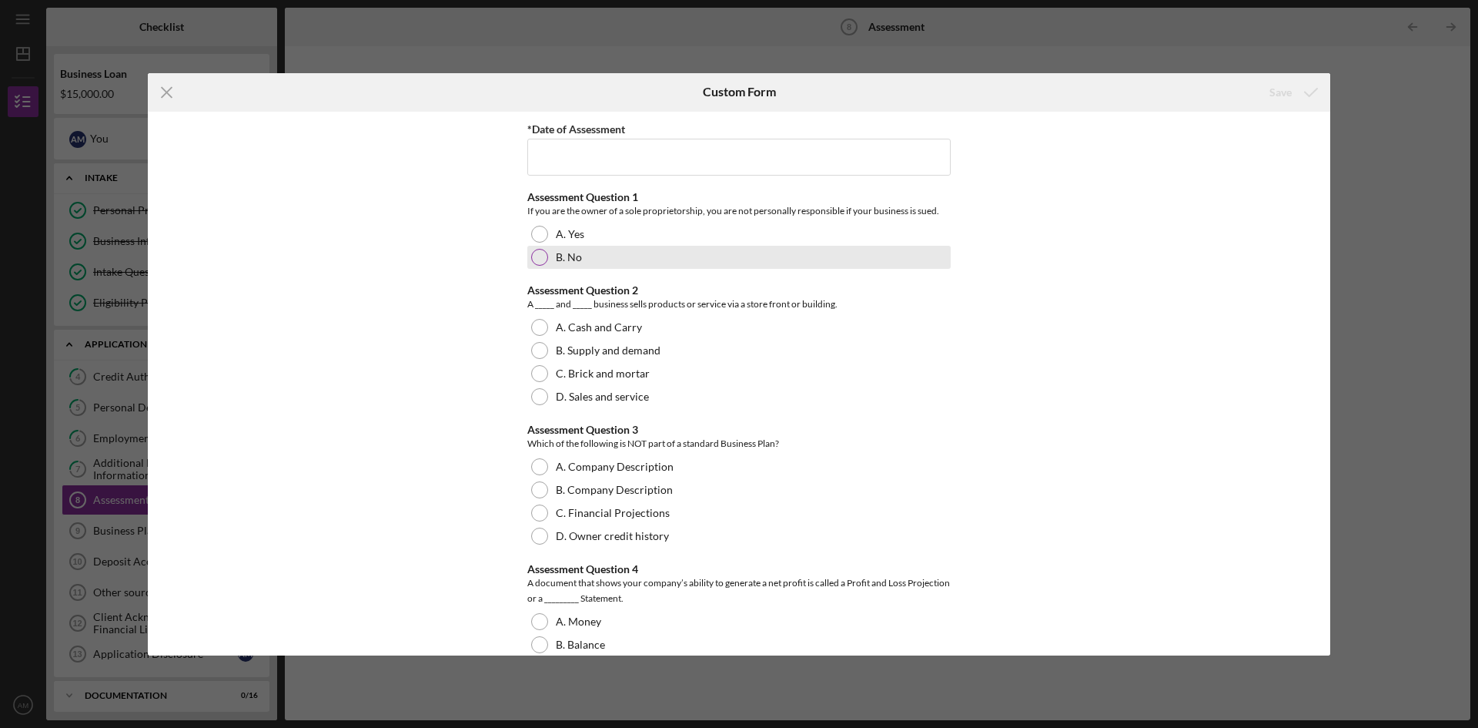
click at [561, 254] on label "B. No" at bounding box center [569, 257] width 26 height 12
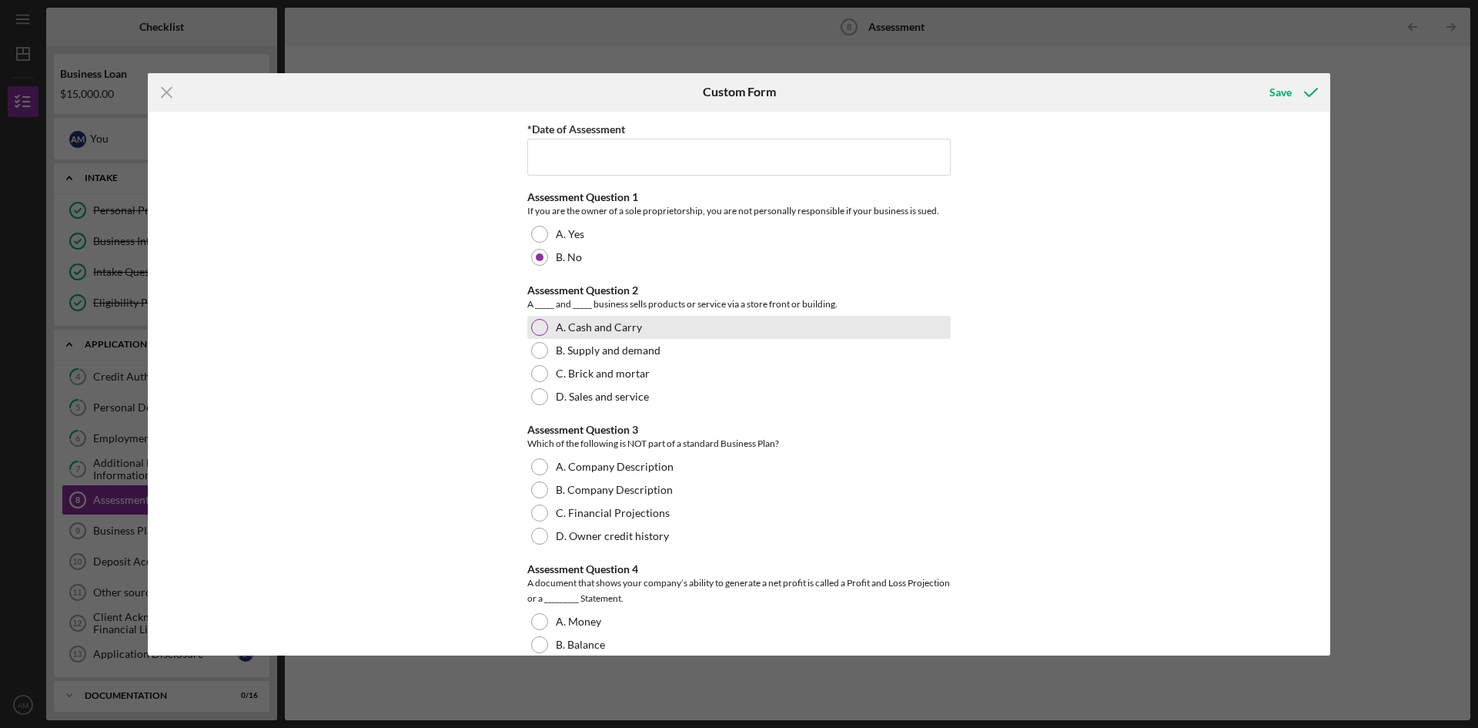
click at [544, 328] on div at bounding box center [539, 327] width 17 height 17
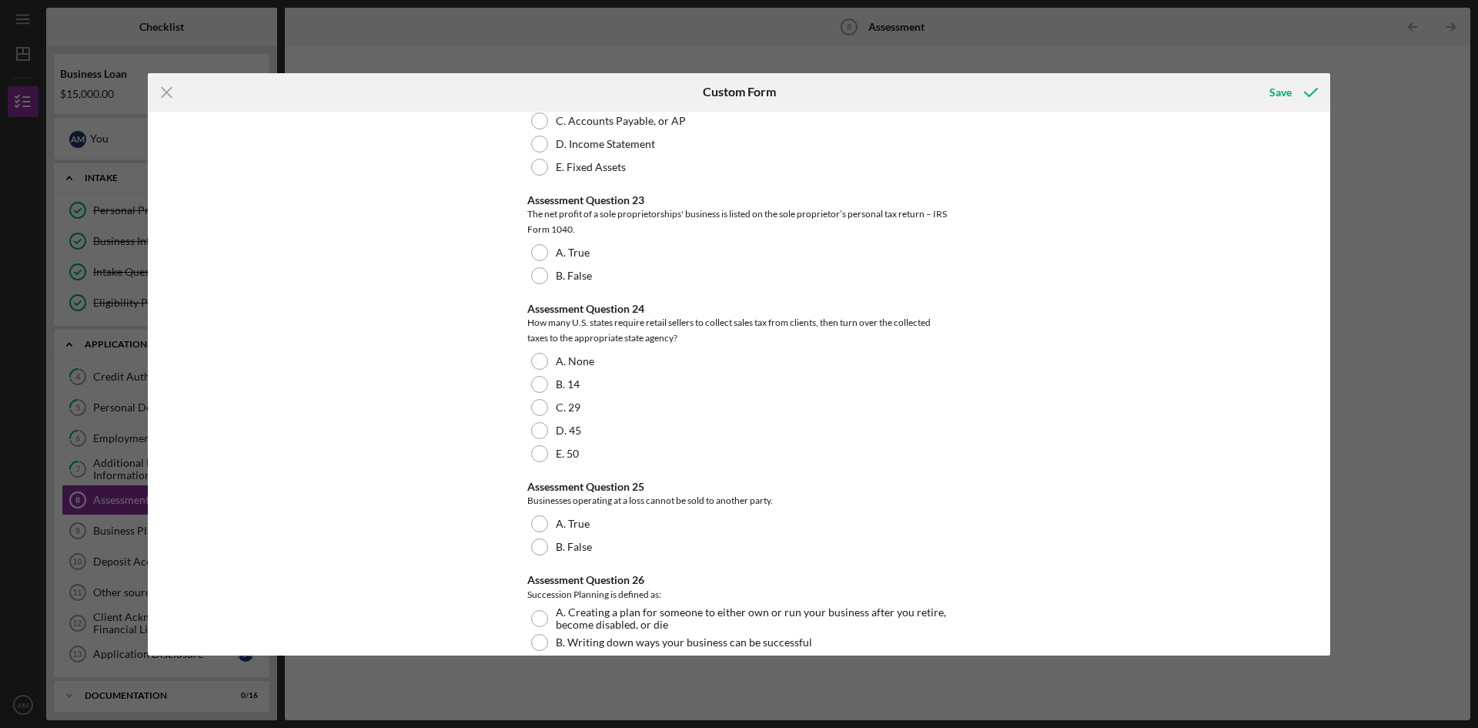
scroll to position [3348, 0]
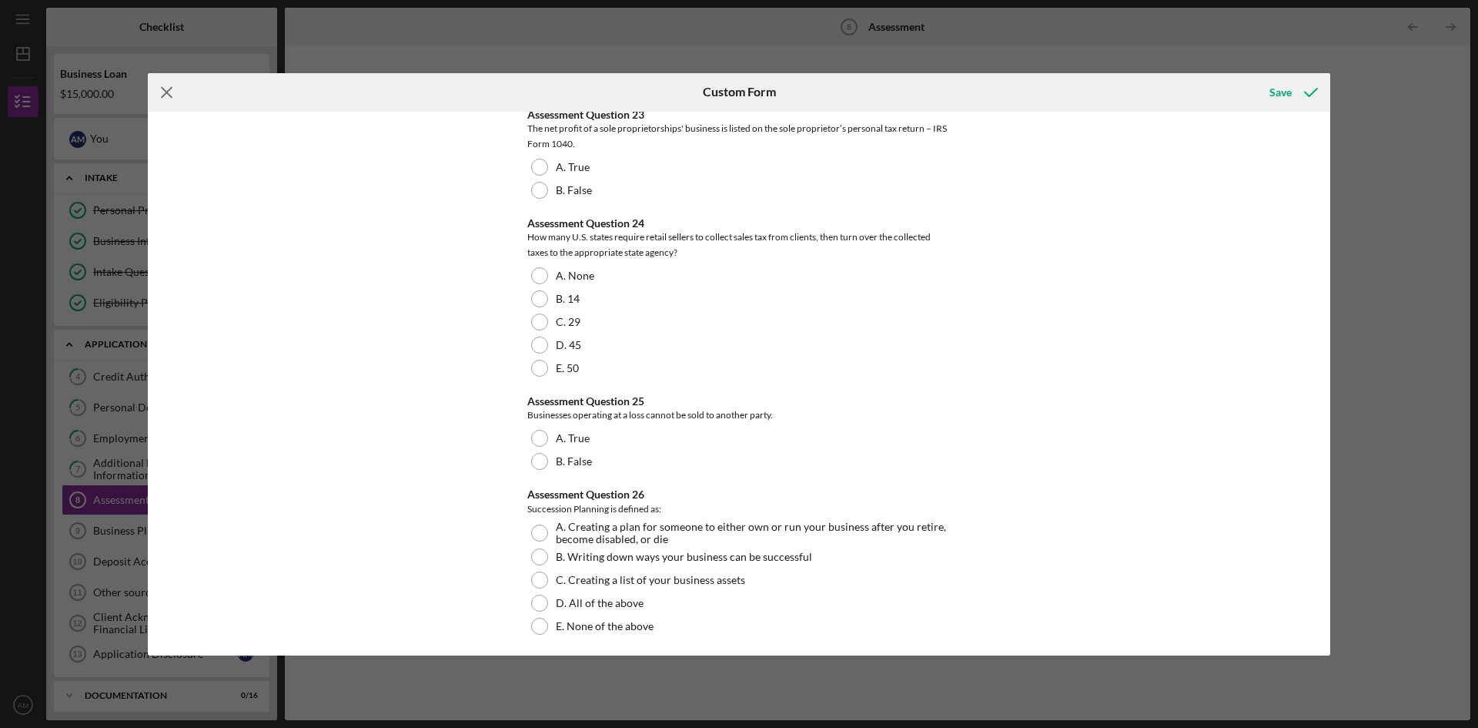
click at [154, 92] on icon "Icon/Menu Close" at bounding box center [167, 92] width 38 height 38
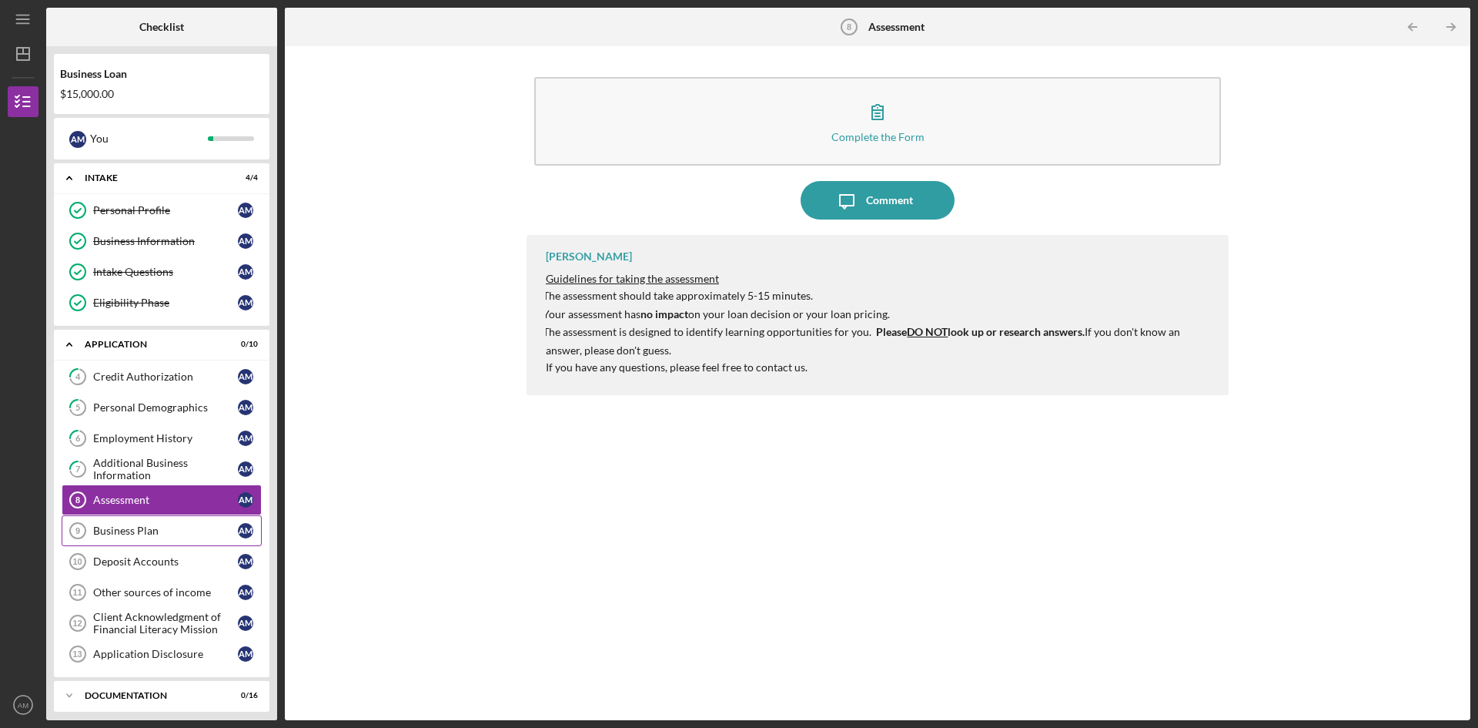
click at [158, 523] on link "Business Plan 9 Business Plan A M" at bounding box center [162, 530] width 200 height 31
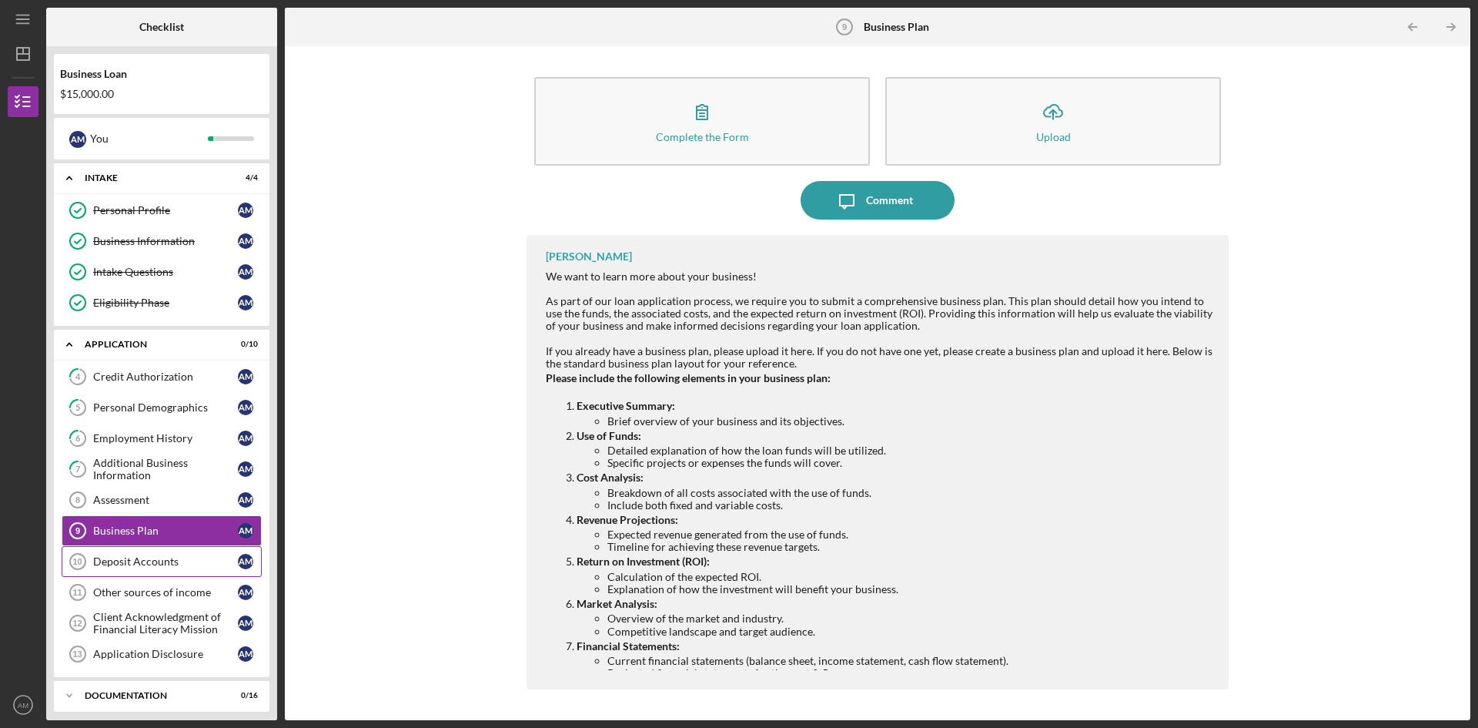
click at [191, 574] on link "Deposit Accounts 10 Deposit Accounts A M" at bounding box center [162, 561] width 200 height 31
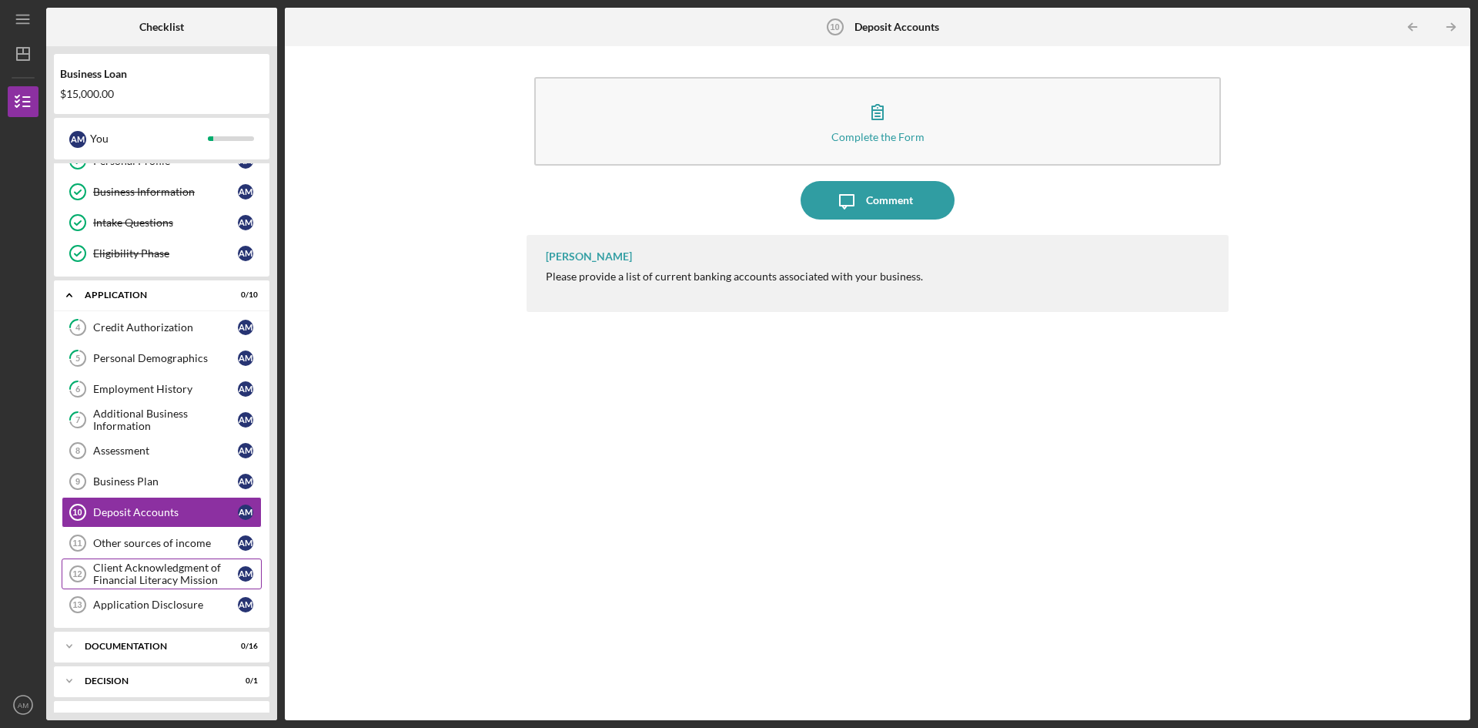
scroll to position [77, 0]
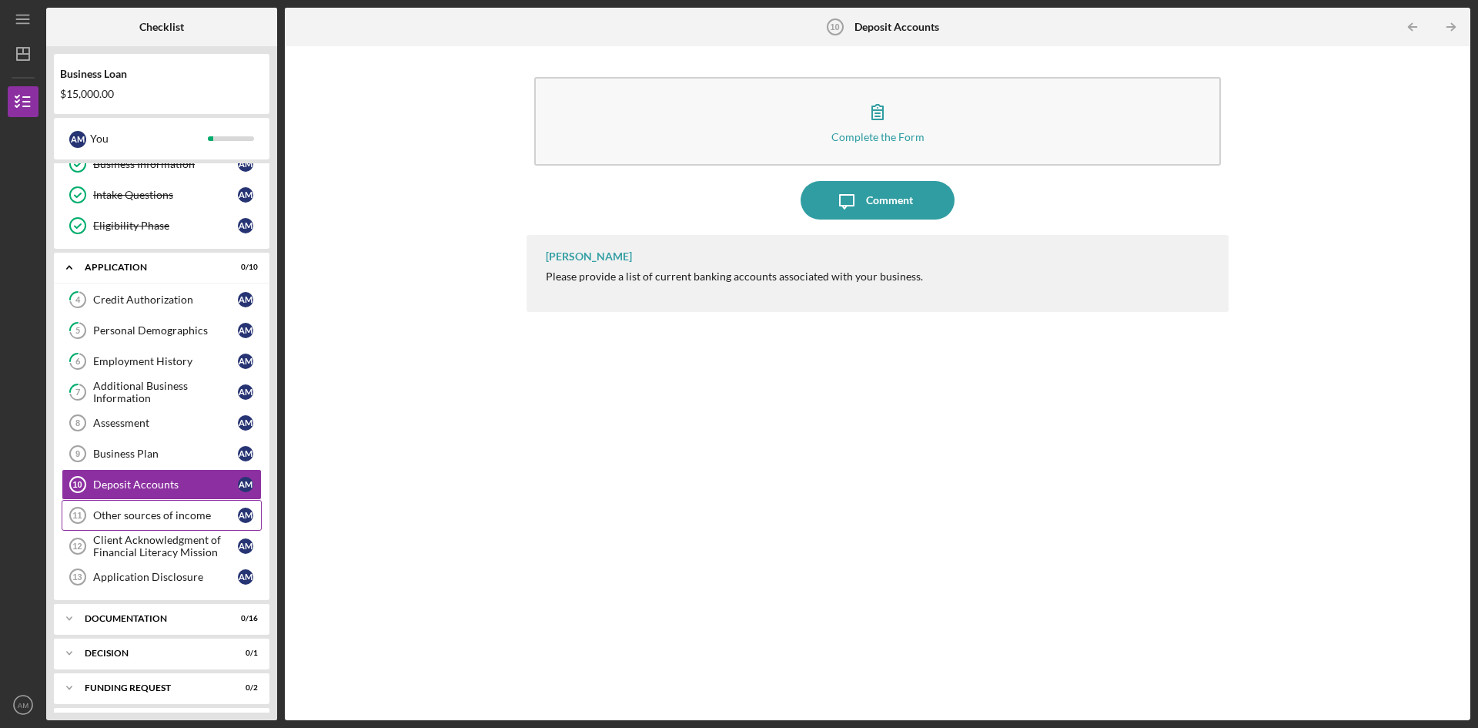
click at [227, 520] on div "Other sources of income" at bounding box center [165, 515] width 145 height 12
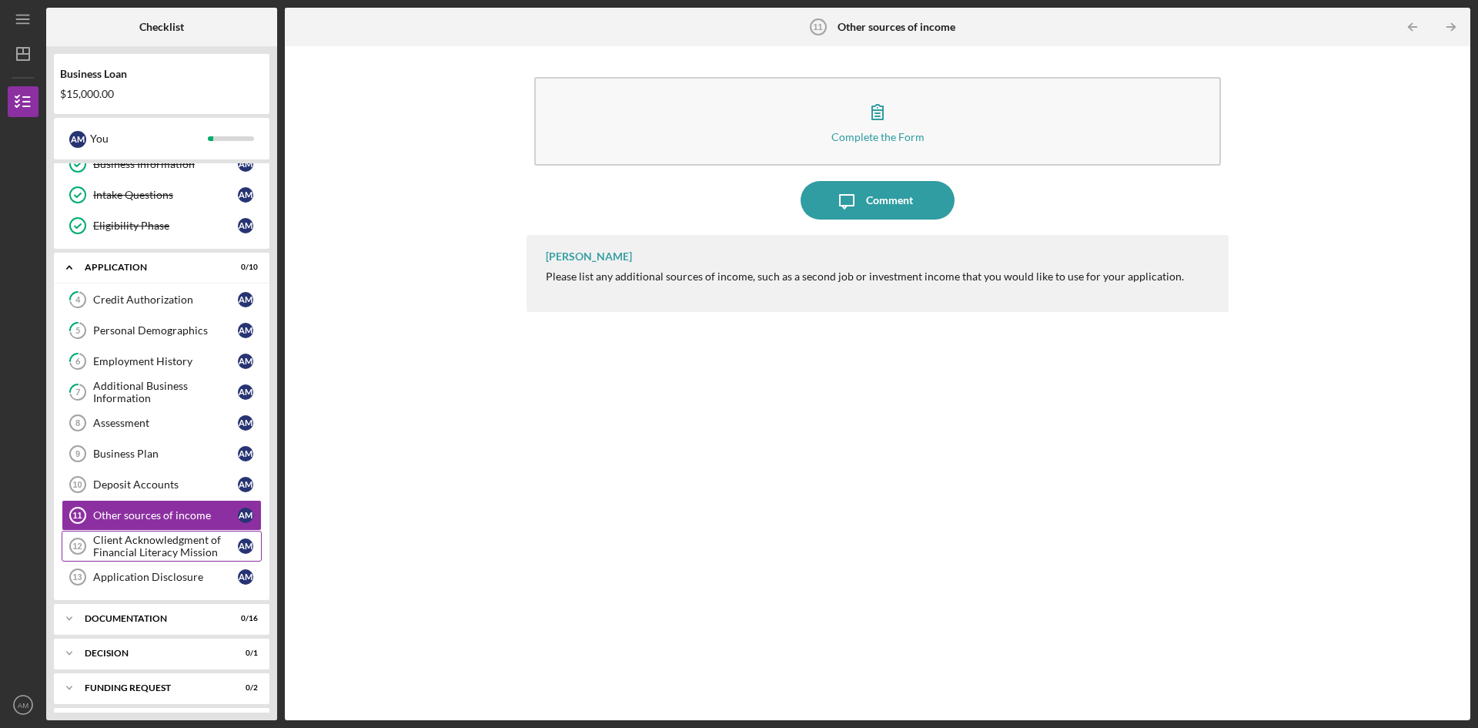
click at [218, 551] on div "Client Acknowledgment of Financial Literacy Mission" at bounding box center [165, 546] width 145 height 25
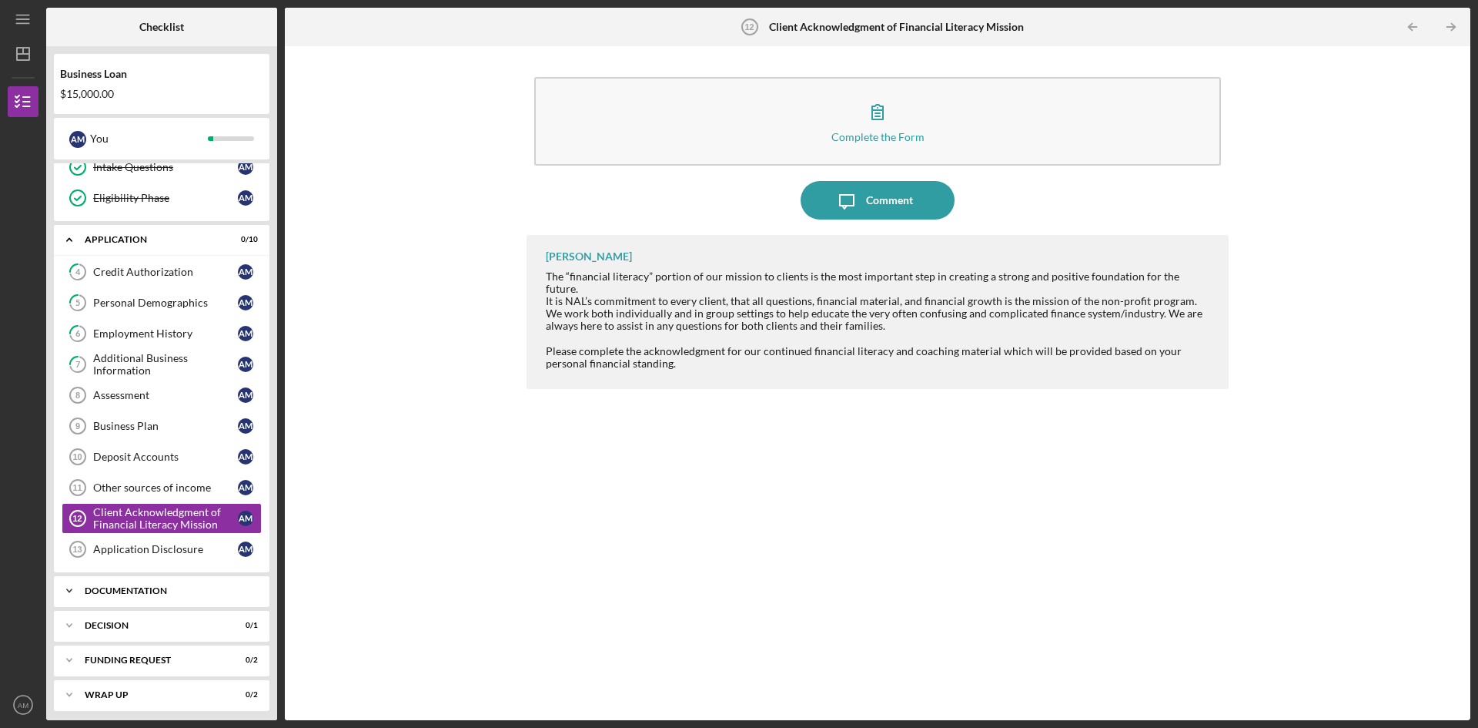
scroll to position [111, 0]
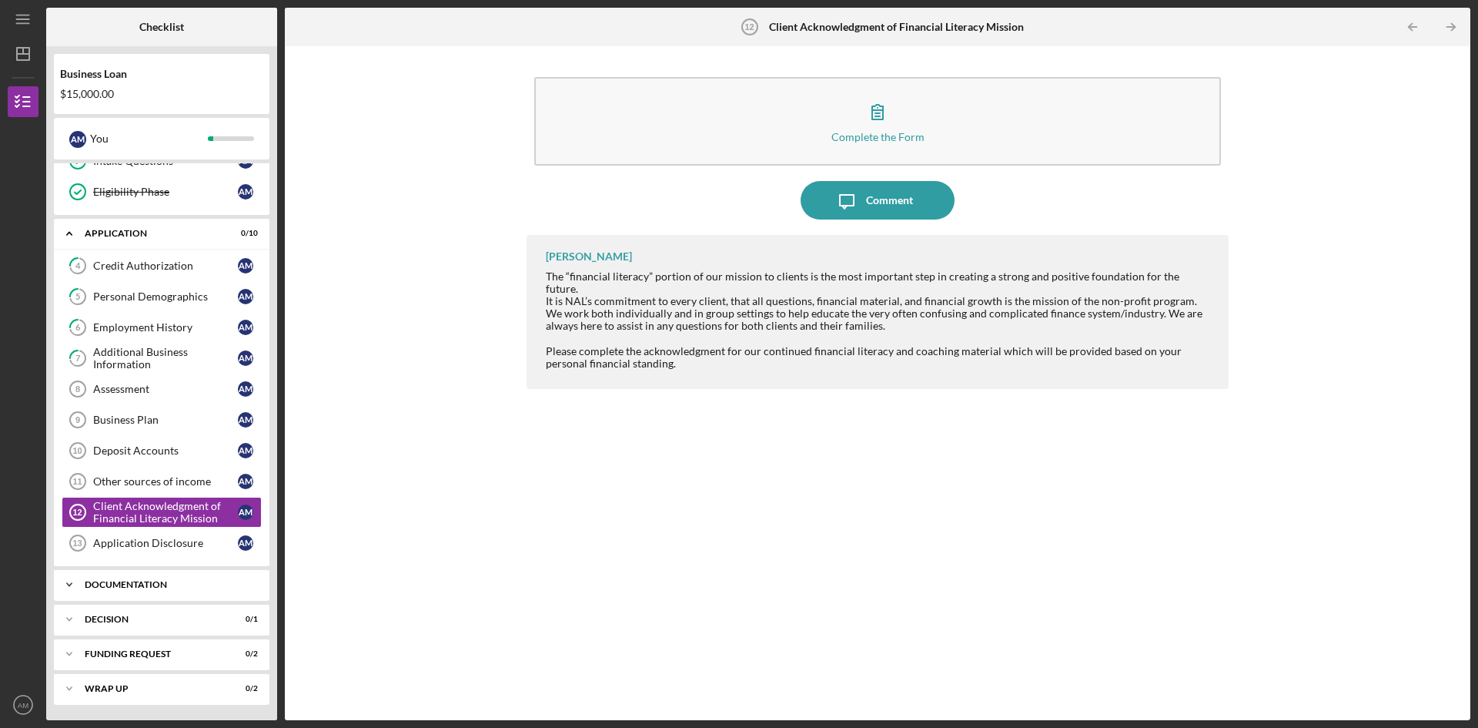
click at [196, 578] on div "Icon/Expander Documentation 0 / 16" at bounding box center [162, 584] width 216 height 31
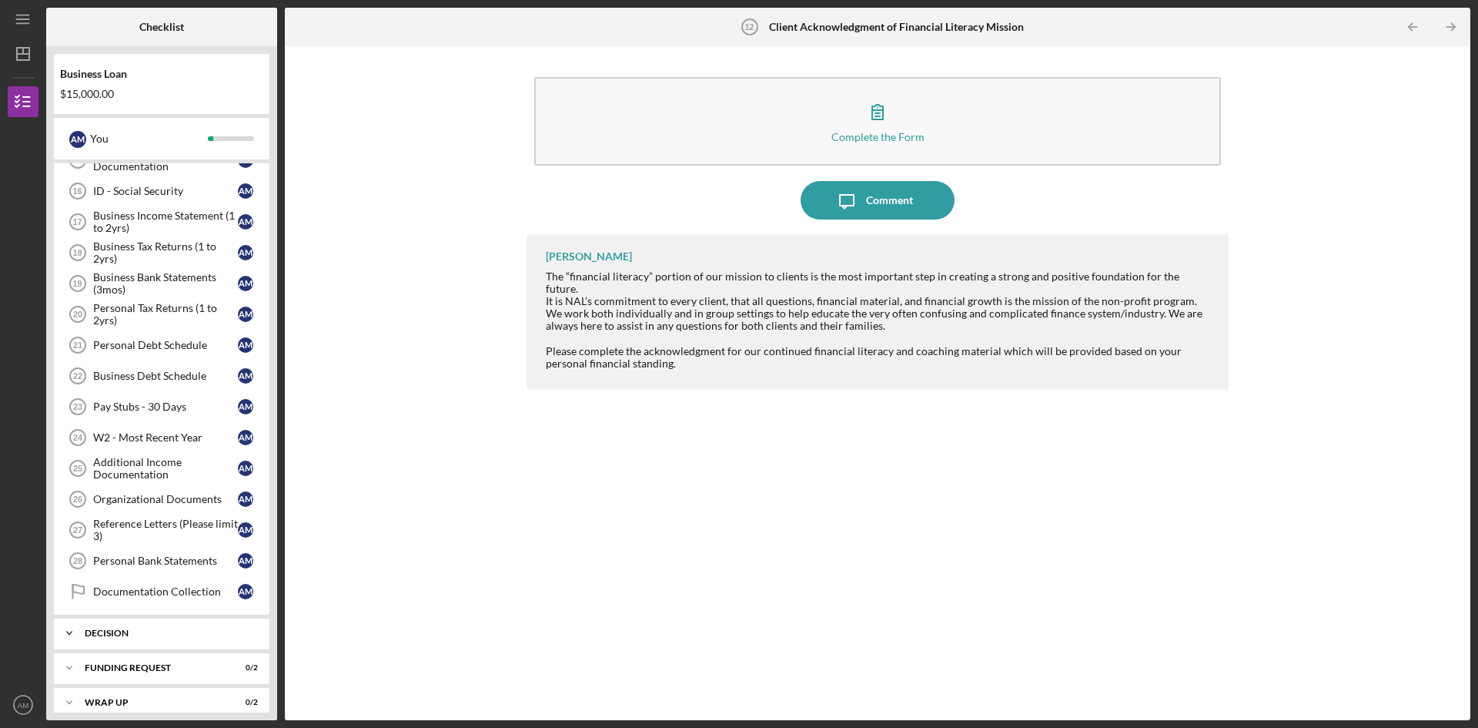
scroll to position [612, 0]
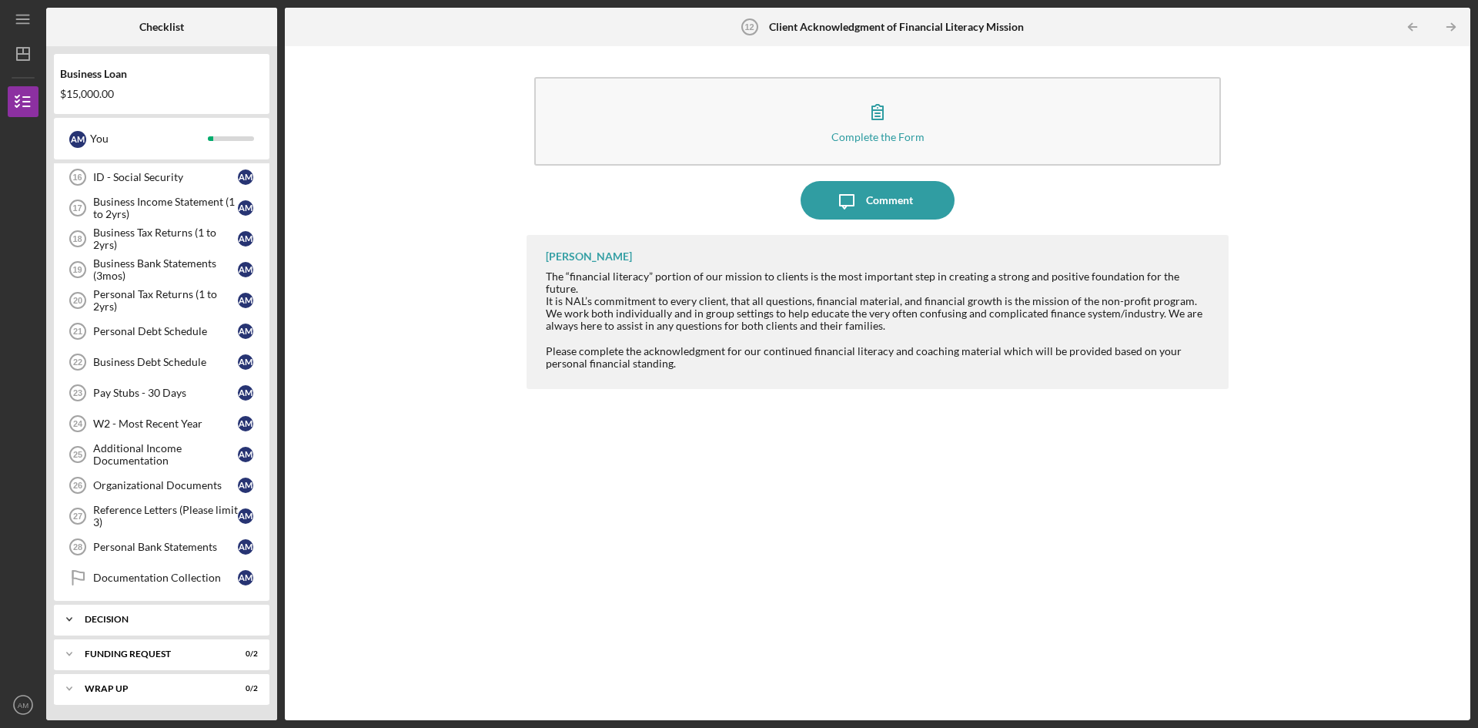
click at [150, 619] on div "Decision" at bounding box center [168, 618] width 166 height 9
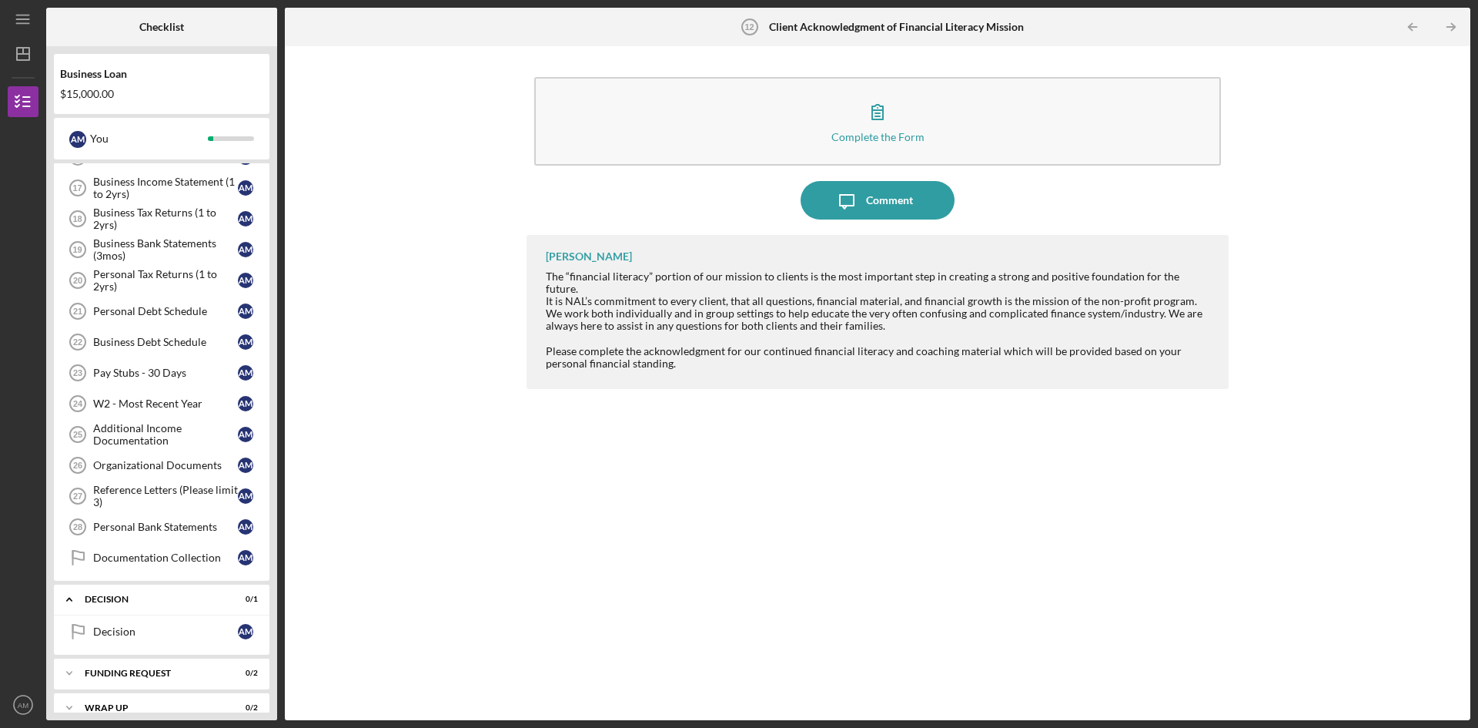
scroll to position [651, 0]
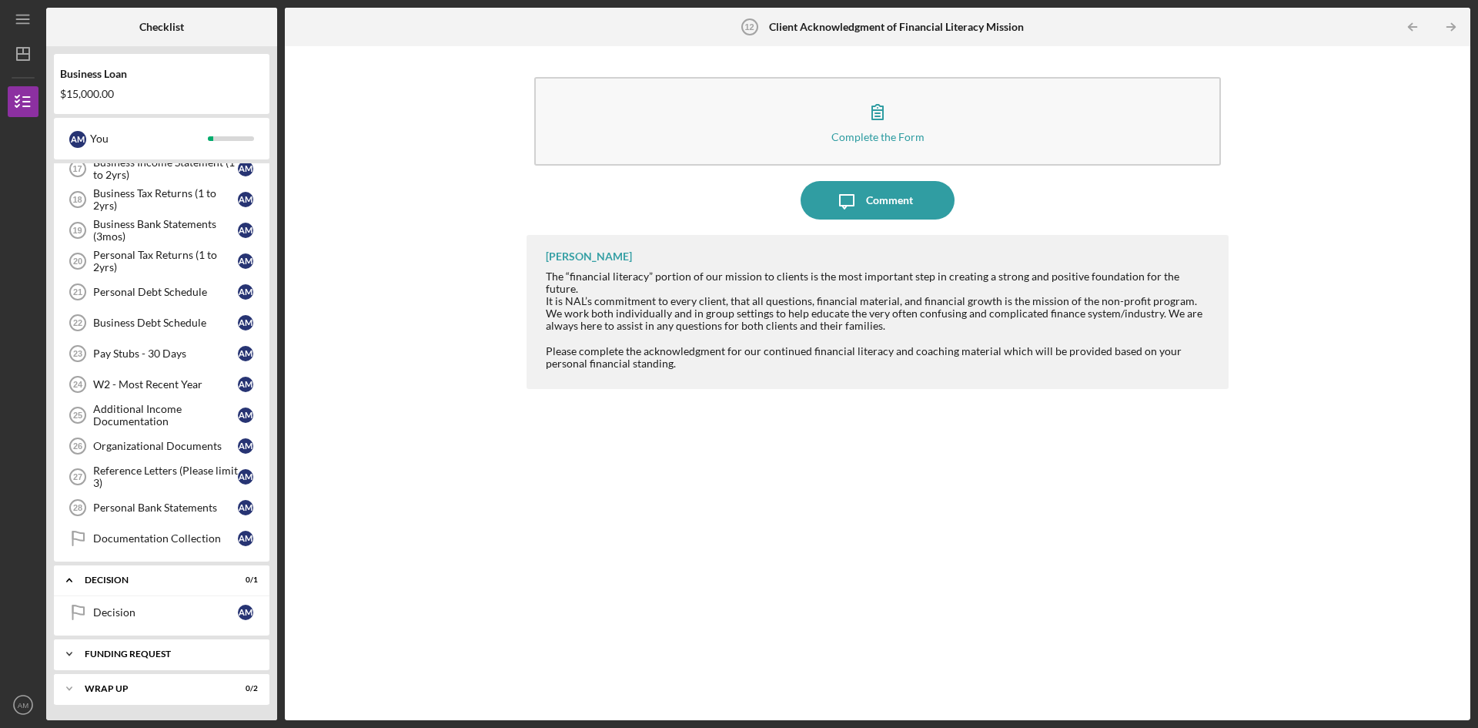
click at [157, 651] on div "Funding Request" at bounding box center [168, 653] width 166 height 9
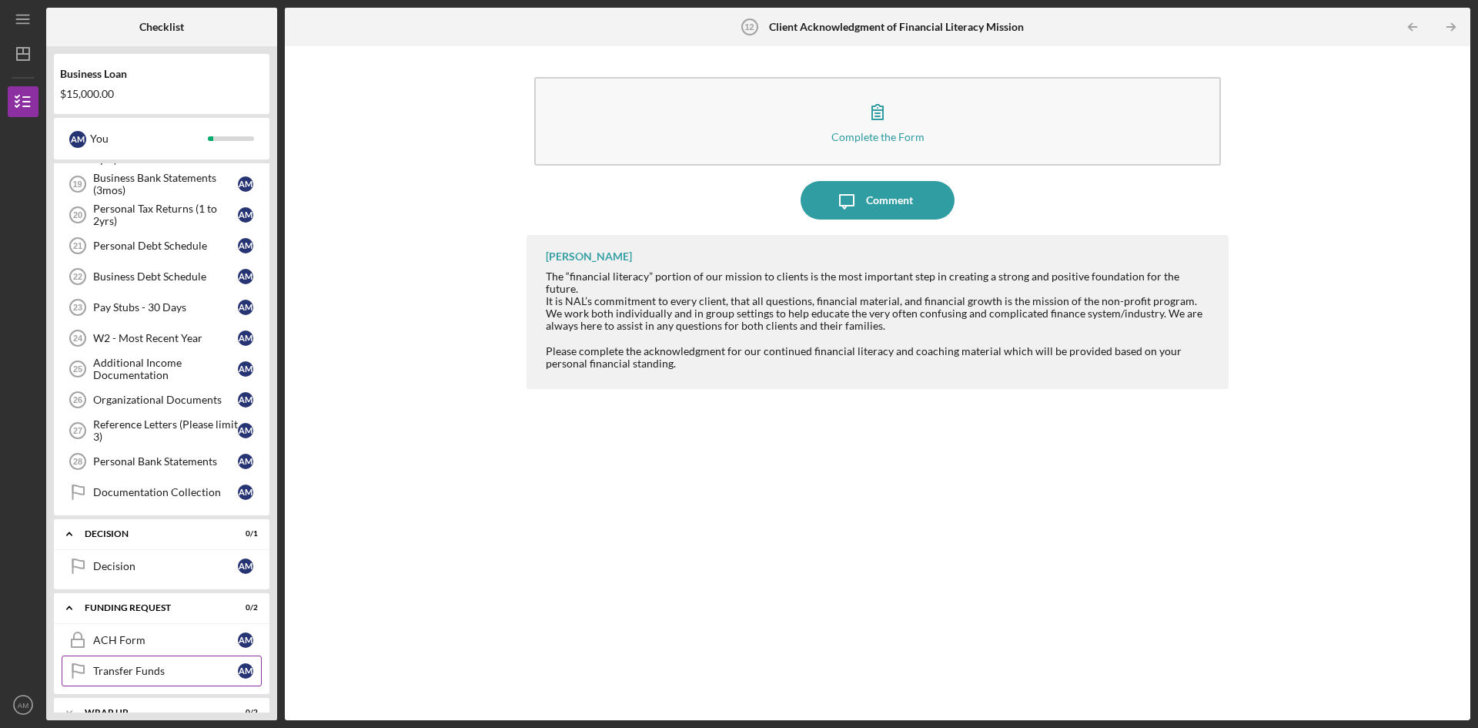
scroll to position [721, 0]
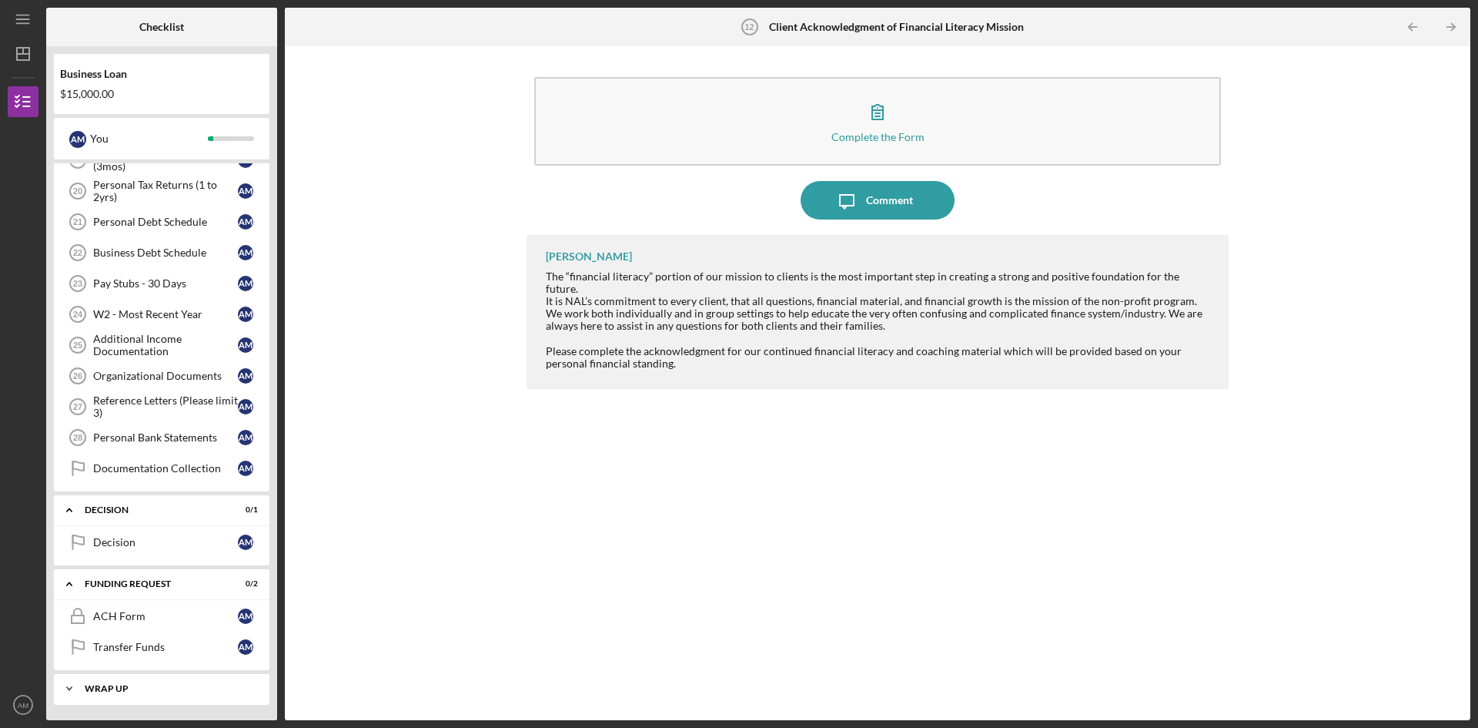
click at [175, 684] on div "Wrap up" at bounding box center [168, 688] width 166 height 9
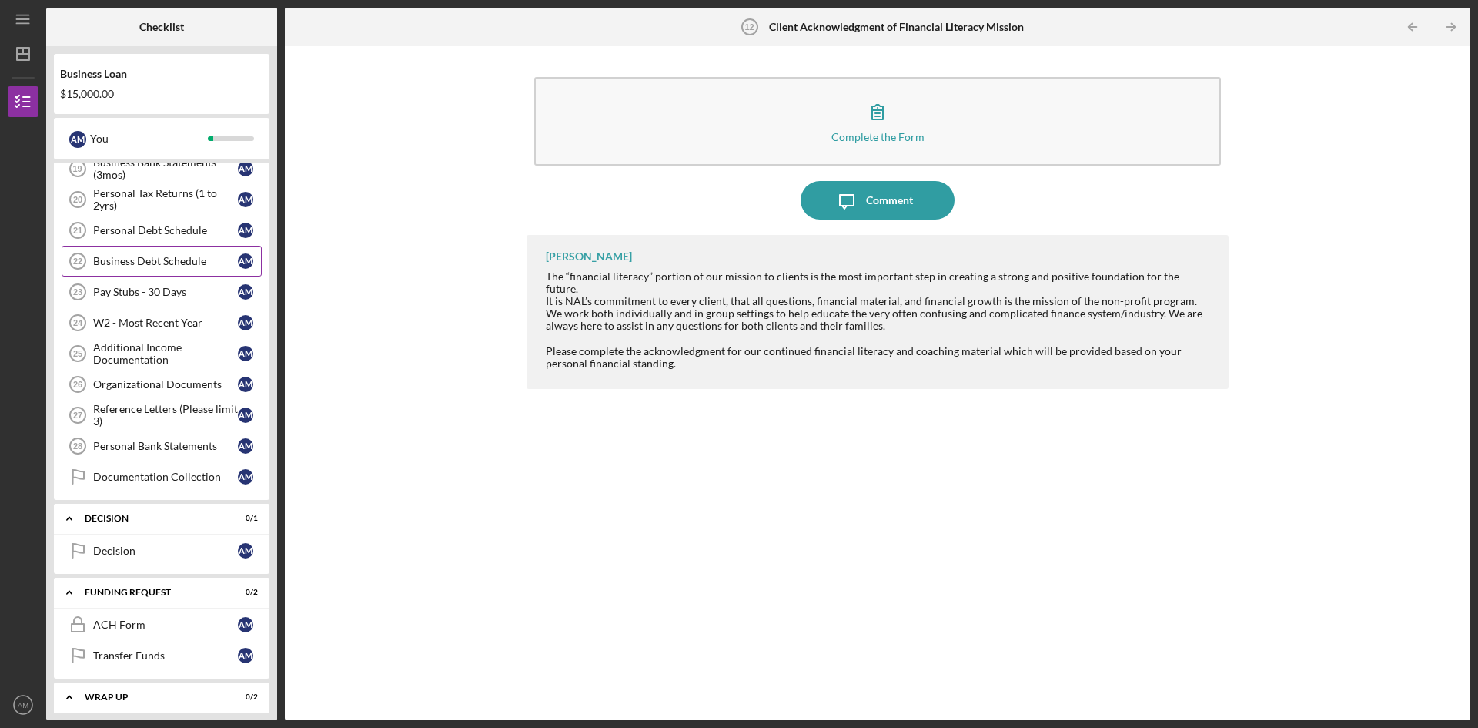
scroll to position [638, 0]
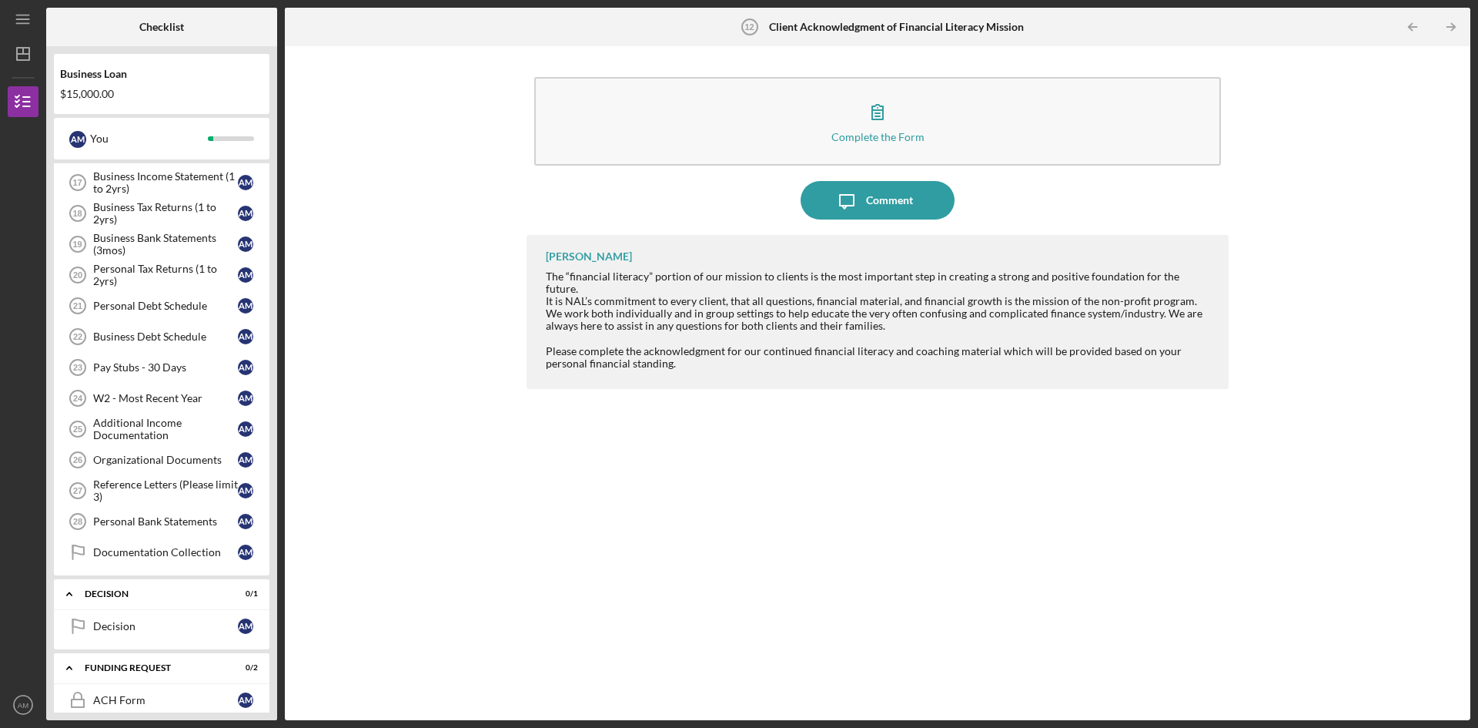
drag, startPoint x: 954, startPoint y: 549, endPoint x: 665, endPoint y: 508, distance: 291.6
click at [949, 549] on div "[PERSON_NAME] The “financial literacy” portion of our mission to clients is the…" at bounding box center [878, 466] width 702 height 462
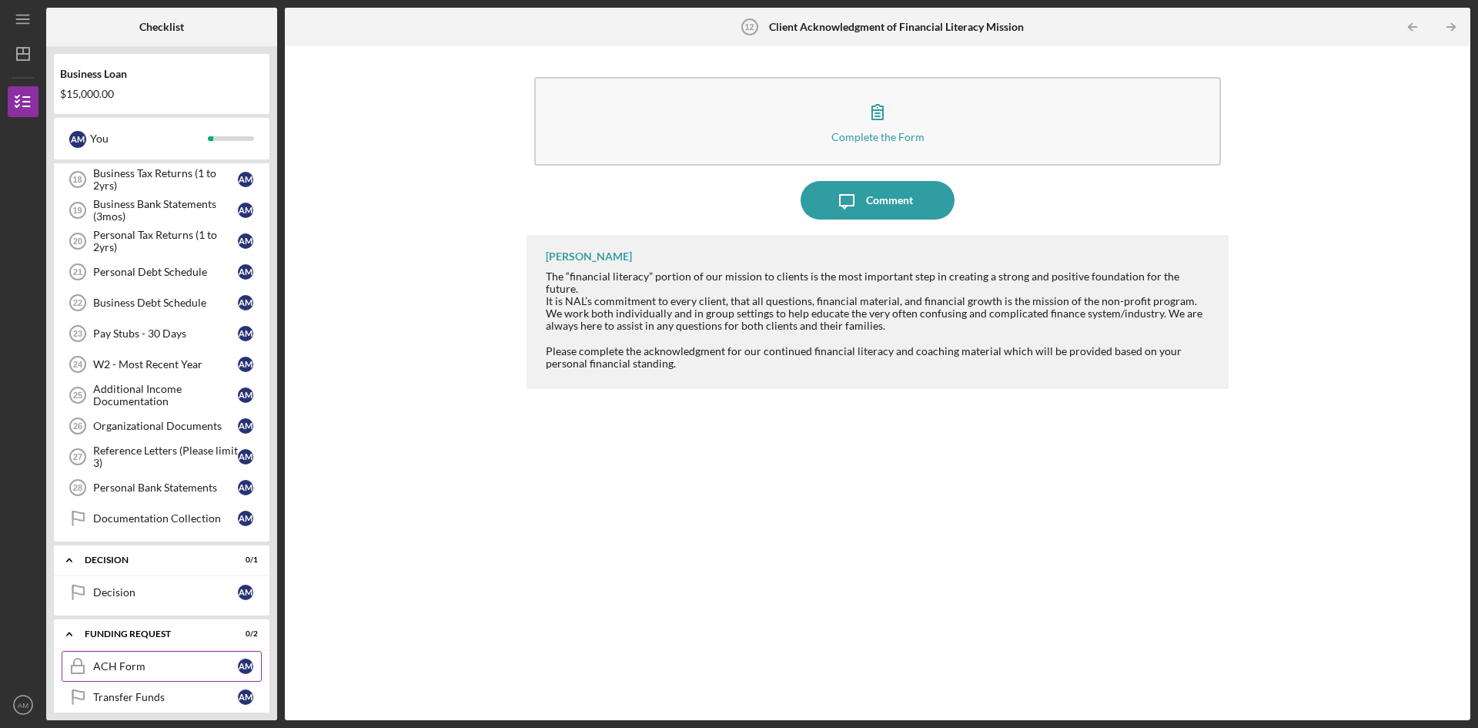
scroll to position [792, 0]
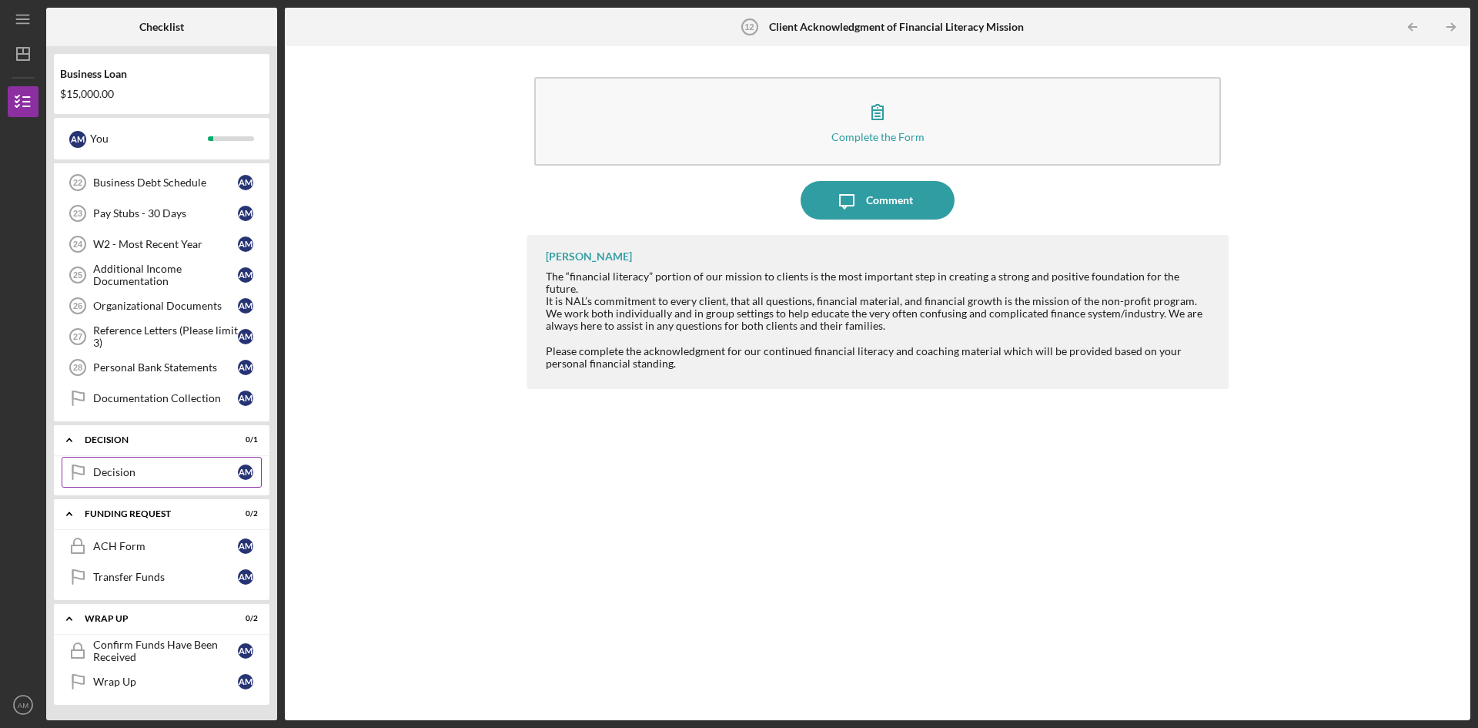
click at [186, 468] on div "Decision" at bounding box center [165, 472] width 145 height 12
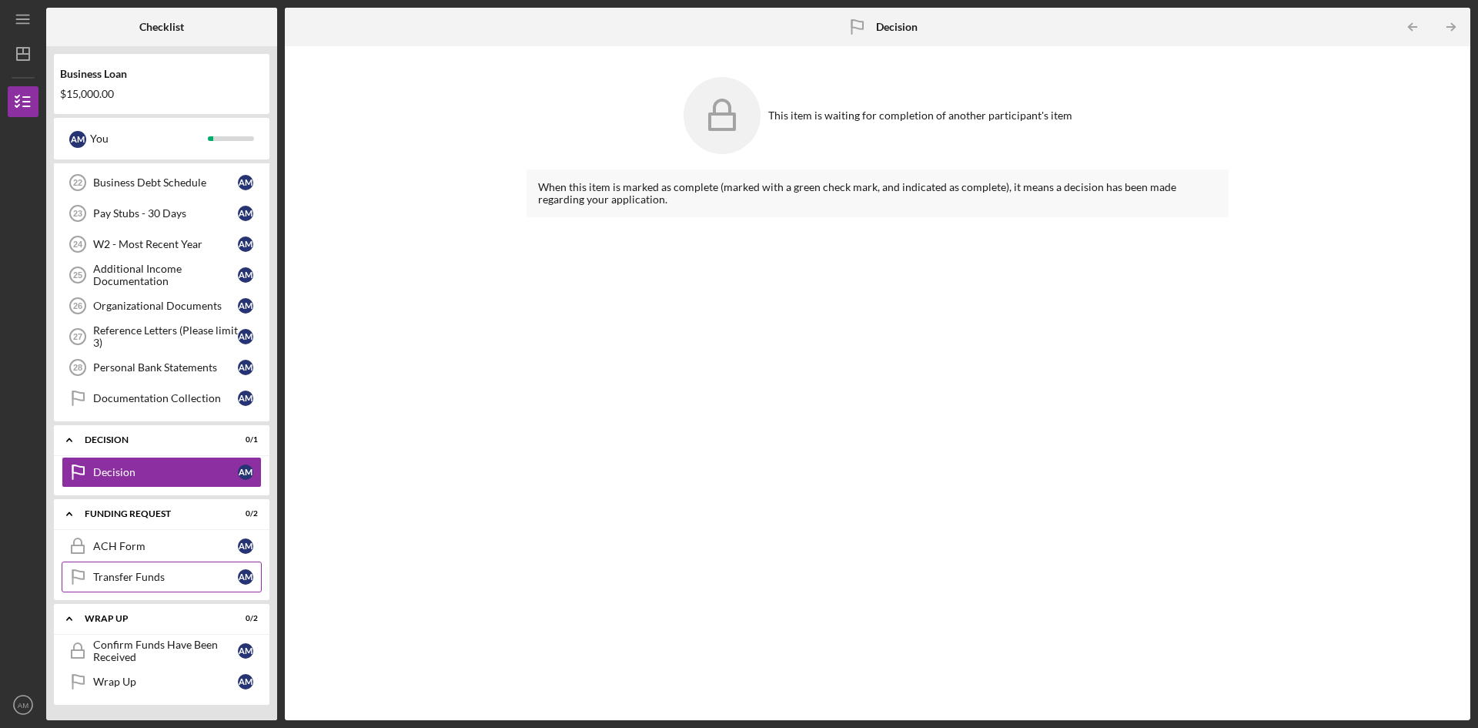
click at [205, 582] on div "Transfer Funds" at bounding box center [165, 577] width 145 height 12
